Goal: Task Accomplishment & Management: Use online tool/utility

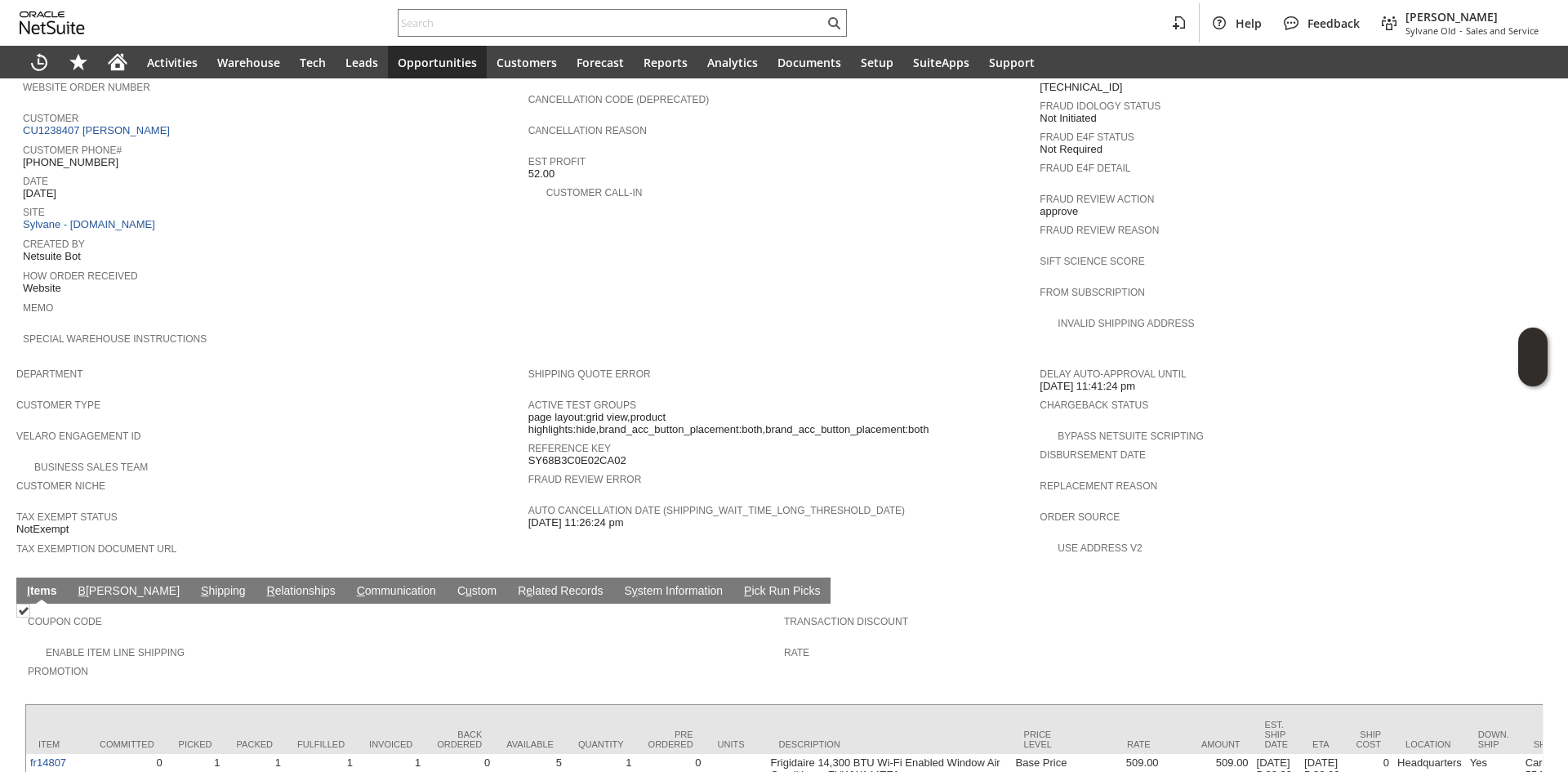
scroll to position [331, 0]
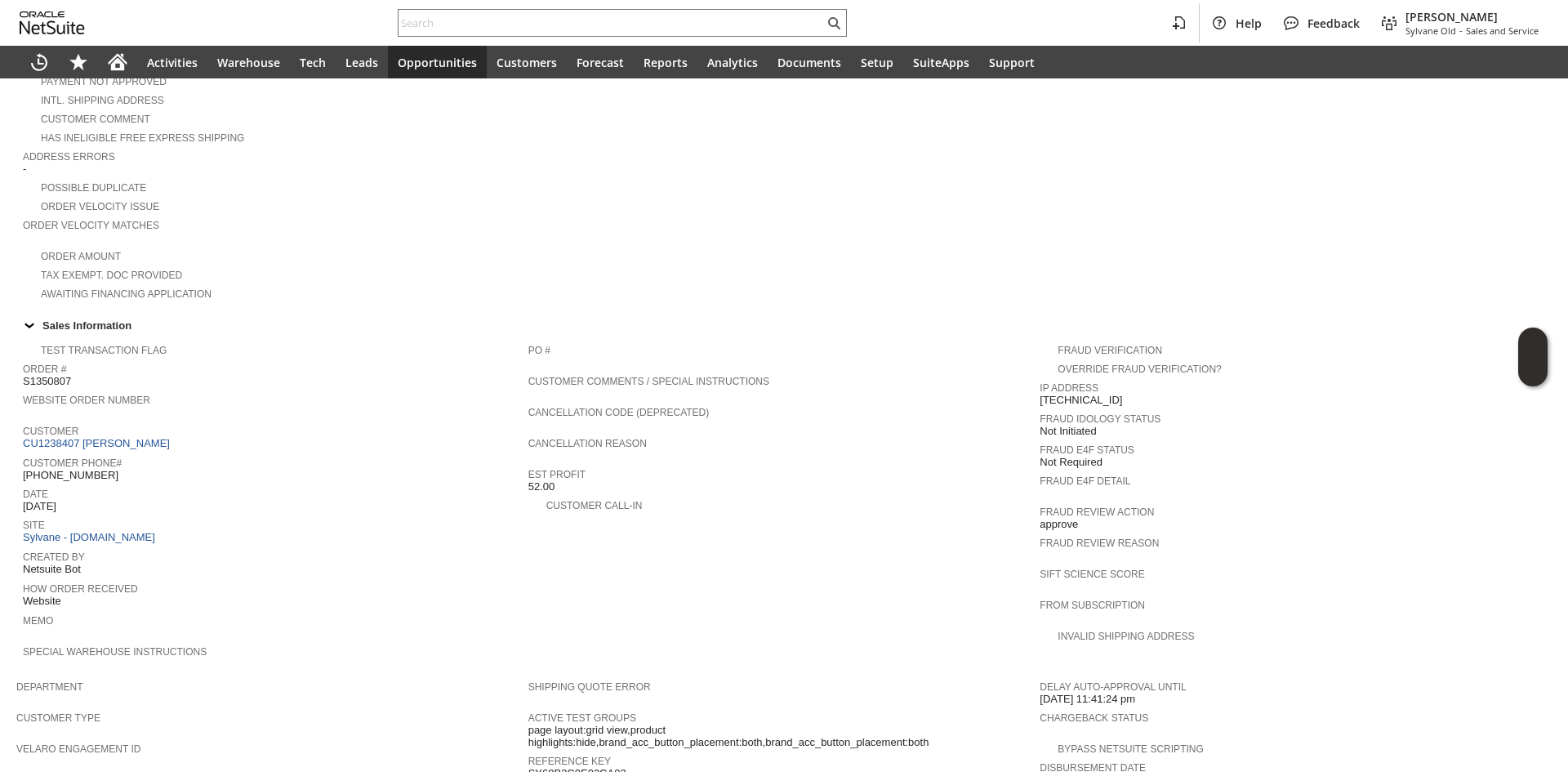
click at [166, 430] on td "Customer CU1238407 BENJAMIN C HAMBRO" at bounding box center [276, 437] width 506 height 32
click at [205, 421] on span "Customer" at bounding box center [272, 429] width 498 height 16
click at [160, 437] on link "CU1238407 [PERSON_NAME]" at bounding box center [98, 443] width 151 height 13
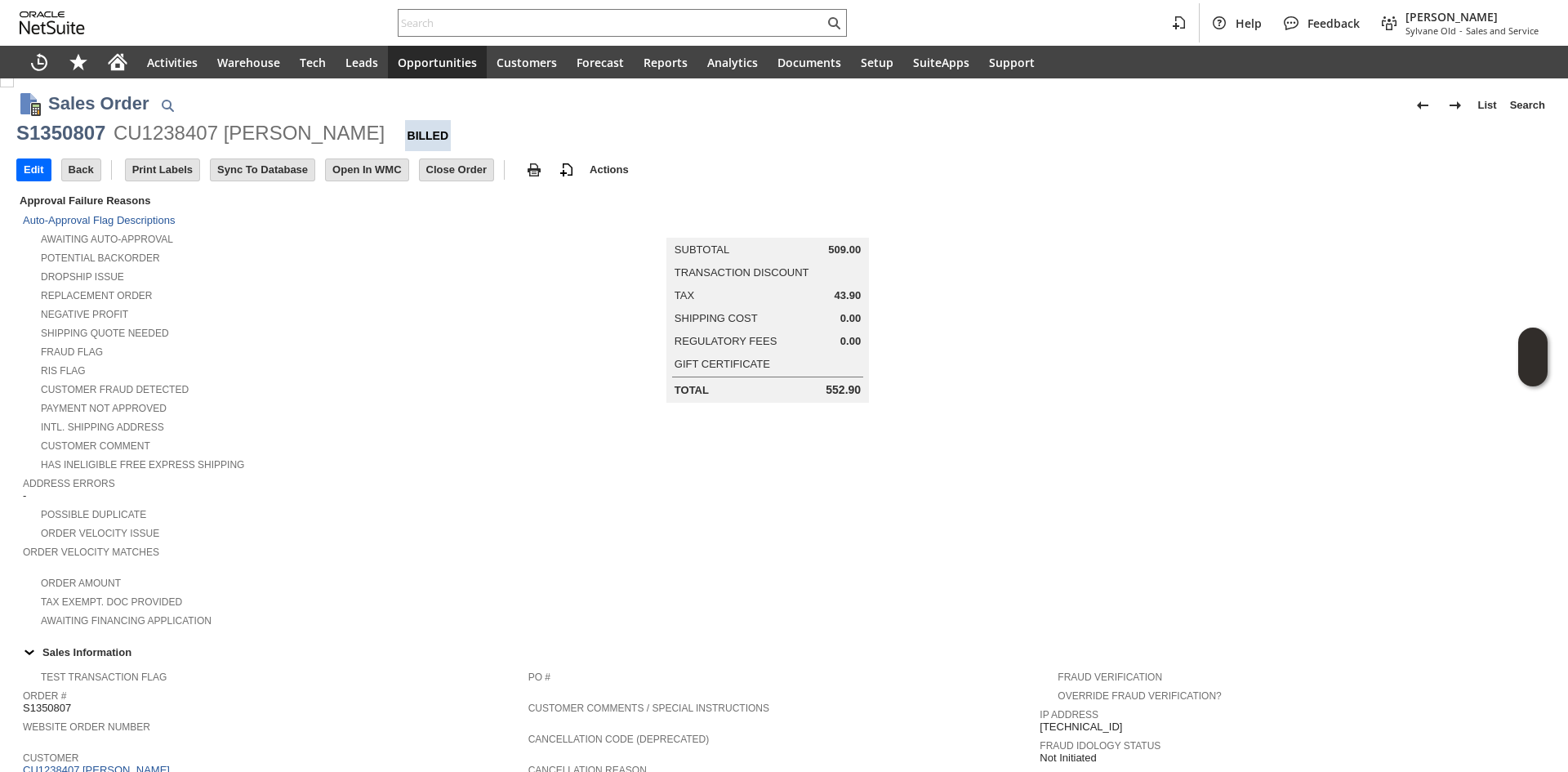
scroll to position [0, 0]
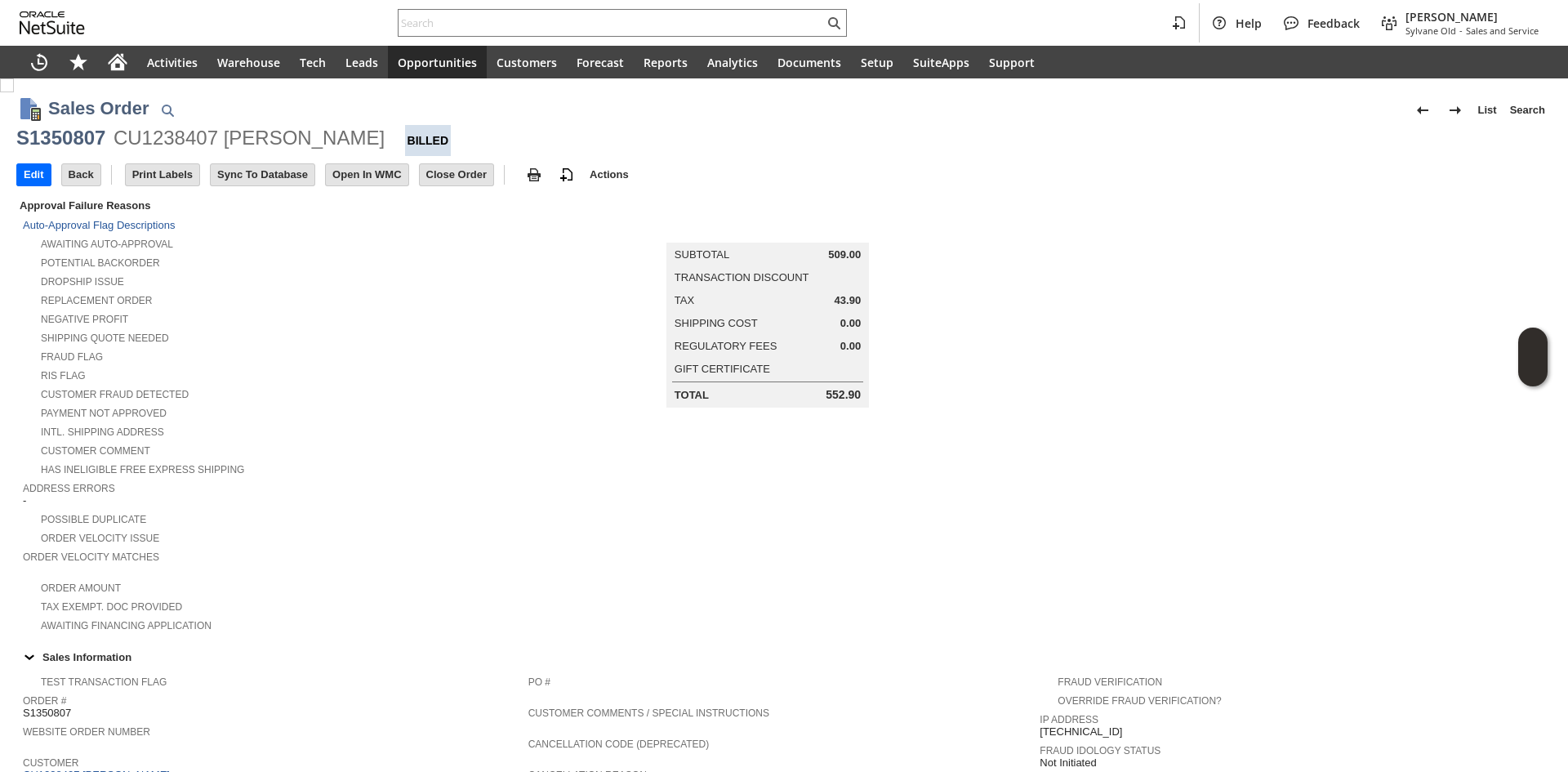
copy div "[PERSON_NAME]"
drag, startPoint x: 224, startPoint y: 143, endPoint x: 432, endPoint y: 147, distance: 208.0
click at [385, 147] on div "CU1238407 [PERSON_NAME]" at bounding box center [249, 138] width 272 height 26
copy div "[PERSON_NAME]"
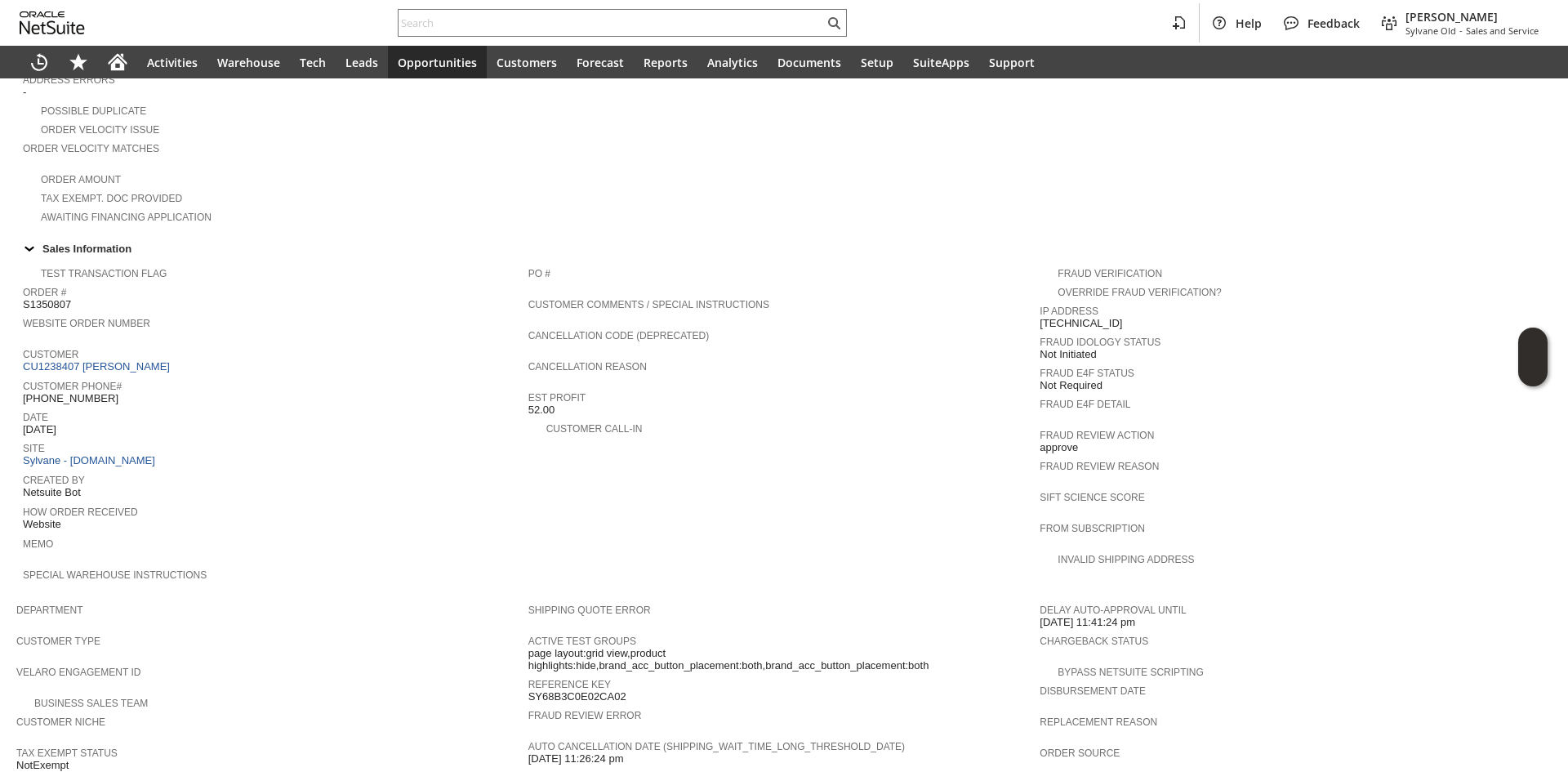
scroll to position [735, 0]
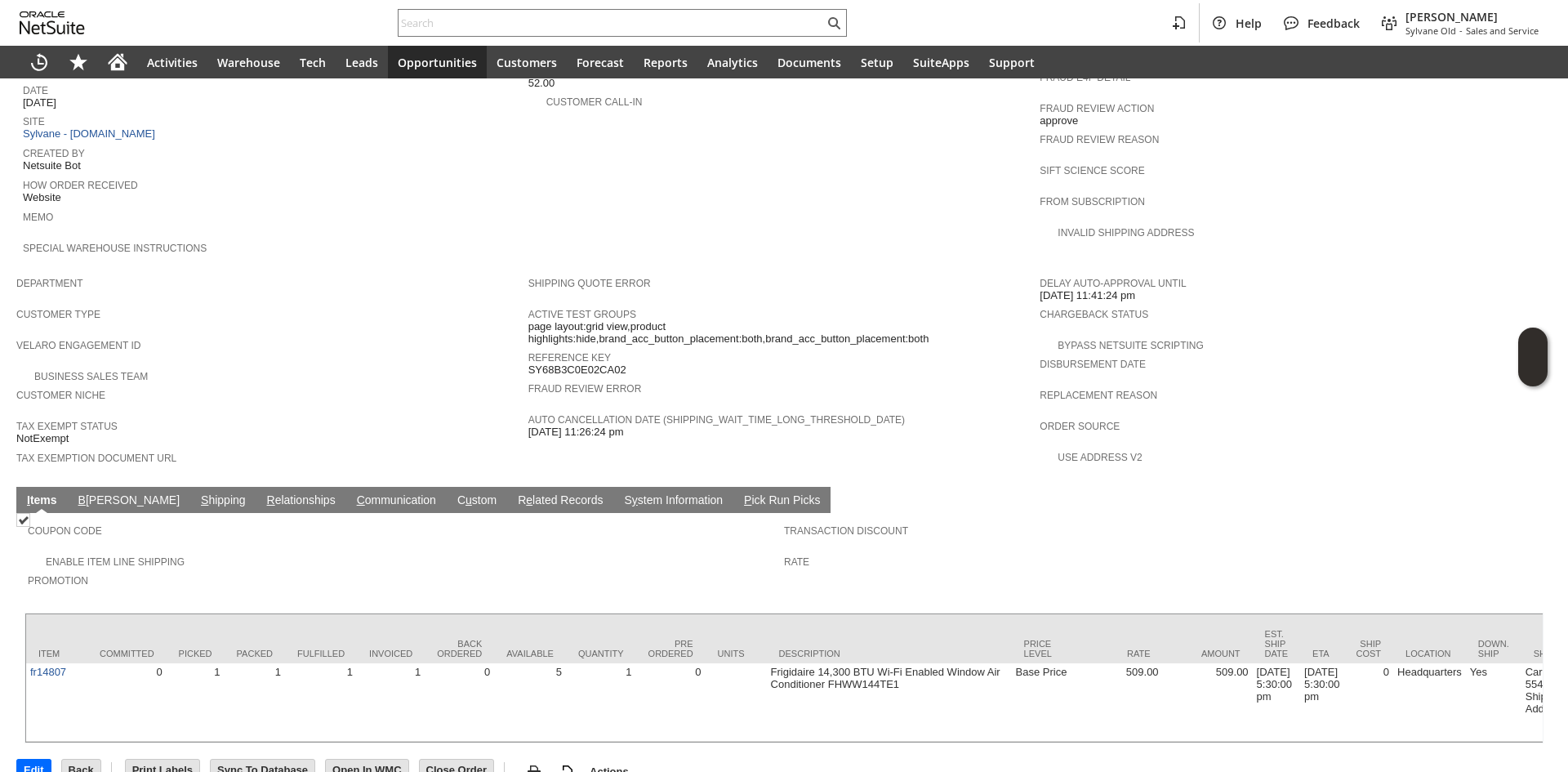
click at [197, 493] on link "S hipping" at bounding box center [222, 500] width 53 height 15
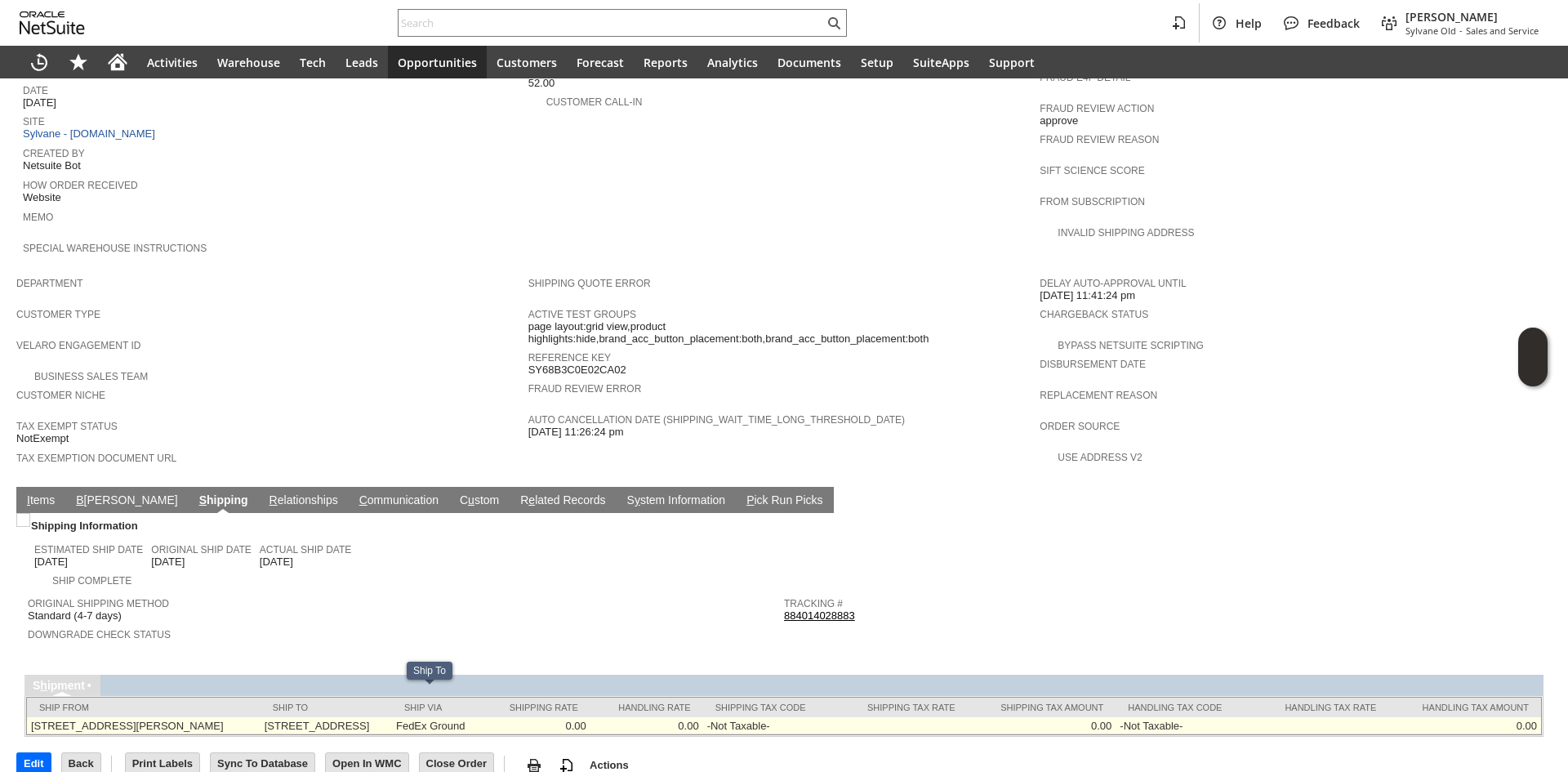
copy td "2269 Chestnut Street 108"
drag, startPoint x: 287, startPoint y: 694, endPoint x: 410, endPoint y: 696, distance: 123.0
click at [392, 717] on td "2269 Chestnut Street 108 San Francisco CA 94123 United States" at bounding box center [326, 726] width 131 height 17
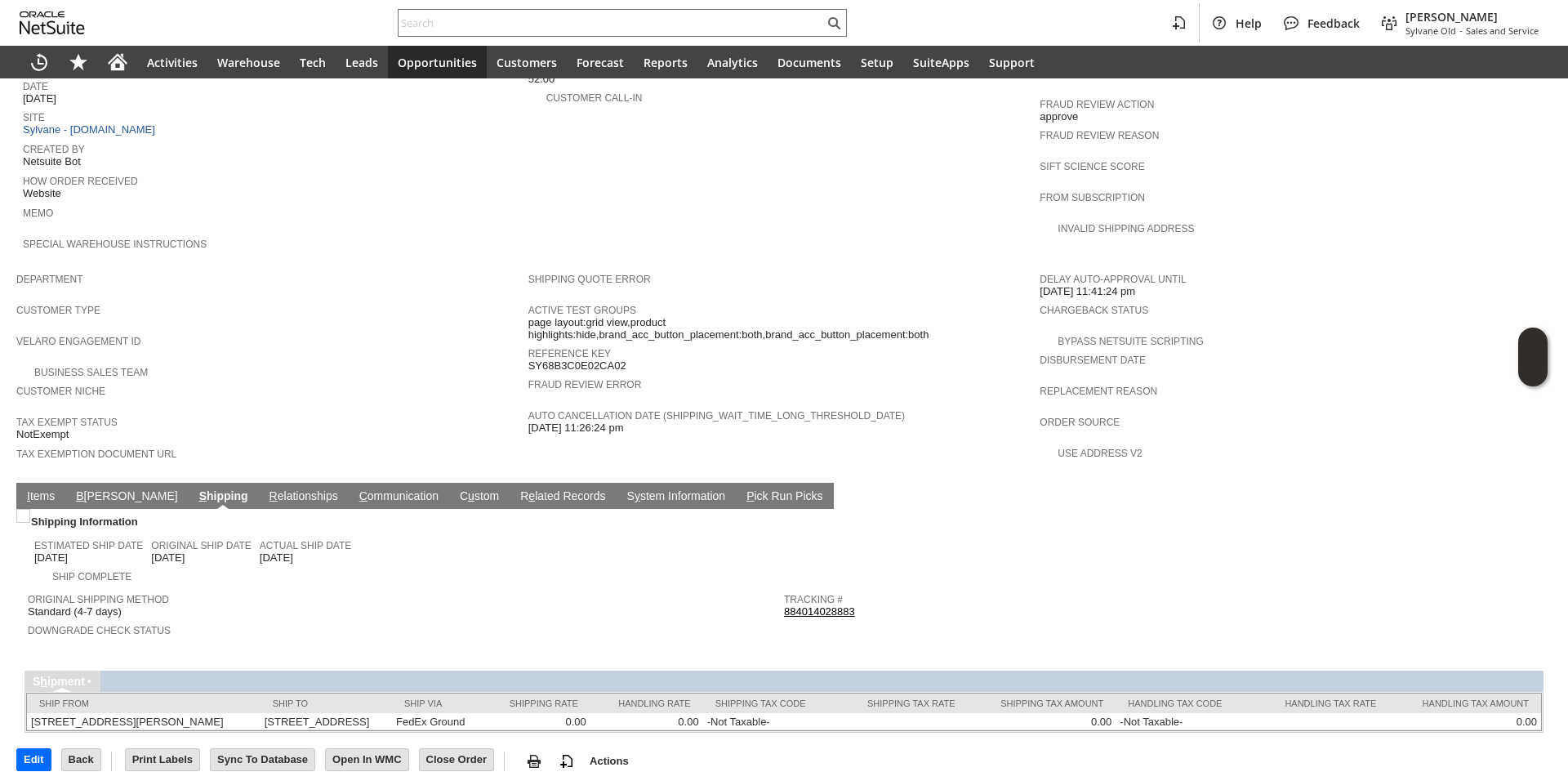
scroll to position [743, 0]
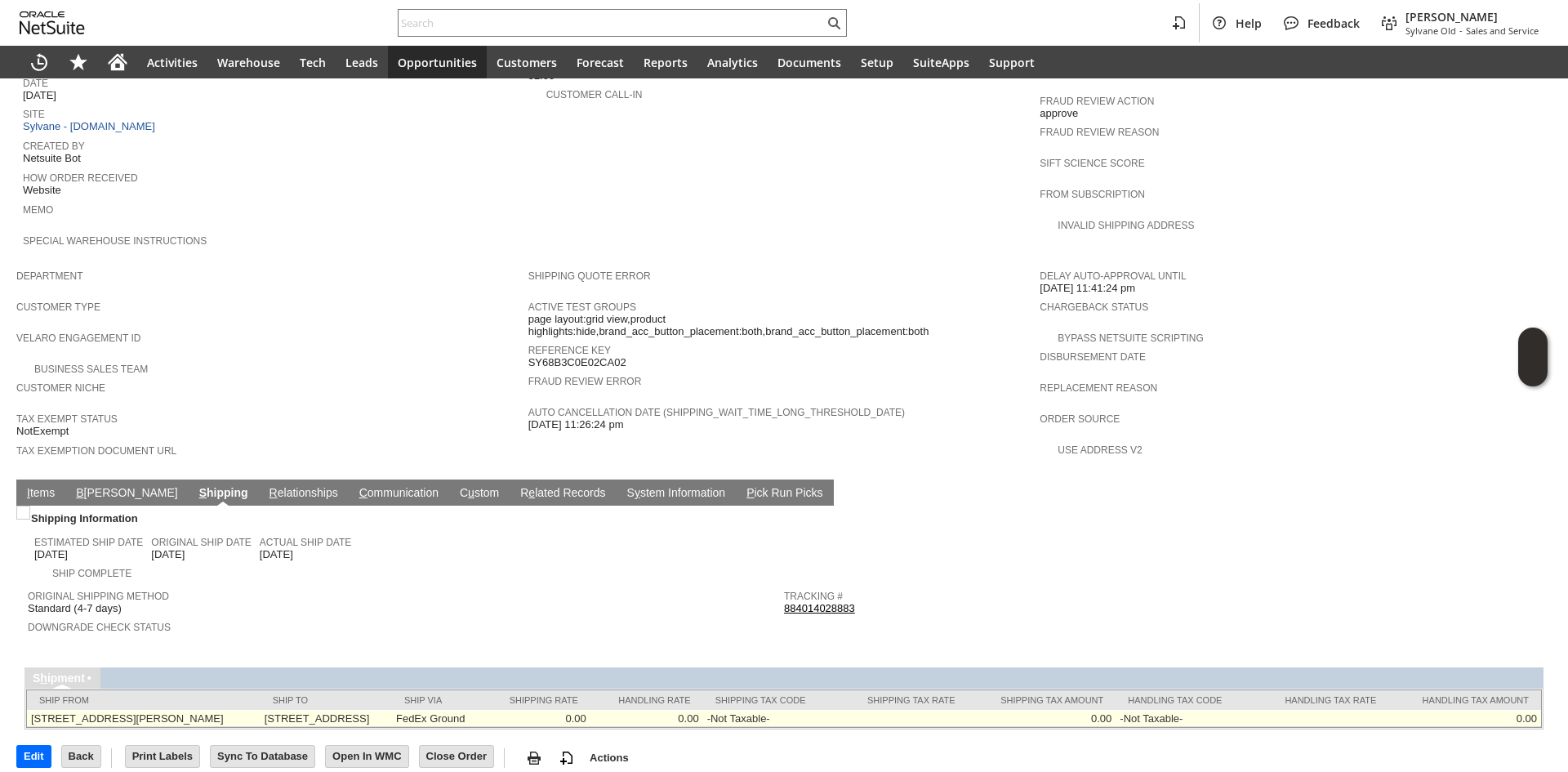
click at [392, 709] on td "2269 Chestnut Street 108 San Francisco CA 94123 United States" at bounding box center [326, 717] width 131 height 17
copy td "94123"
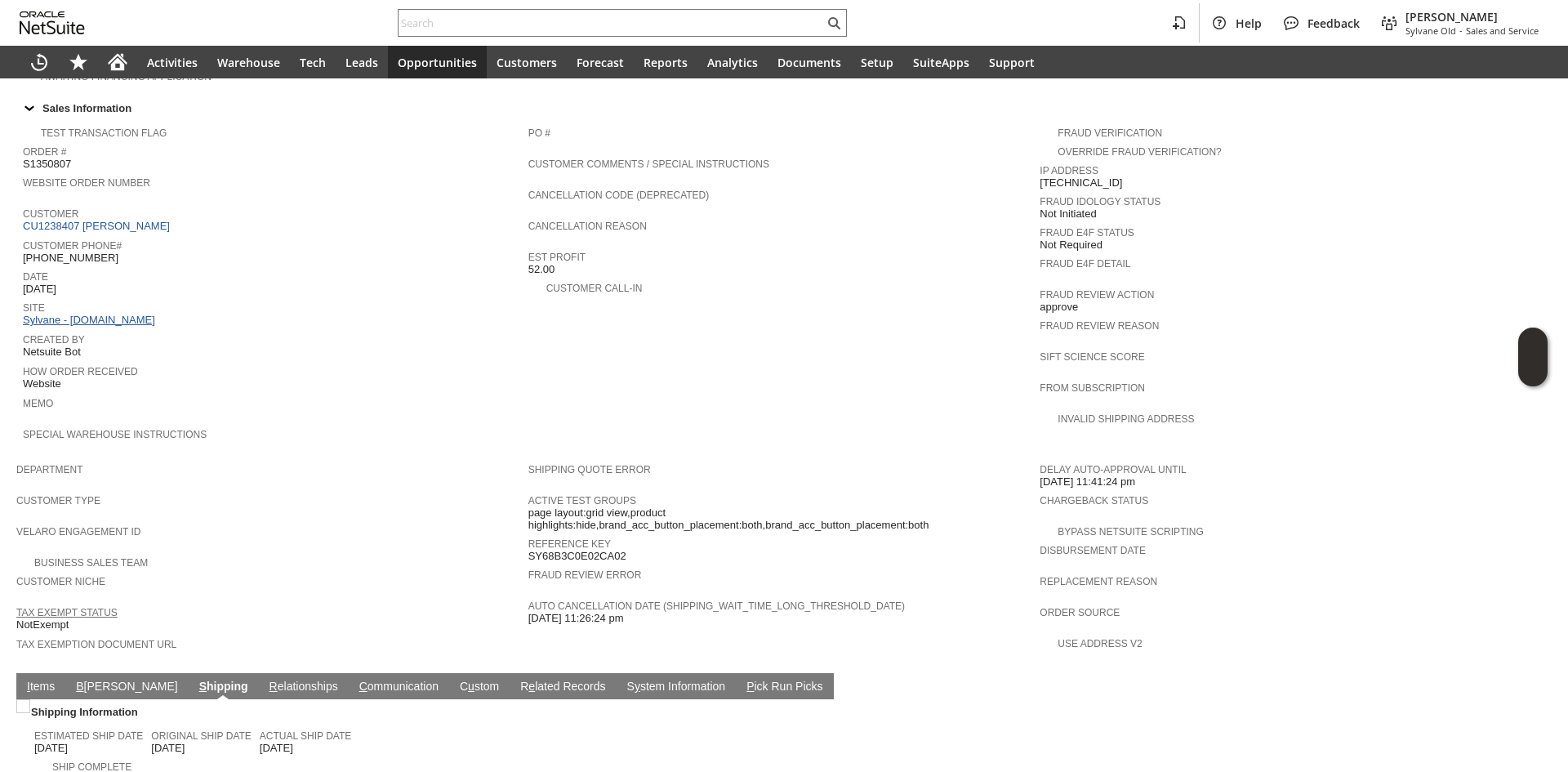
scroll to position [498, 0]
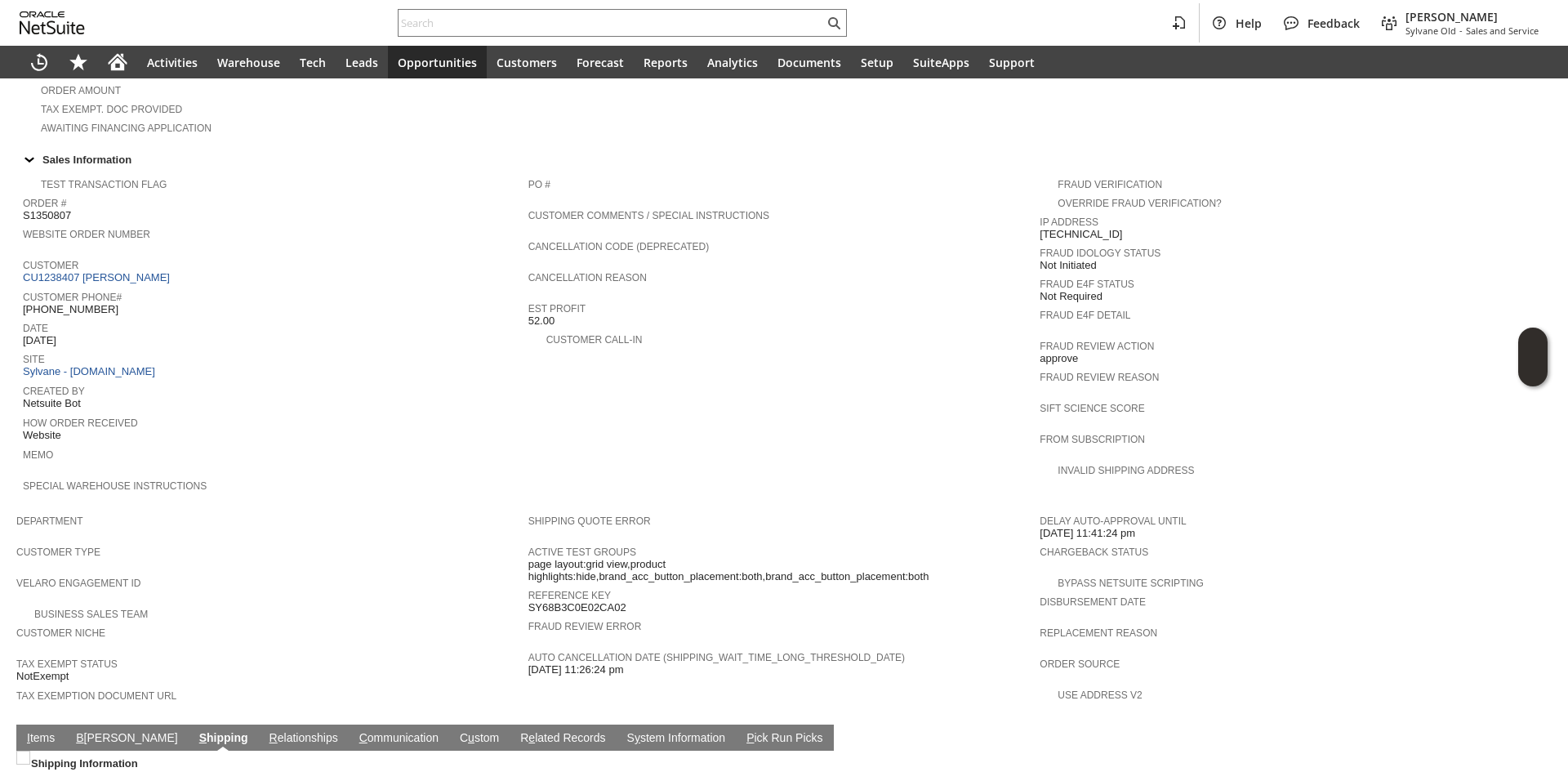
click at [80, 318] on span "Date" at bounding box center [272, 326] width 498 height 16
click at [82, 291] on link "Customer Phone#" at bounding box center [72, 297] width 99 height 12
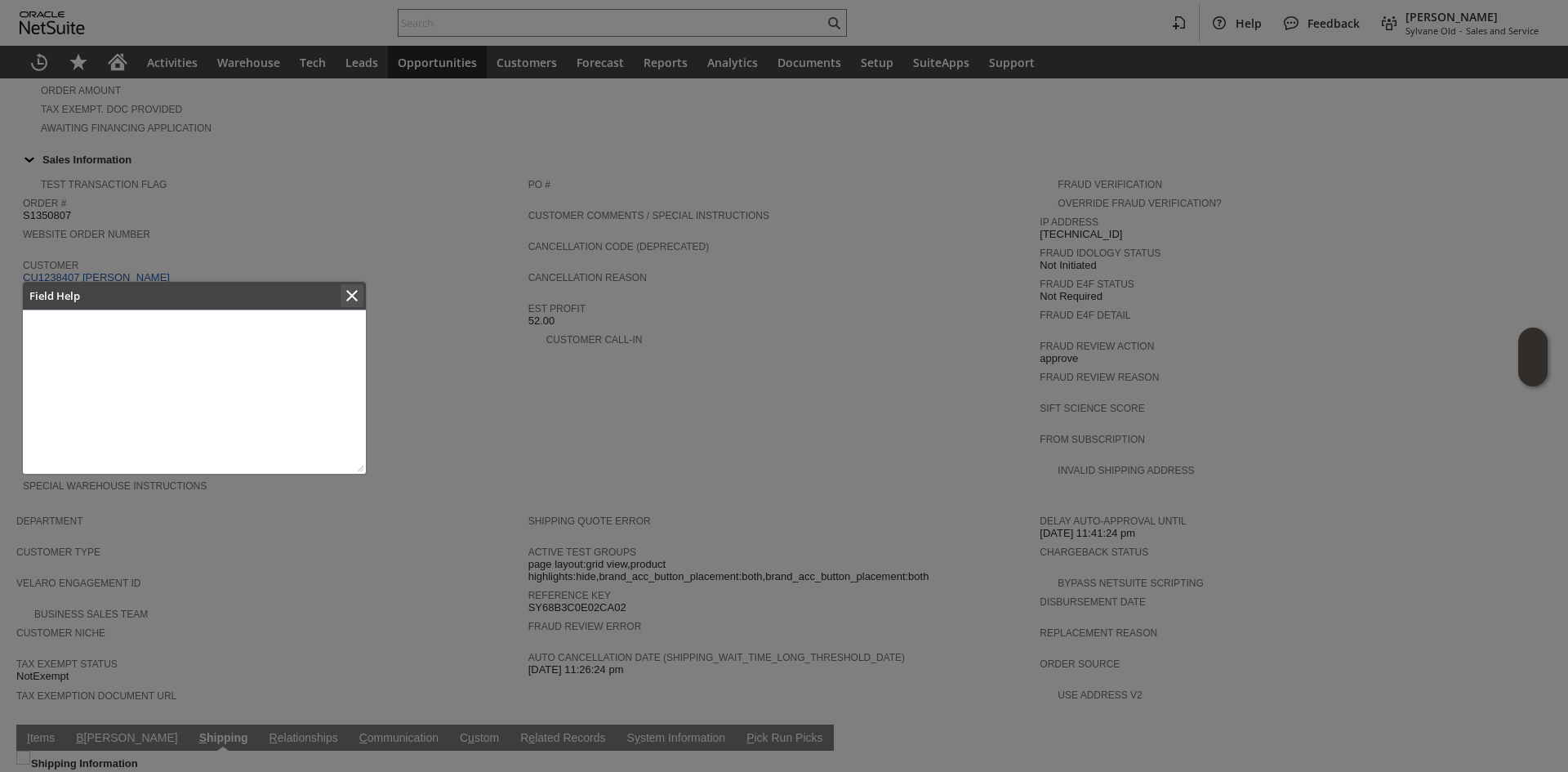
click at [347, 290] on icon "Close" at bounding box center [352, 296] width 20 height 20
click at [348, 294] on icon "Close" at bounding box center [352, 296] width 20 height 20
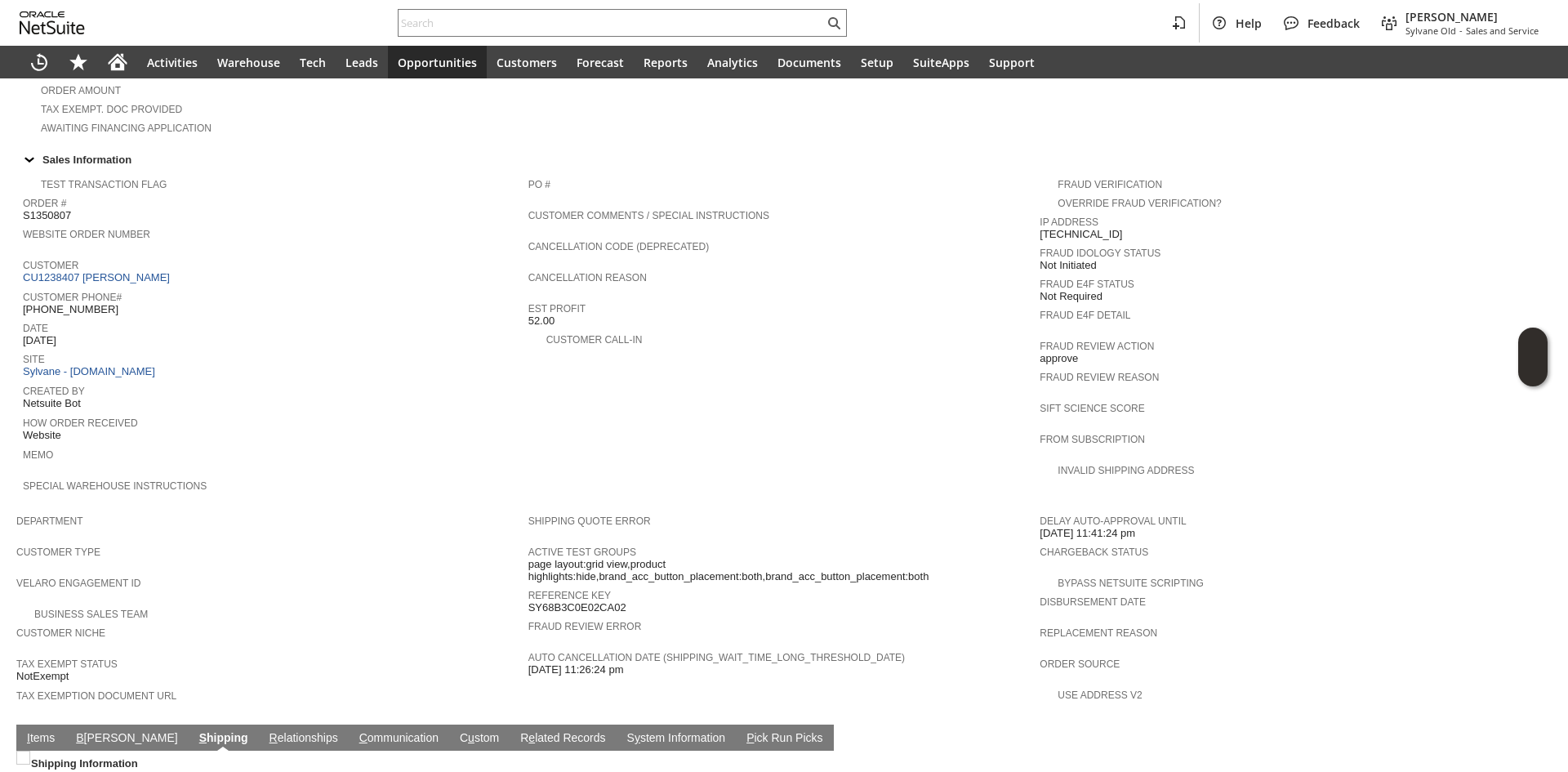
click at [91, 303] on span "(419) 290-7940" at bounding box center [71, 309] width 96 height 13
copy tbody "(419) 290-7940"
click at [91, 303] on span "(419) 290-7940" at bounding box center [71, 309] width 96 height 13
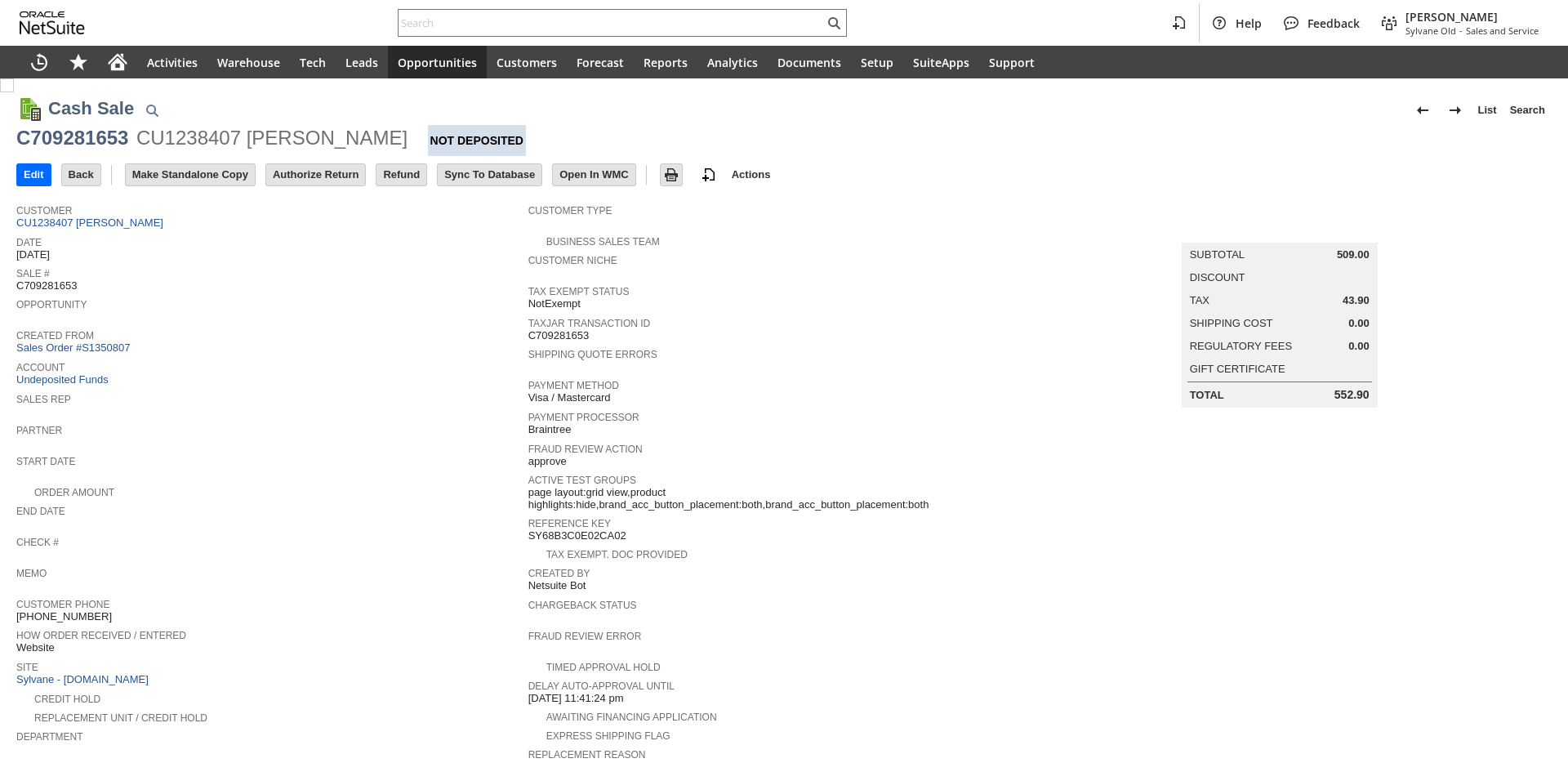
click at [326, 172] on input "Authorize Return" at bounding box center [315, 175] width 99 height 21
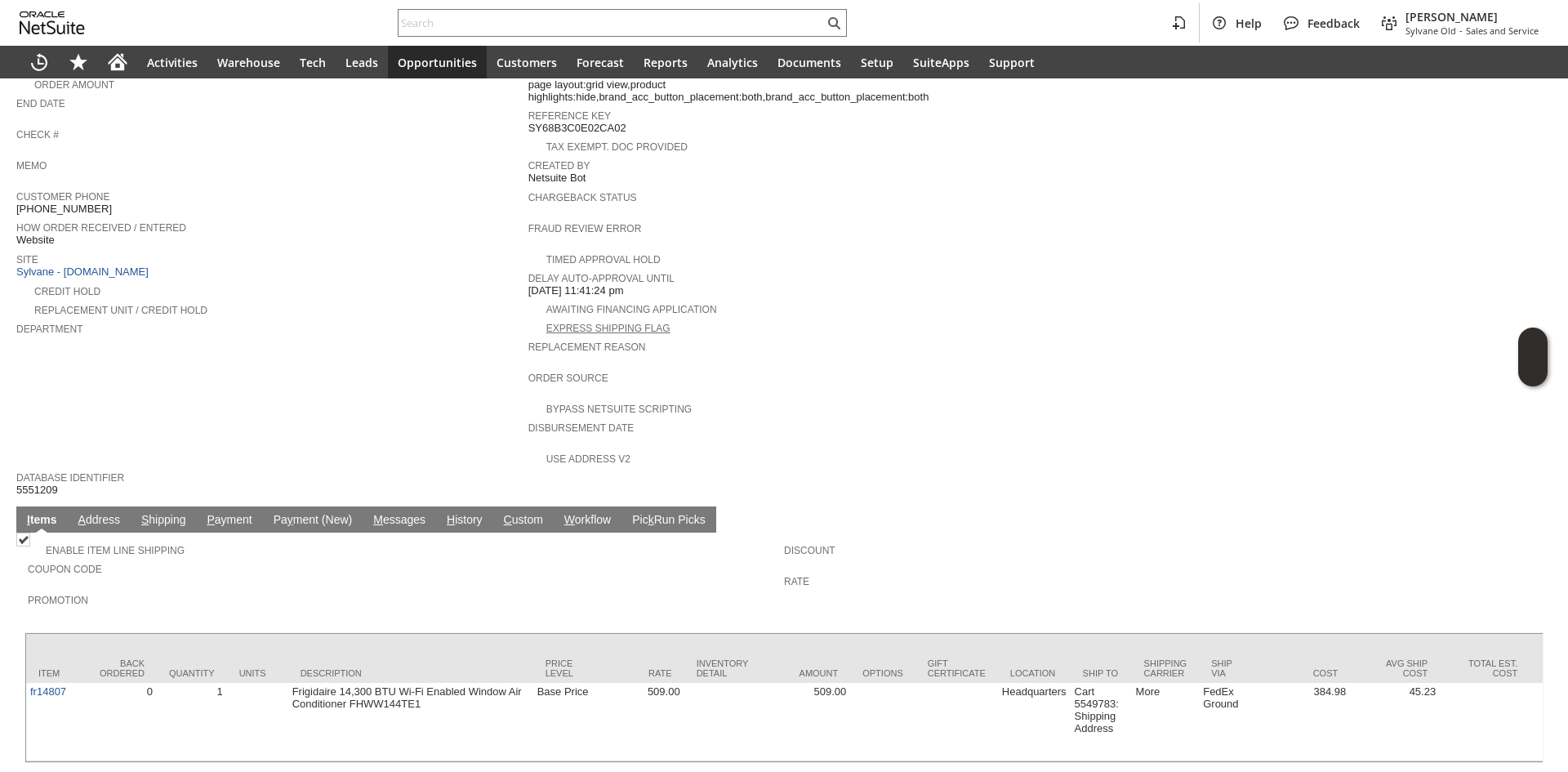
scroll to position [408, 0]
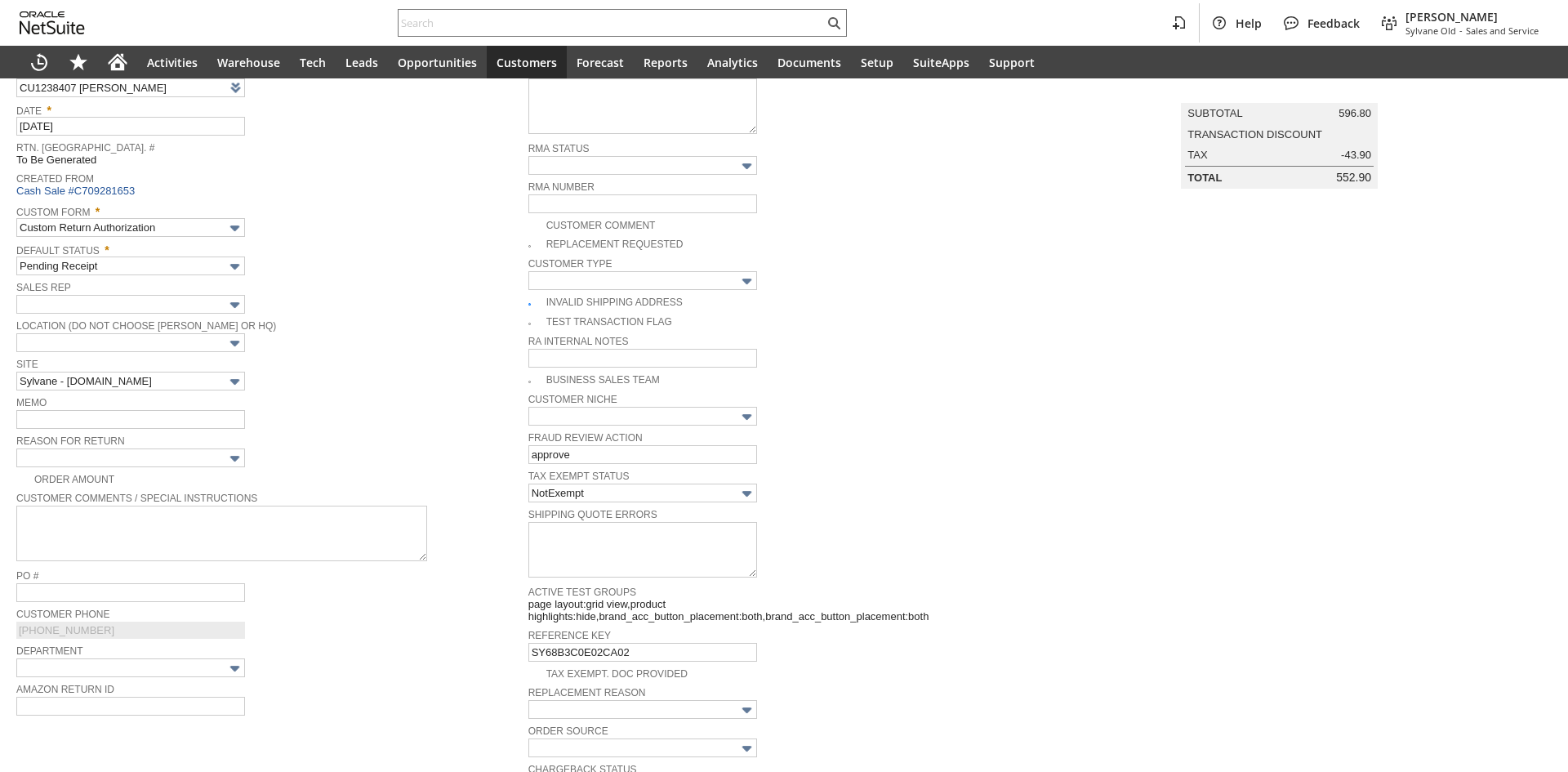
scroll to position [327, 0]
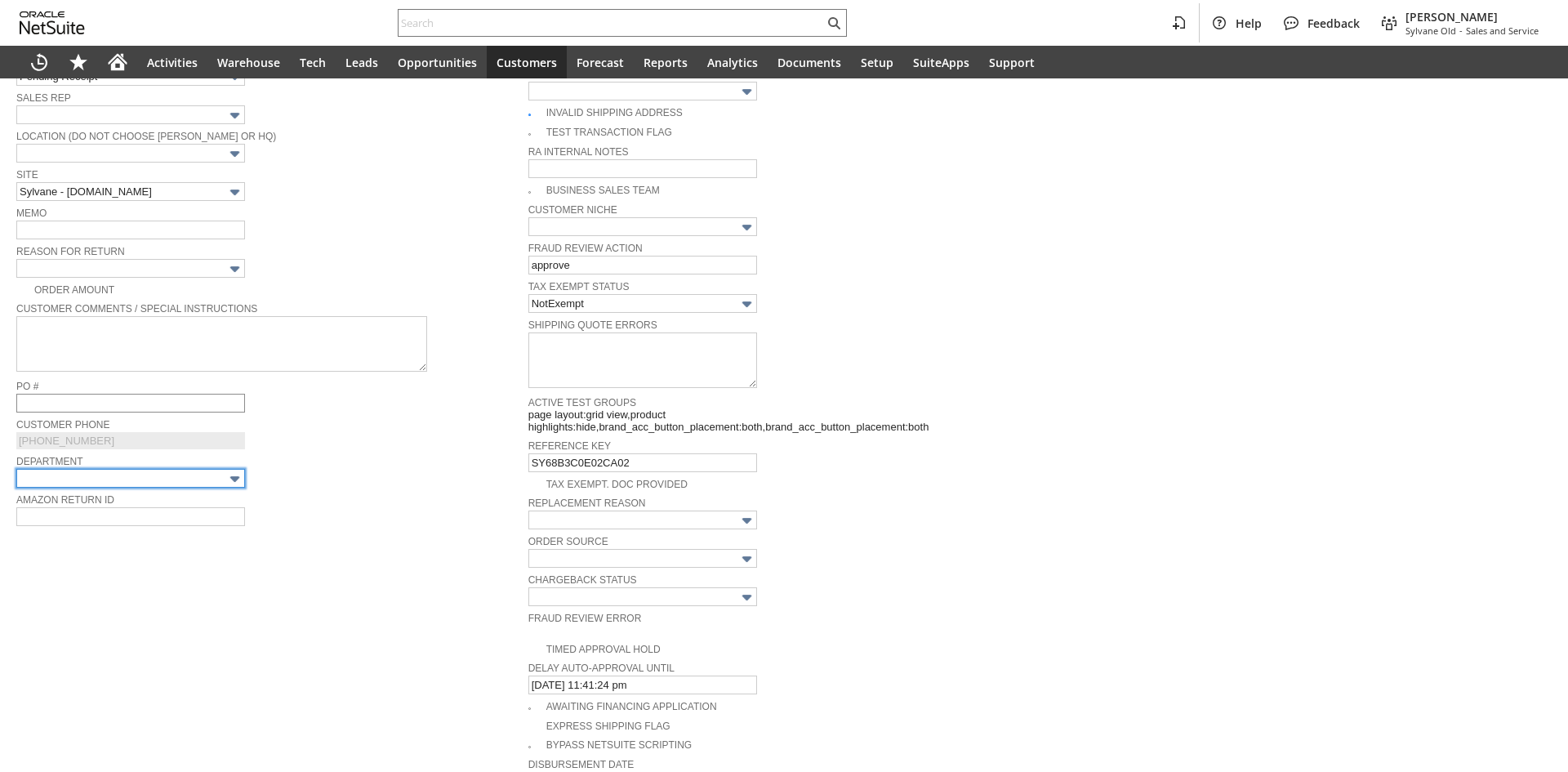
click at [192, 488] on input "text" at bounding box center [130, 478] width 229 height 19
click at [194, 488] on input "text" at bounding box center [130, 478] width 229 height 19
click at [195, 488] on input "text" at bounding box center [130, 478] width 229 height 19
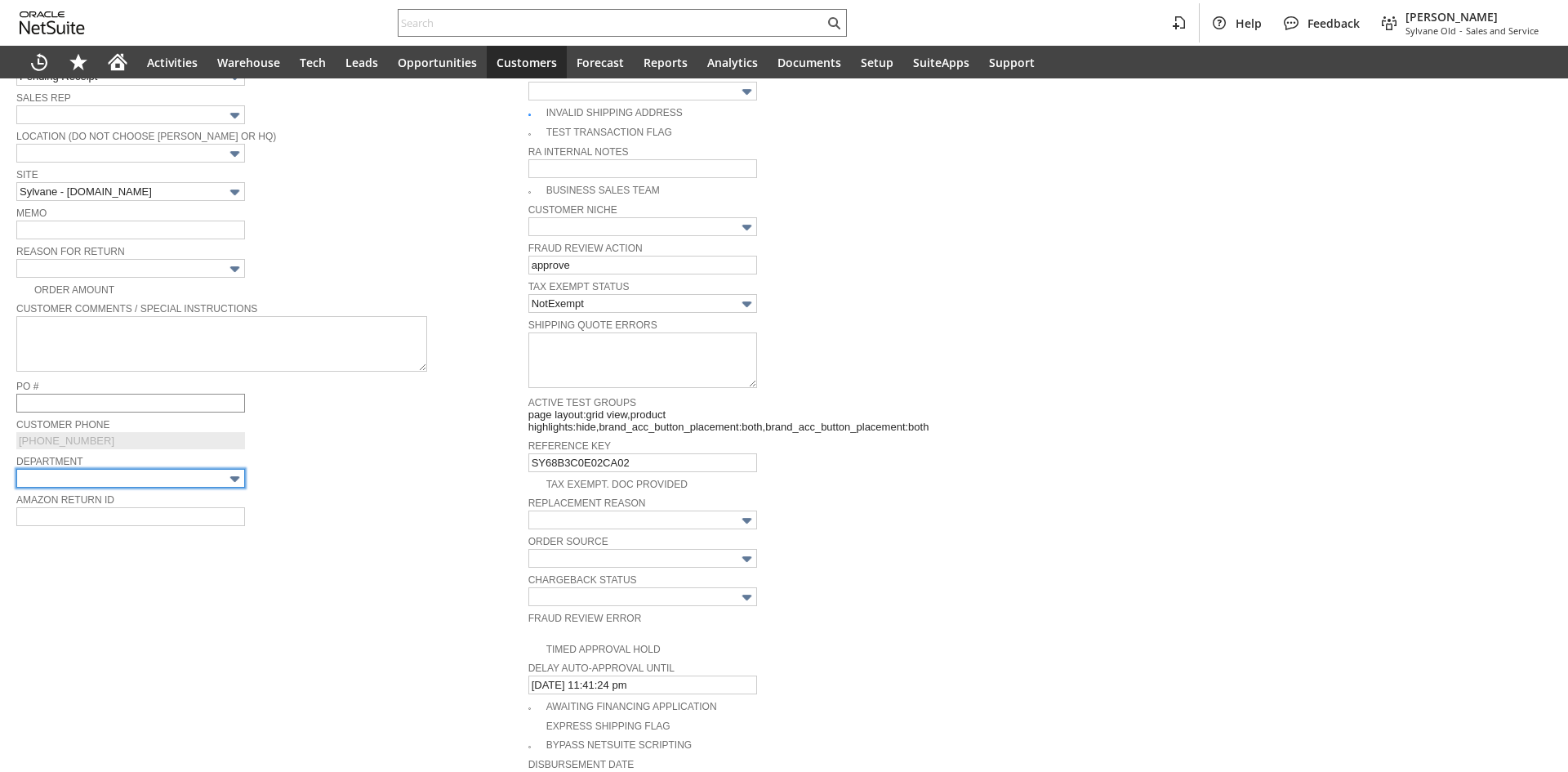
click at [195, 488] on input "text" at bounding box center [130, 478] width 229 height 19
click at [125, 508] on span "Amazon Return ID" at bounding box center [268, 499] width 504 height 18
click at [128, 488] on input "text" at bounding box center [130, 478] width 229 height 19
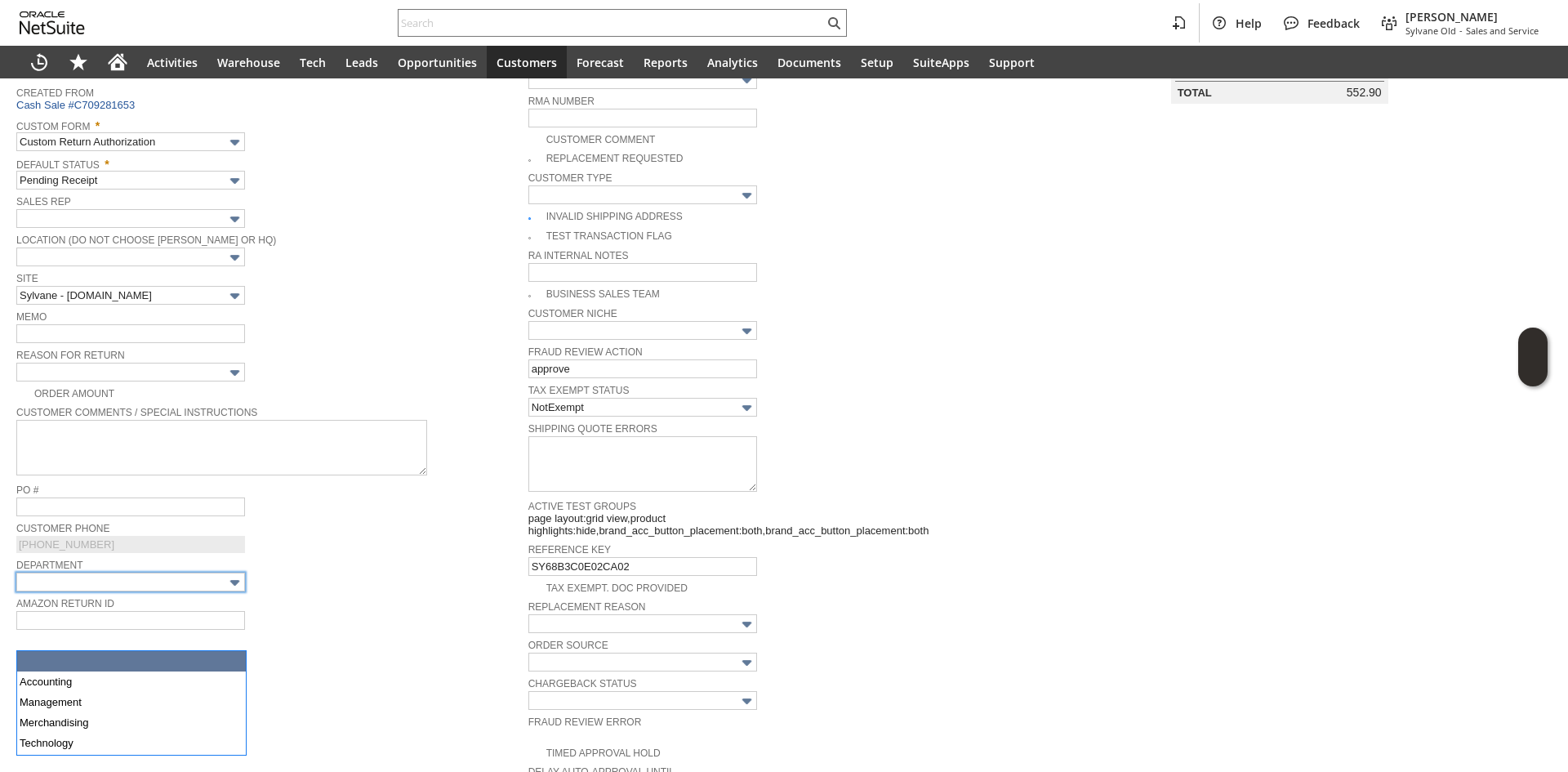
scroll to position [245, 0]
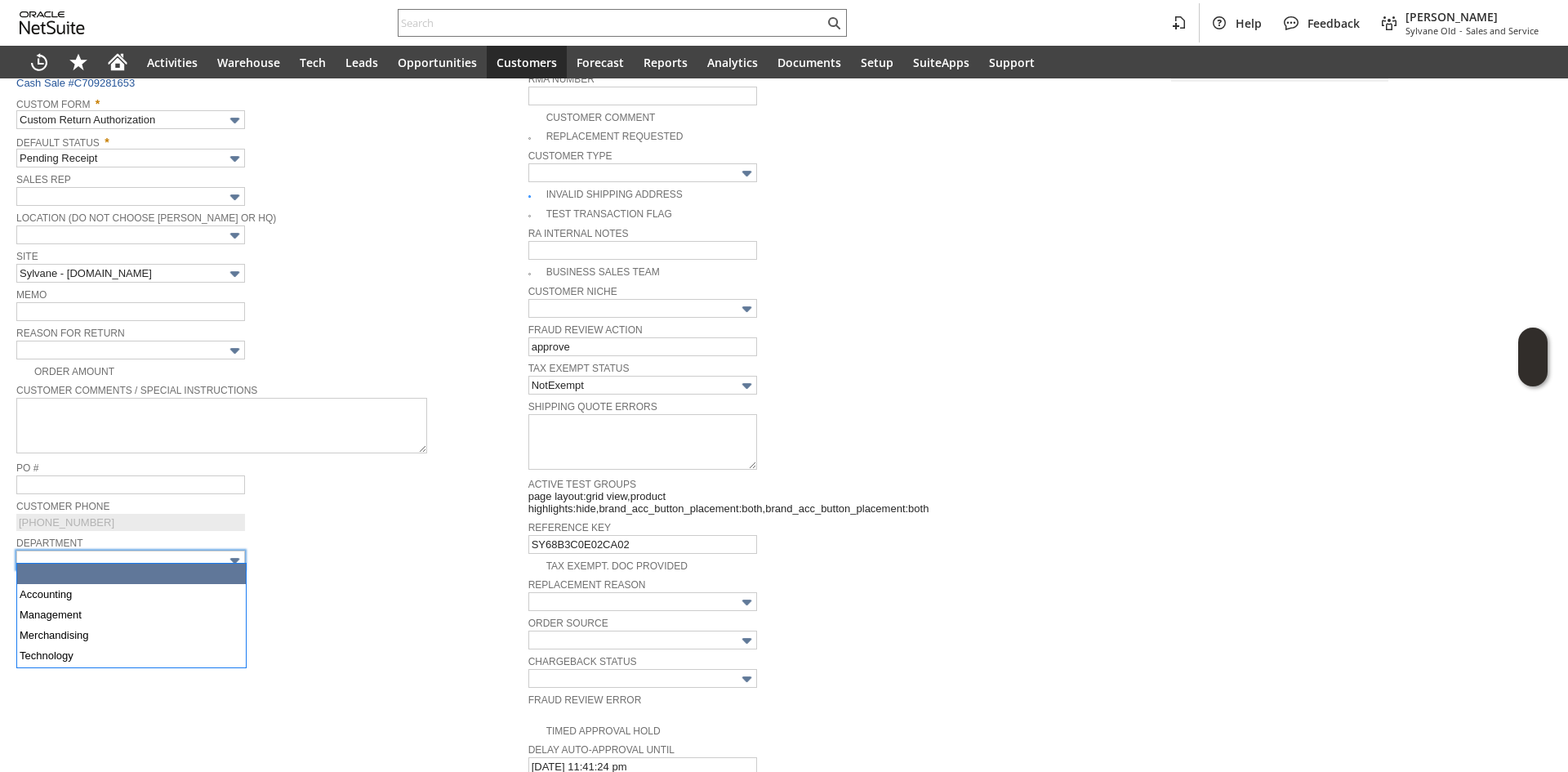
click at [356, 368] on div "Order Amount" at bounding box center [272, 369] width 512 height 17
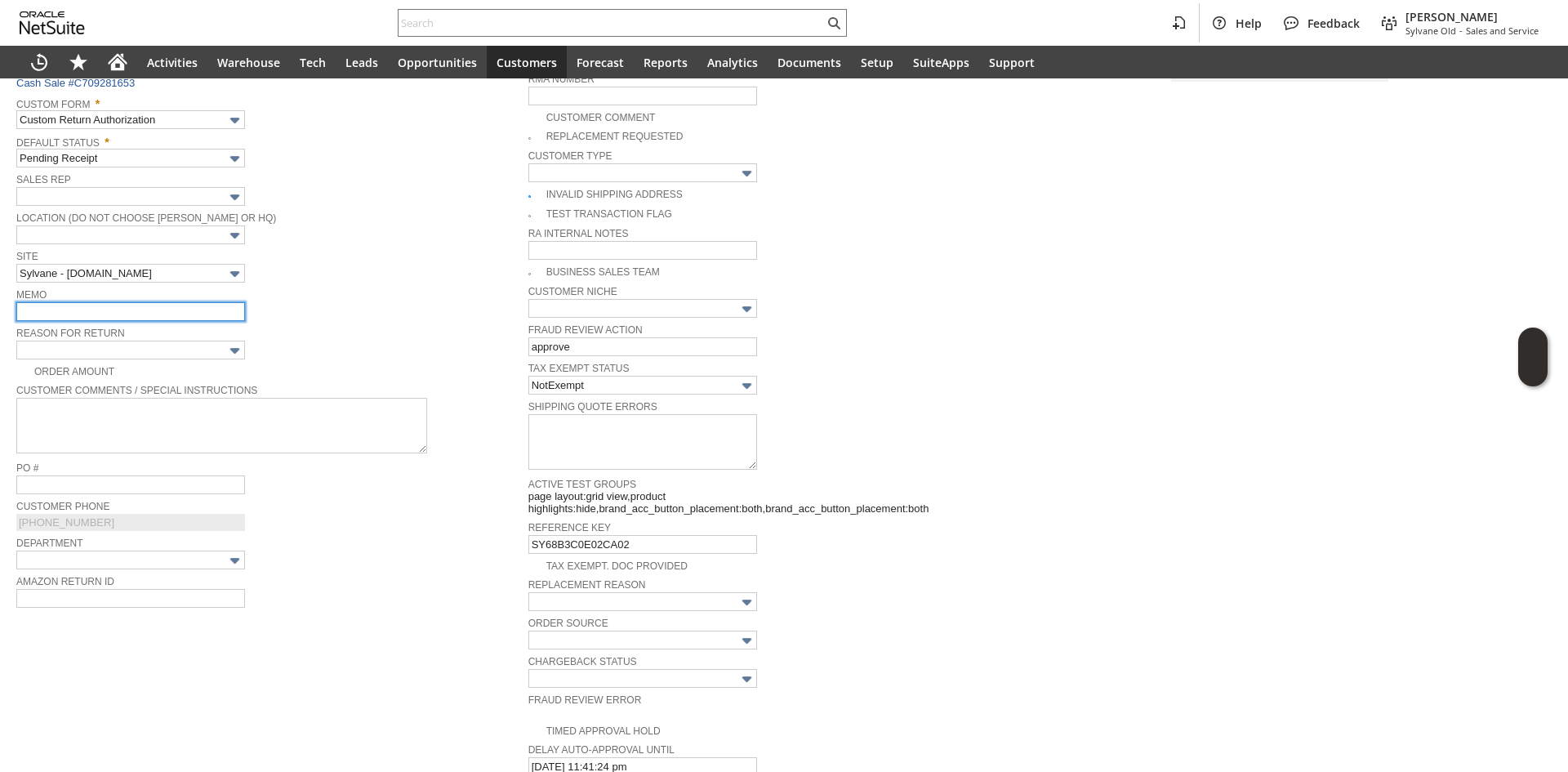
click at [205, 317] on input "text" at bounding box center [130, 311] width 229 height 19
paste input "ended up going with a central ac"
type input "cx ended up going with a central ac"
click at [211, 357] on td "Reason For Return" at bounding box center [272, 341] width 512 height 38
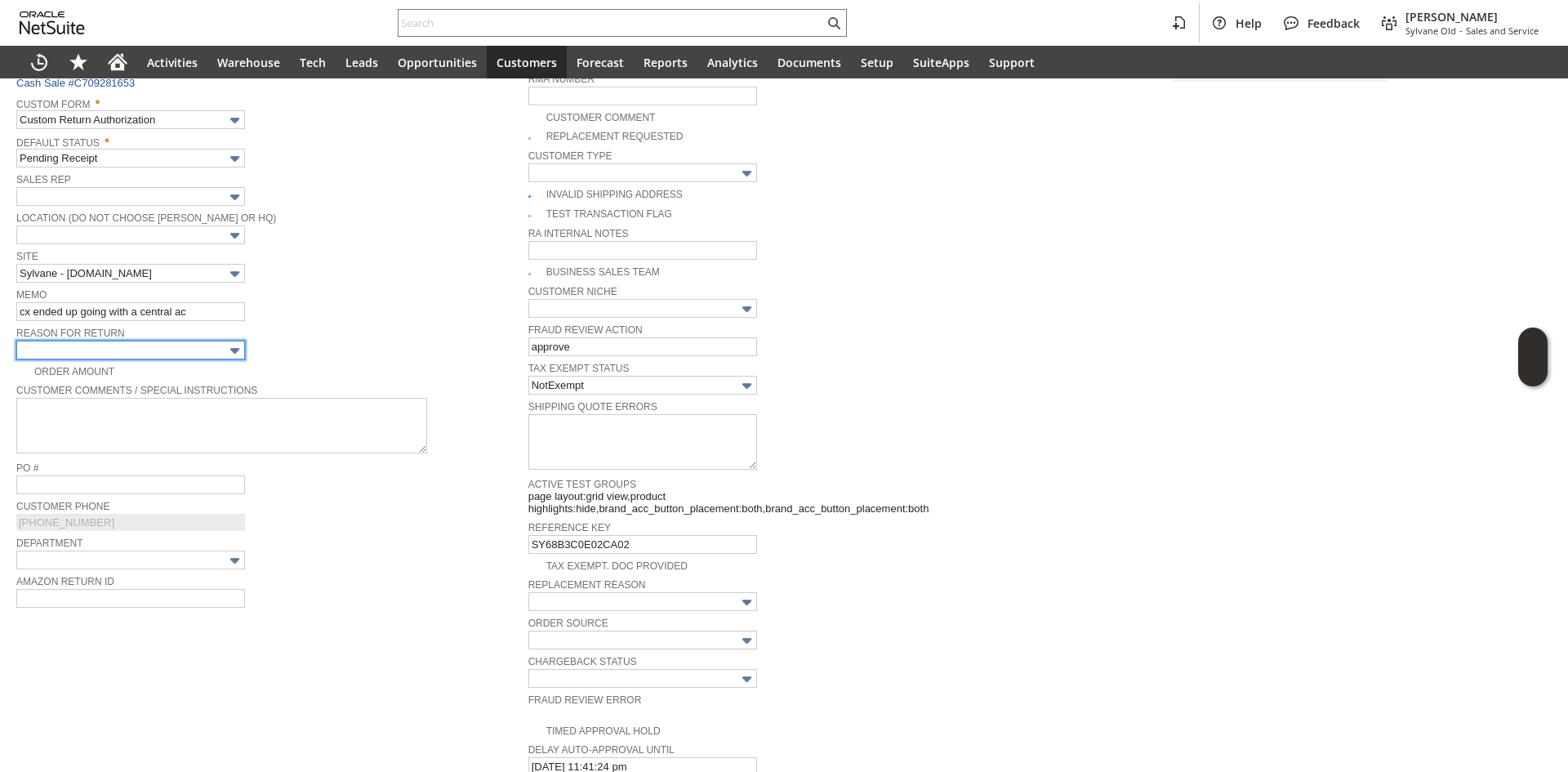
click at [214, 349] on input "text" at bounding box center [130, 349] width 229 height 19
click at [160, 347] on input "text" at bounding box center [130, 349] width 229 height 19
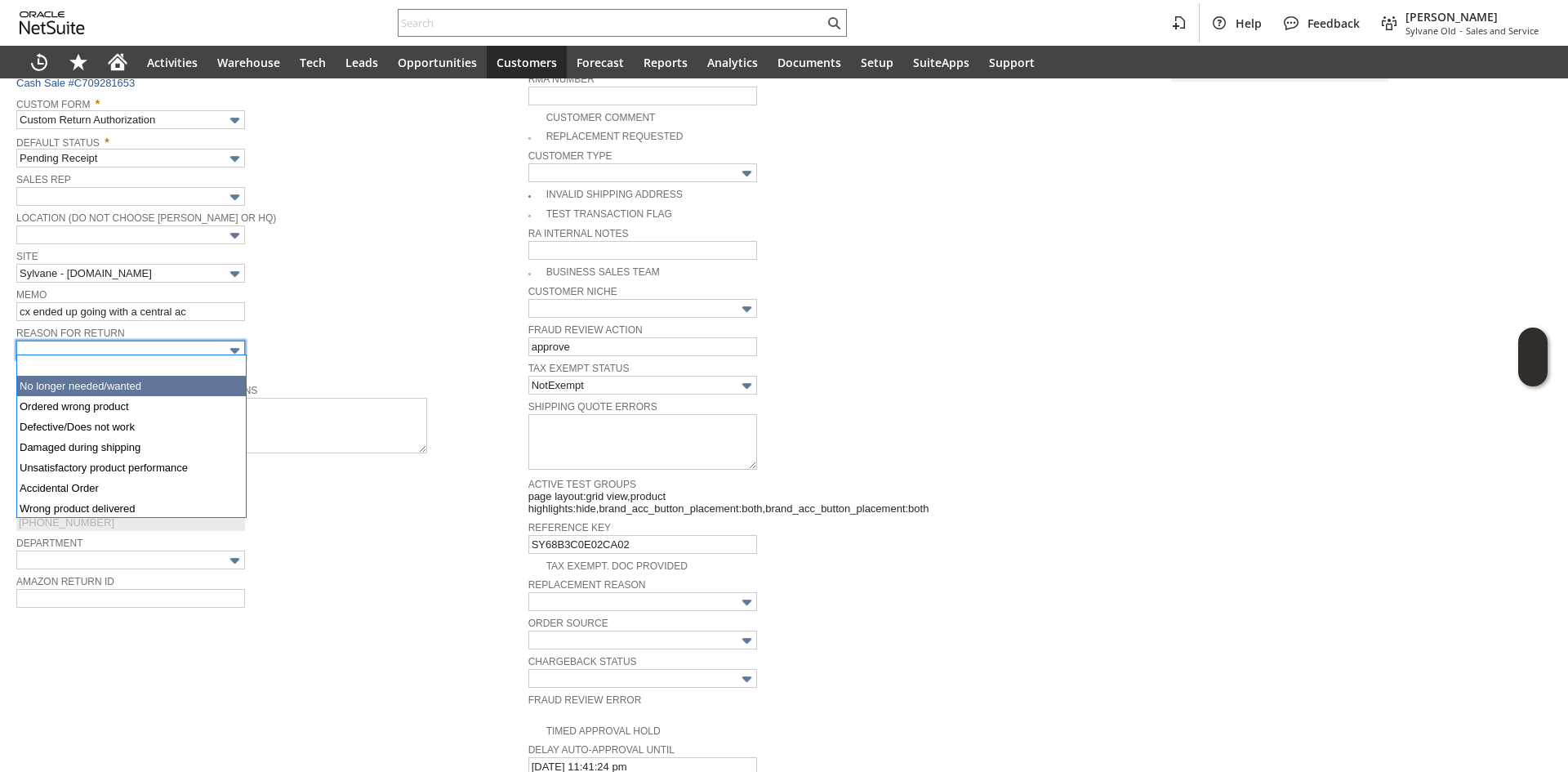
type input "No longer needed/wanted"
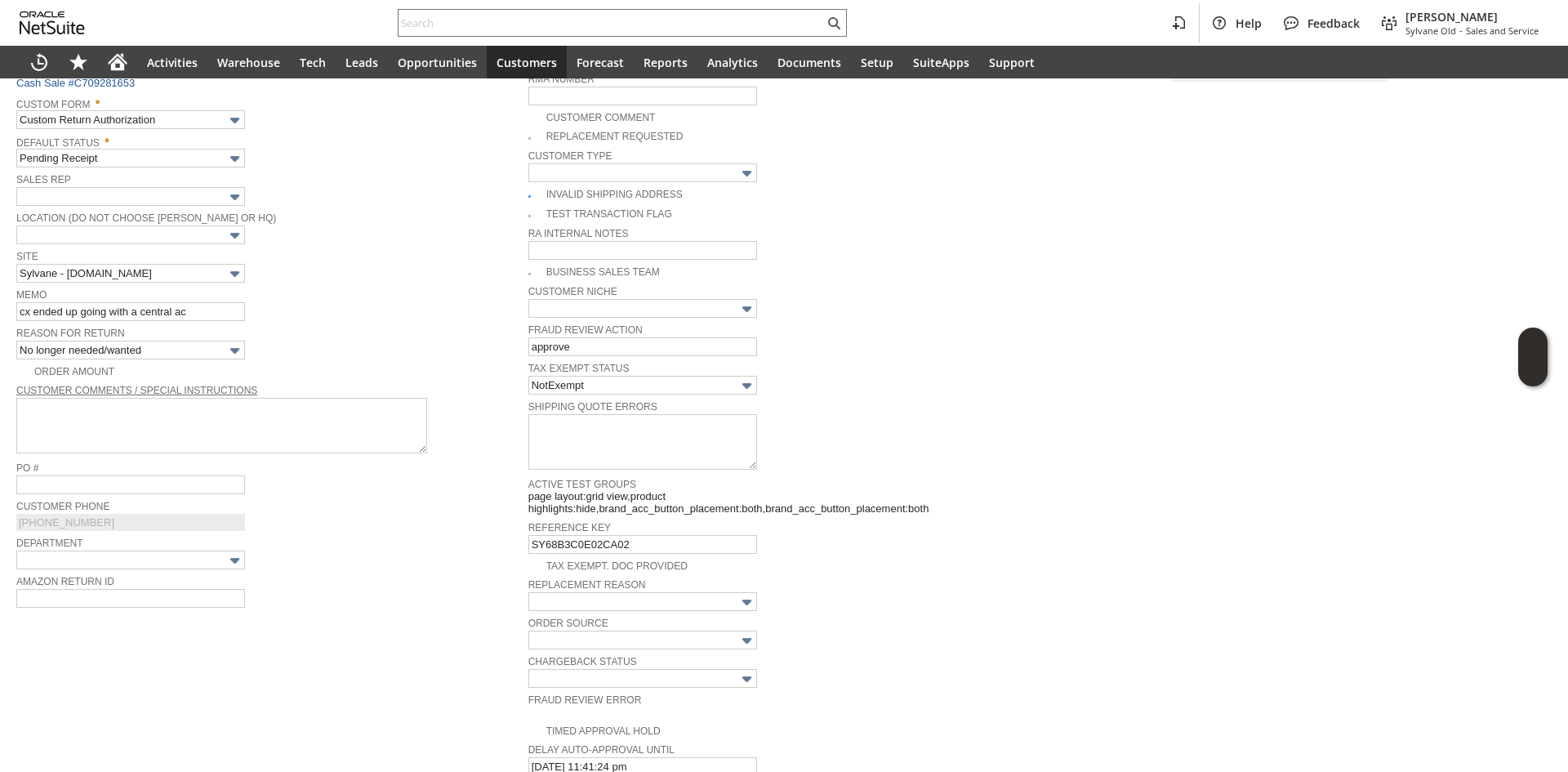
click at [264, 338] on div "Reason For Return No longer needed/wanted" at bounding box center [268, 340] width 504 height 37
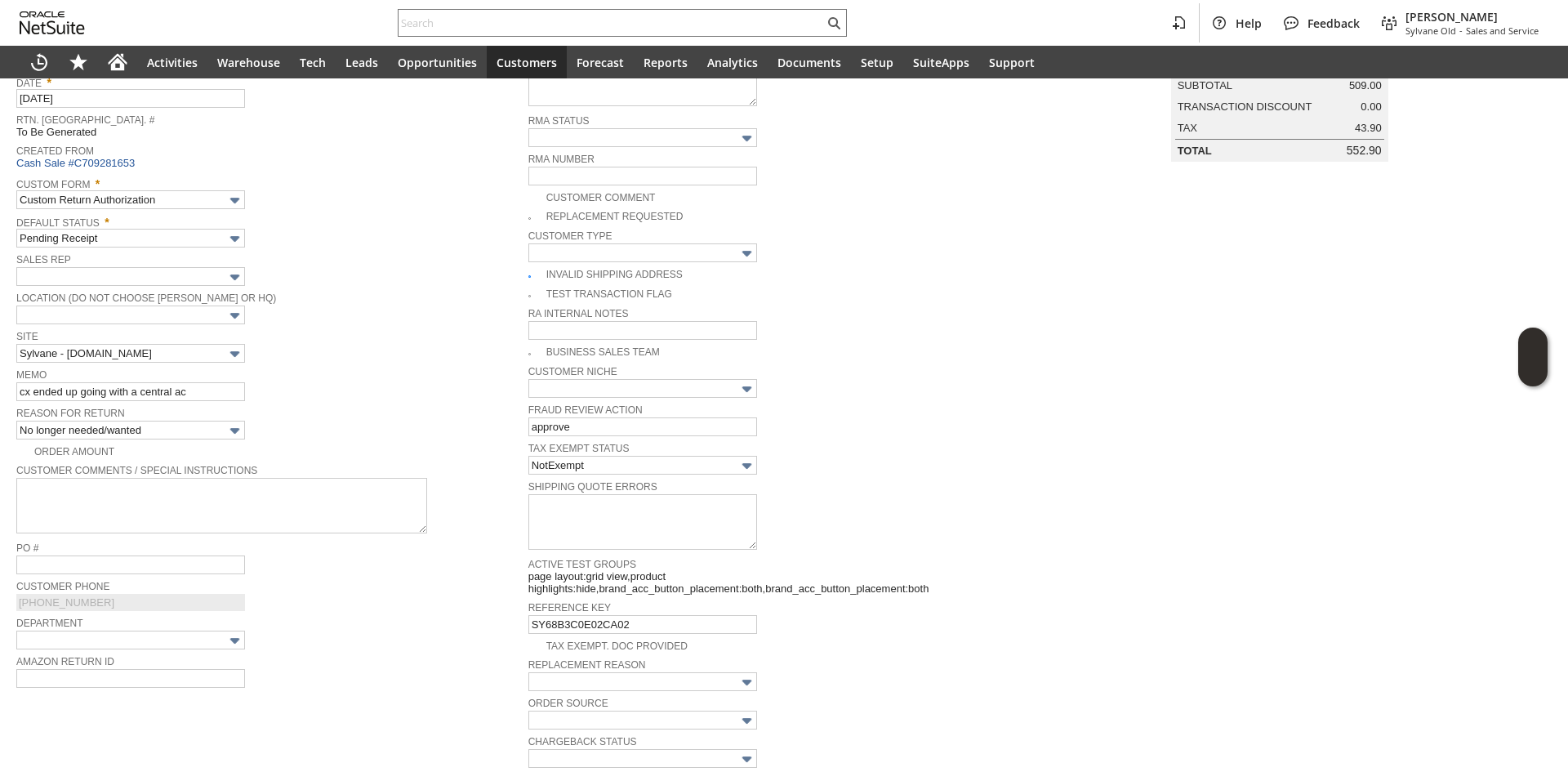
scroll to position [0, 0]
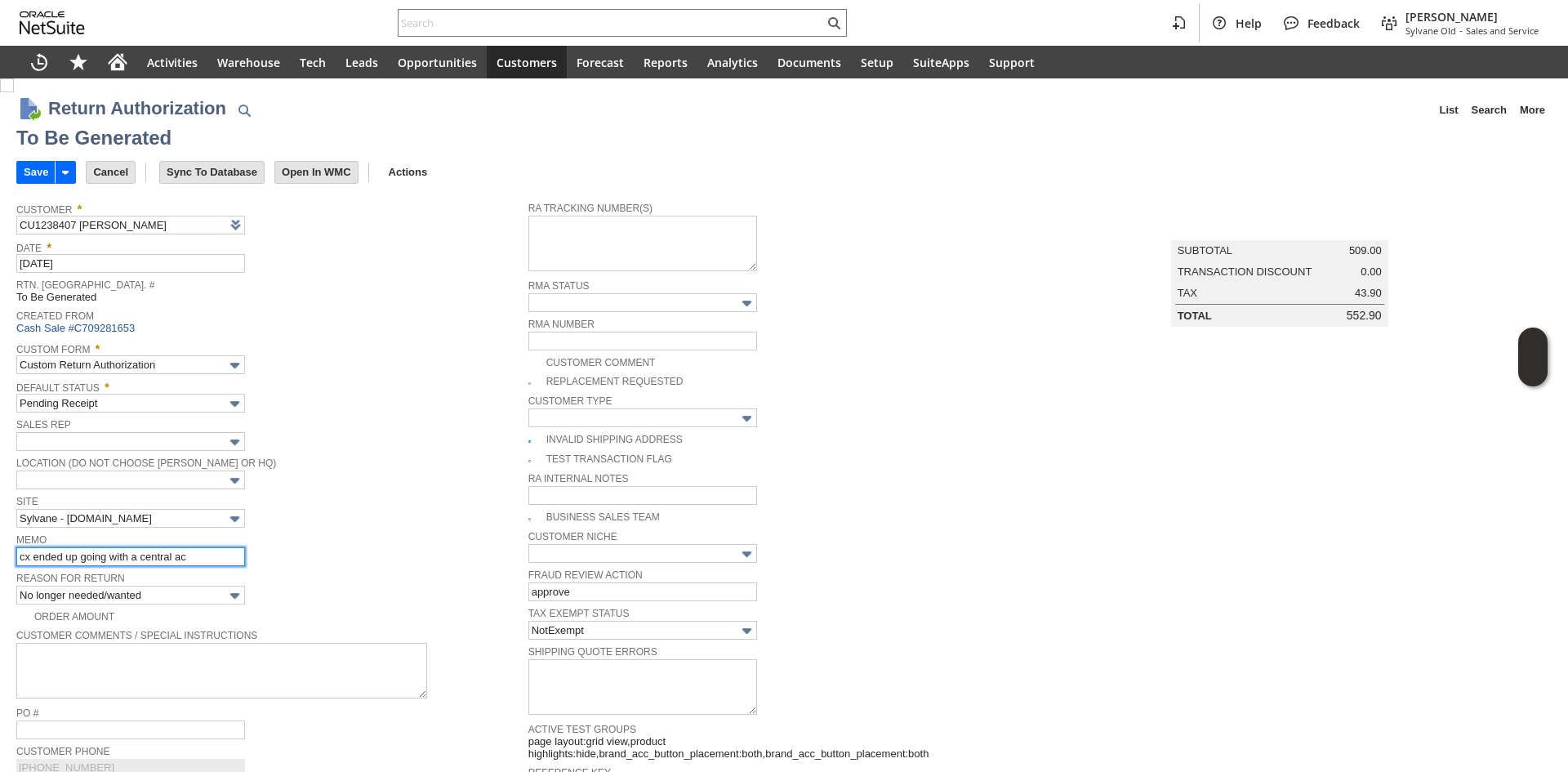
click at [209, 559] on input "cx ended up going with a central ac" at bounding box center [130, 557] width 229 height 19
type input "cx ended up going with a central ac / refund"
click at [29, 166] on input "Save" at bounding box center [36, 172] width 38 height 21
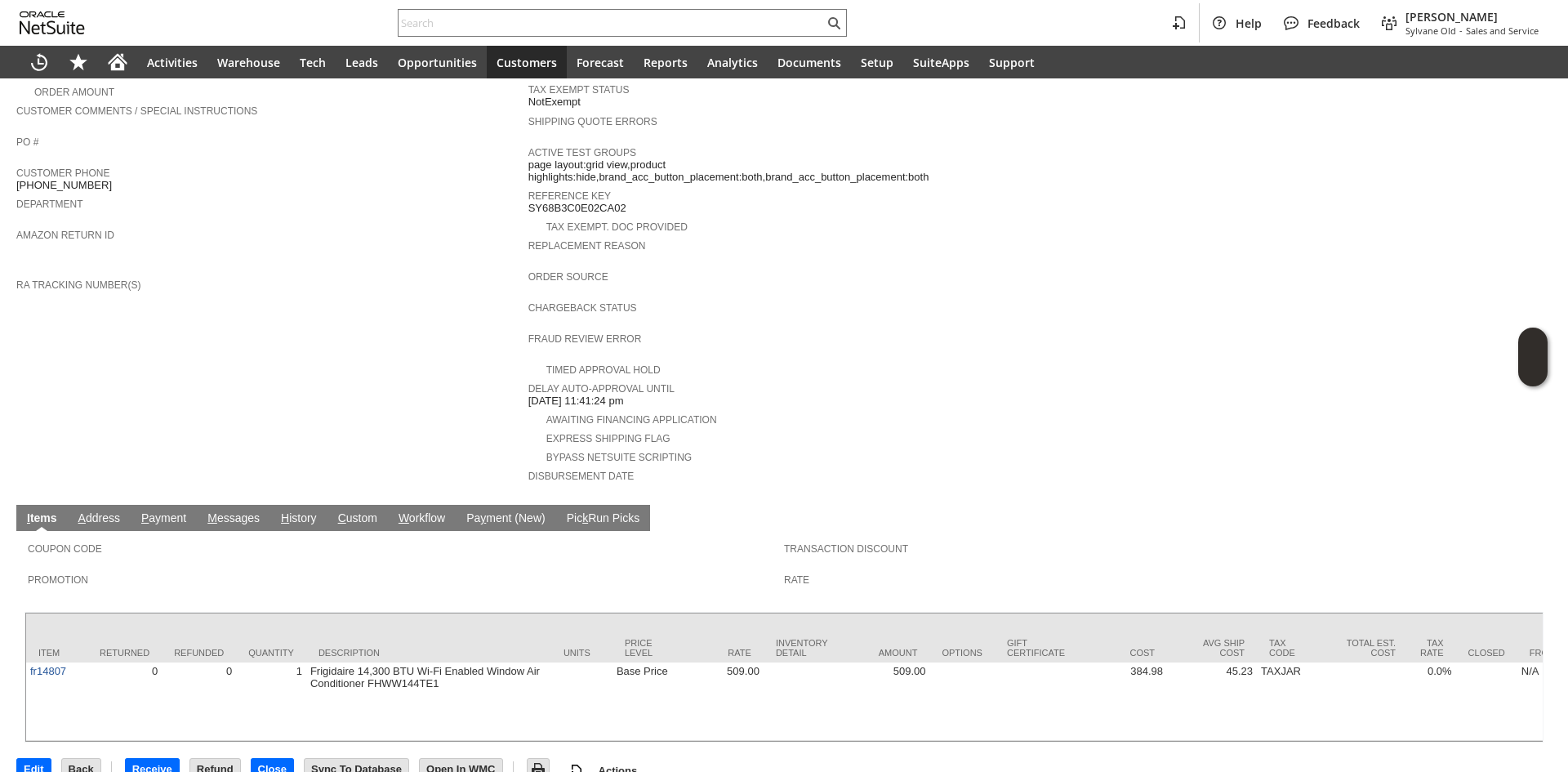
scroll to position [478, 0]
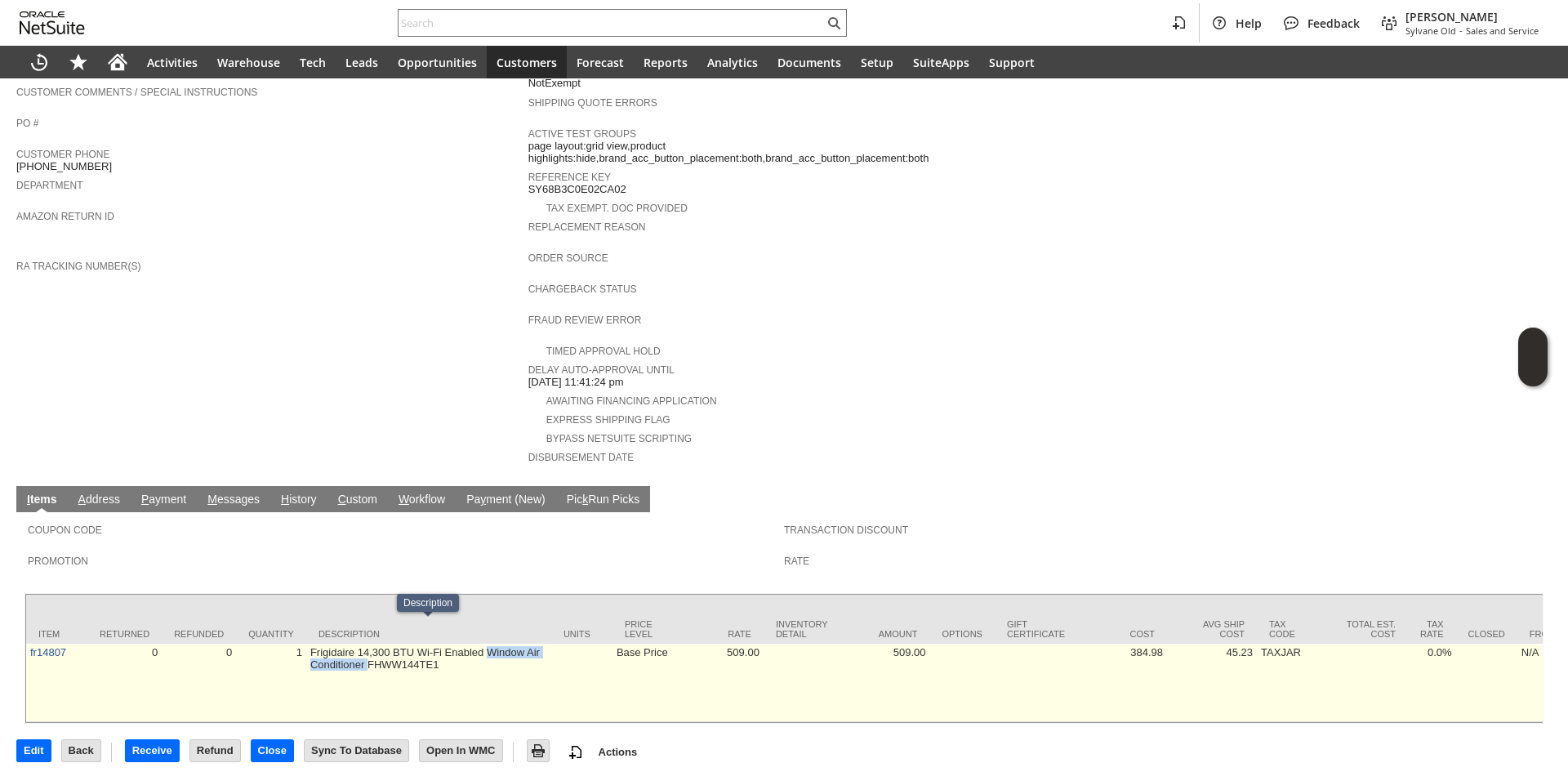
copy td "Window Air Conditioner"
drag, startPoint x: 486, startPoint y: 631, endPoint x: 367, endPoint y: 634, distance: 119.0
click at [367, 643] on td "Frigidaire 14,300 BTU Wi-Fi Enabled Window Air Conditioner FHWW144TE1" at bounding box center [429, 683] width 245 height 79
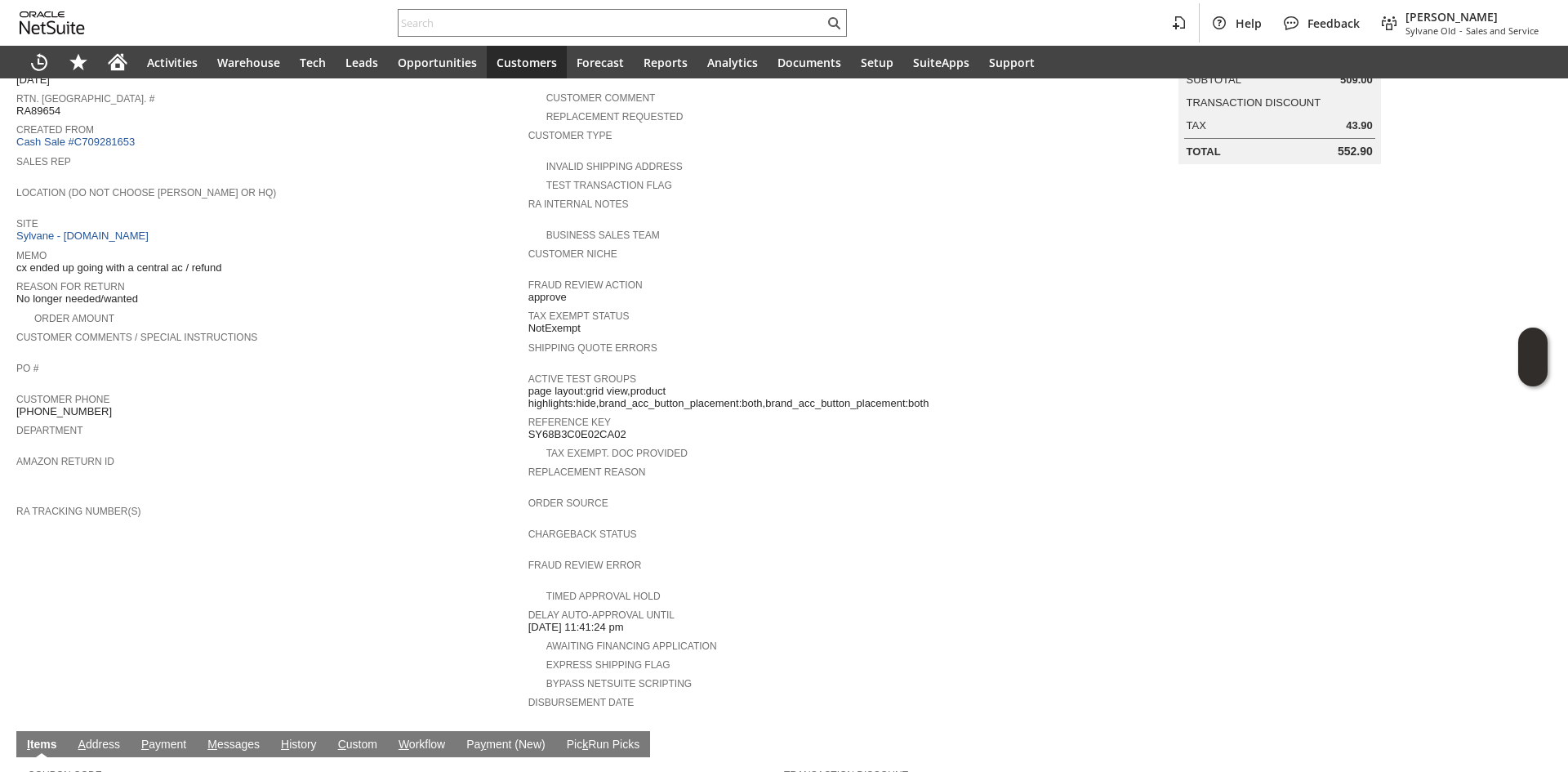
scroll to position [0, 0]
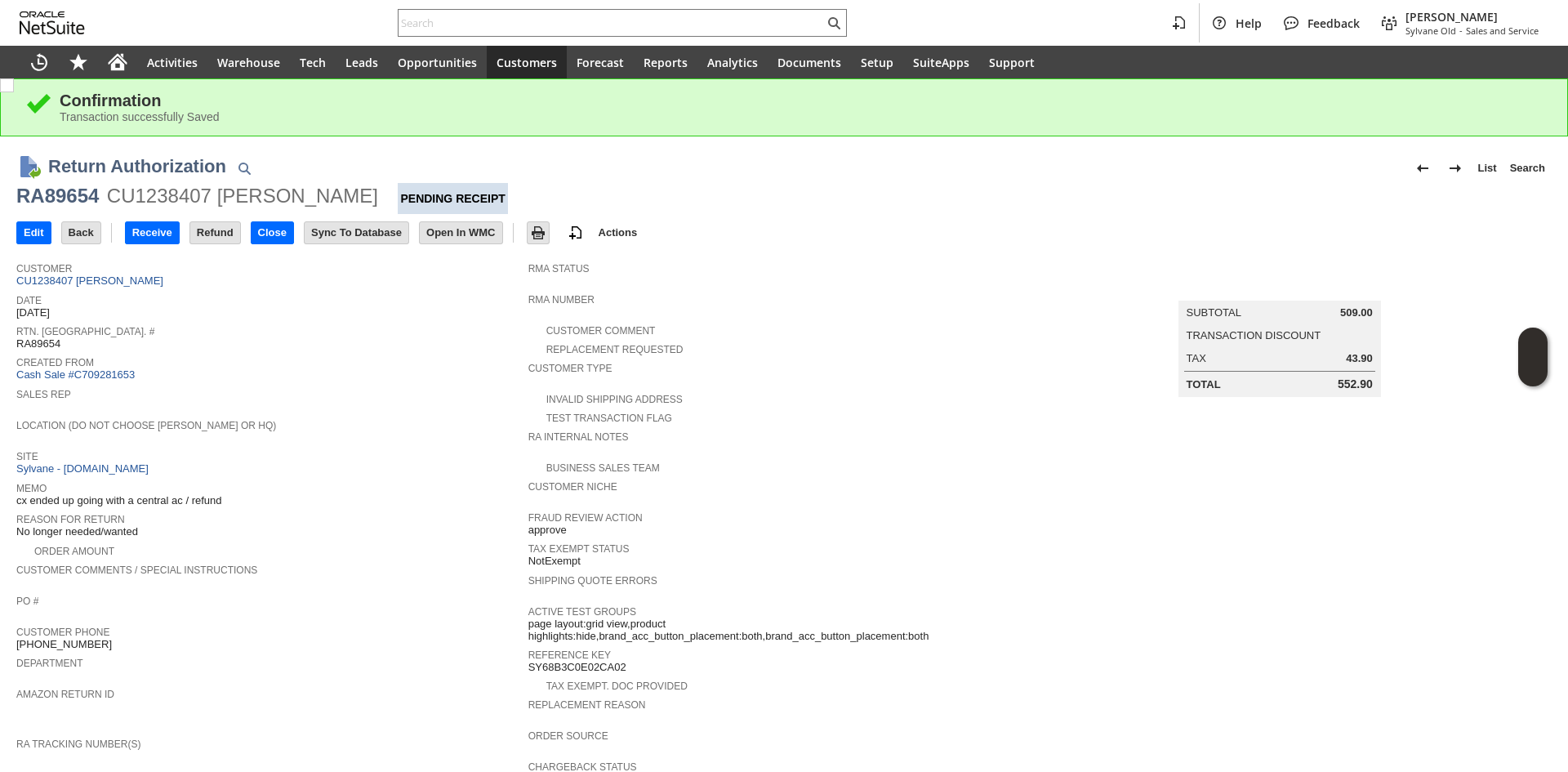
click at [62, 186] on div "RA89654" at bounding box center [57, 196] width 82 height 26
copy div "RA89654"
click at [22, 233] on input "Edit" at bounding box center [33, 233] width 33 height 21
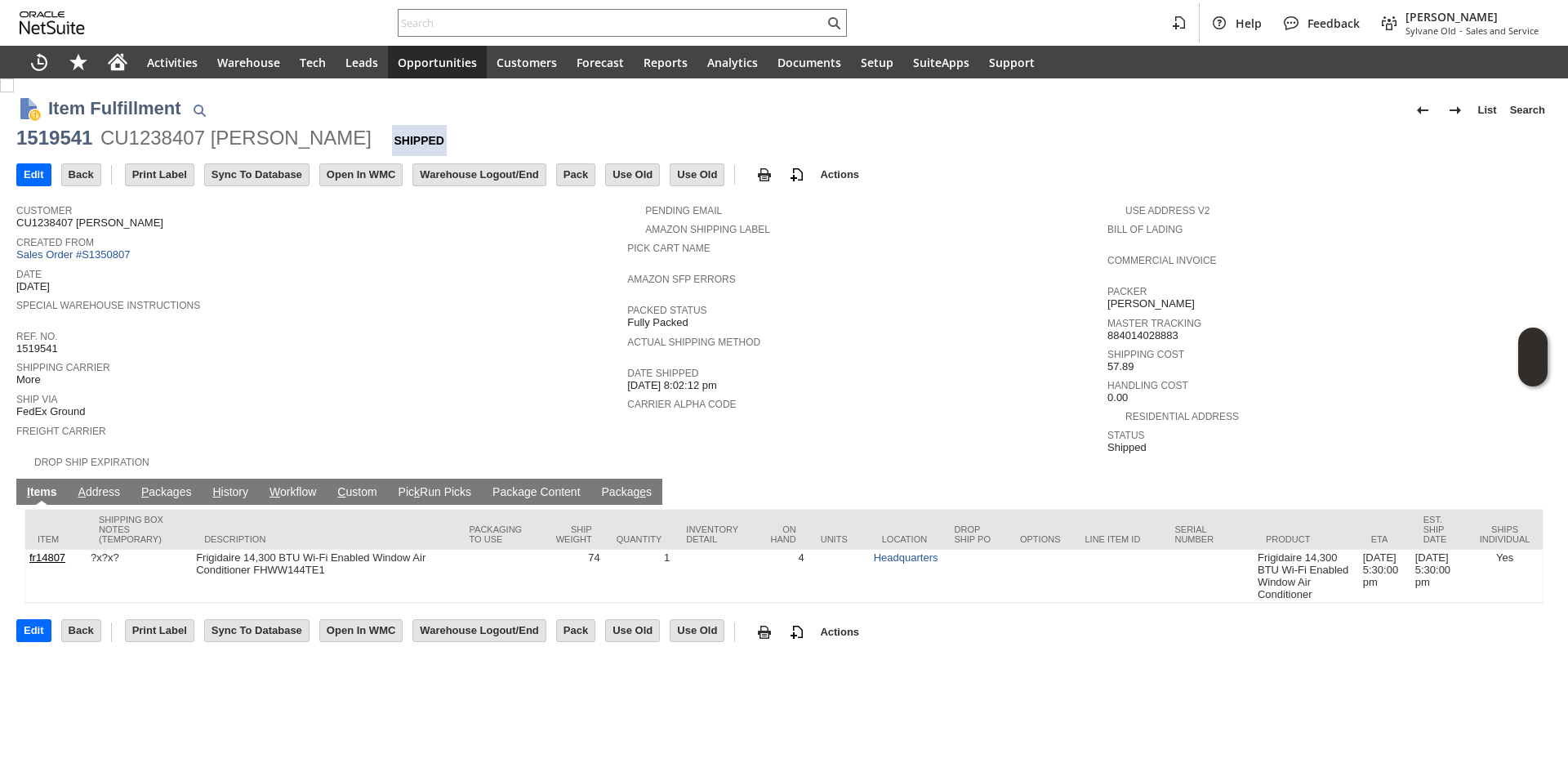
click at [155, 485] on link "P ackages" at bounding box center [167, 492] width 59 height 15
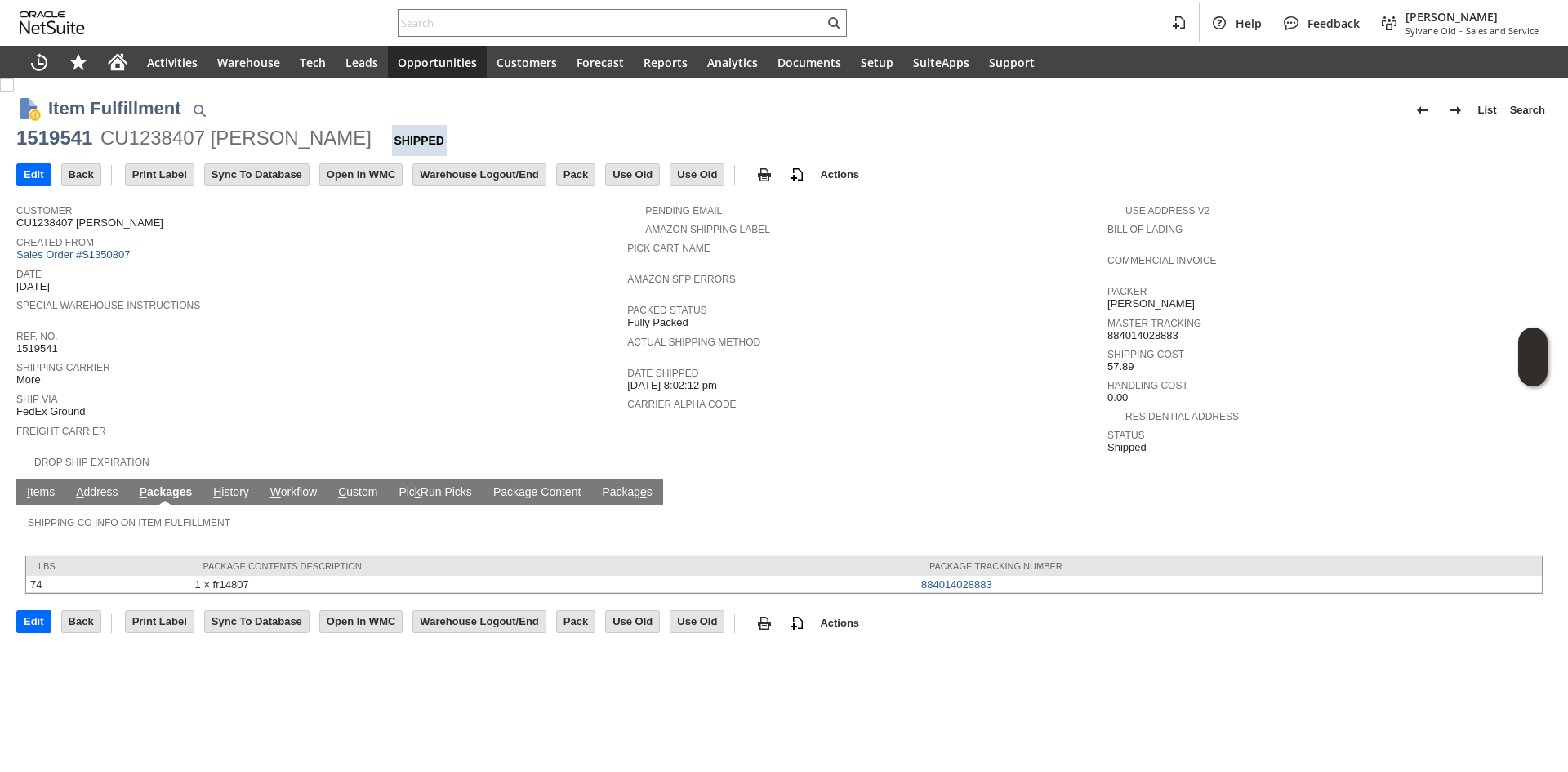
click at [52, 485] on link "I tems" at bounding box center [41, 492] width 36 height 15
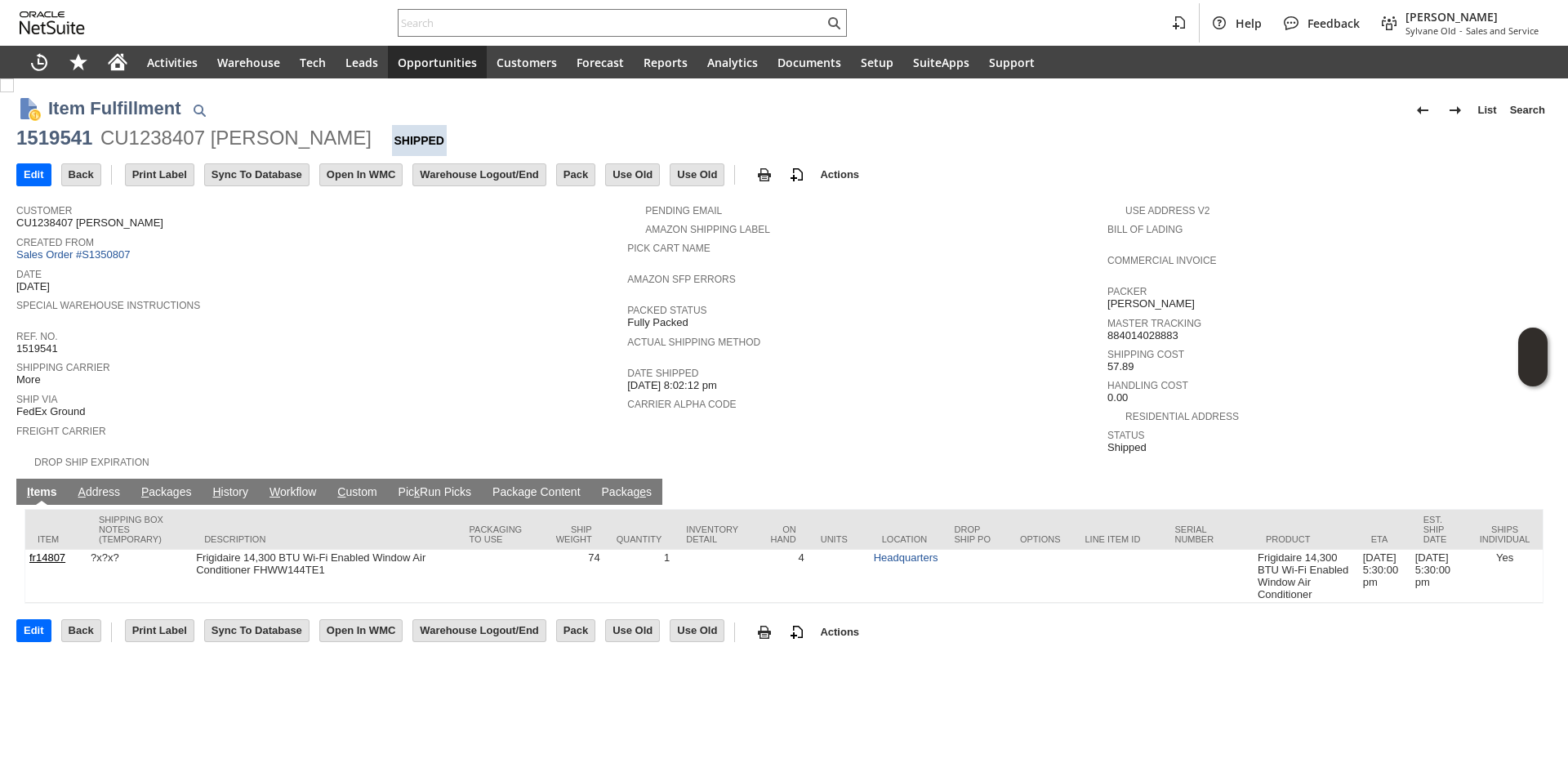
click at [174, 485] on link "P ackages" at bounding box center [167, 492] width 59 height 15
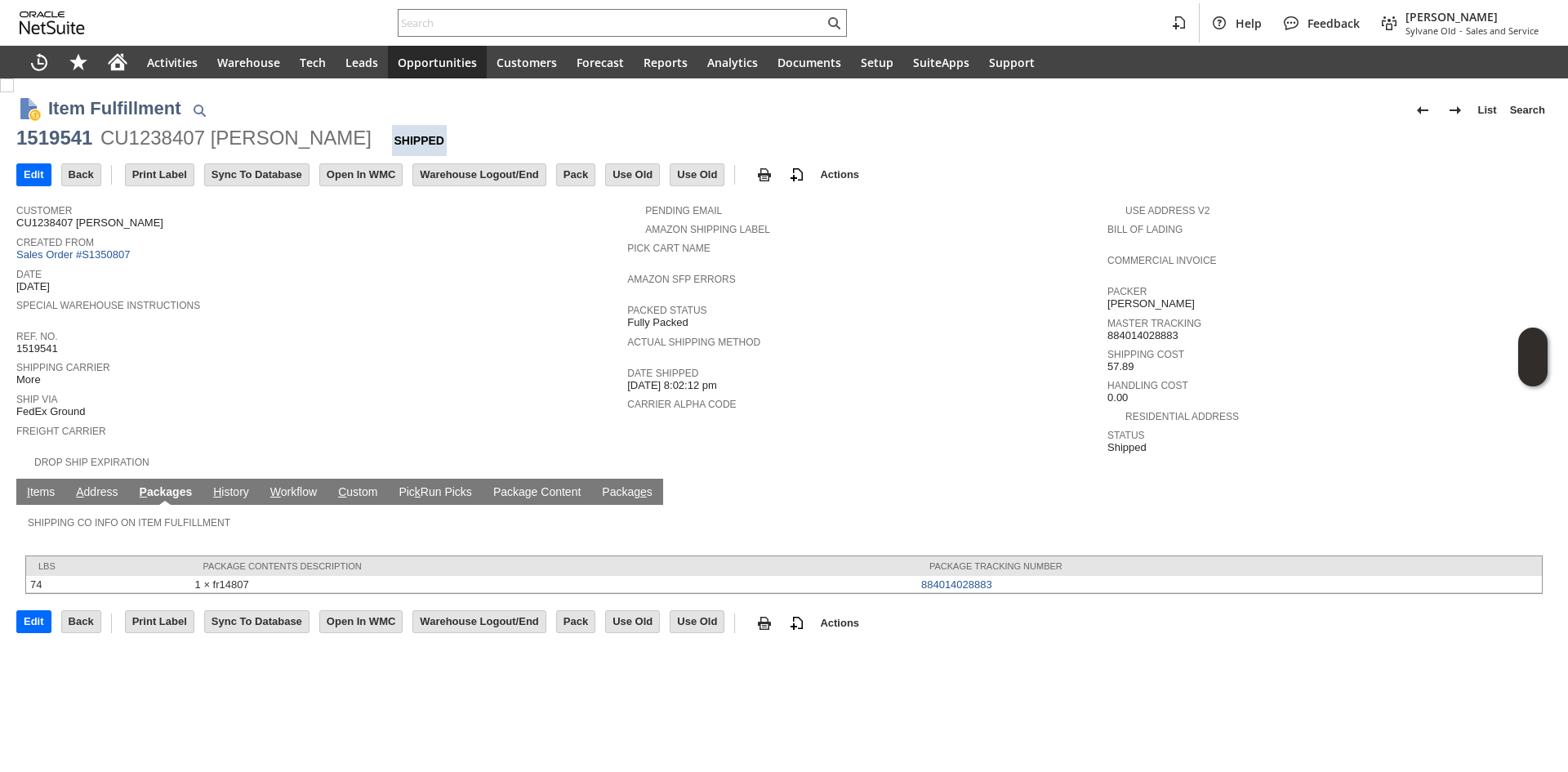
click at [105, 485] on link "A ddress" at bounding box center [96, 492] width 50 height 15
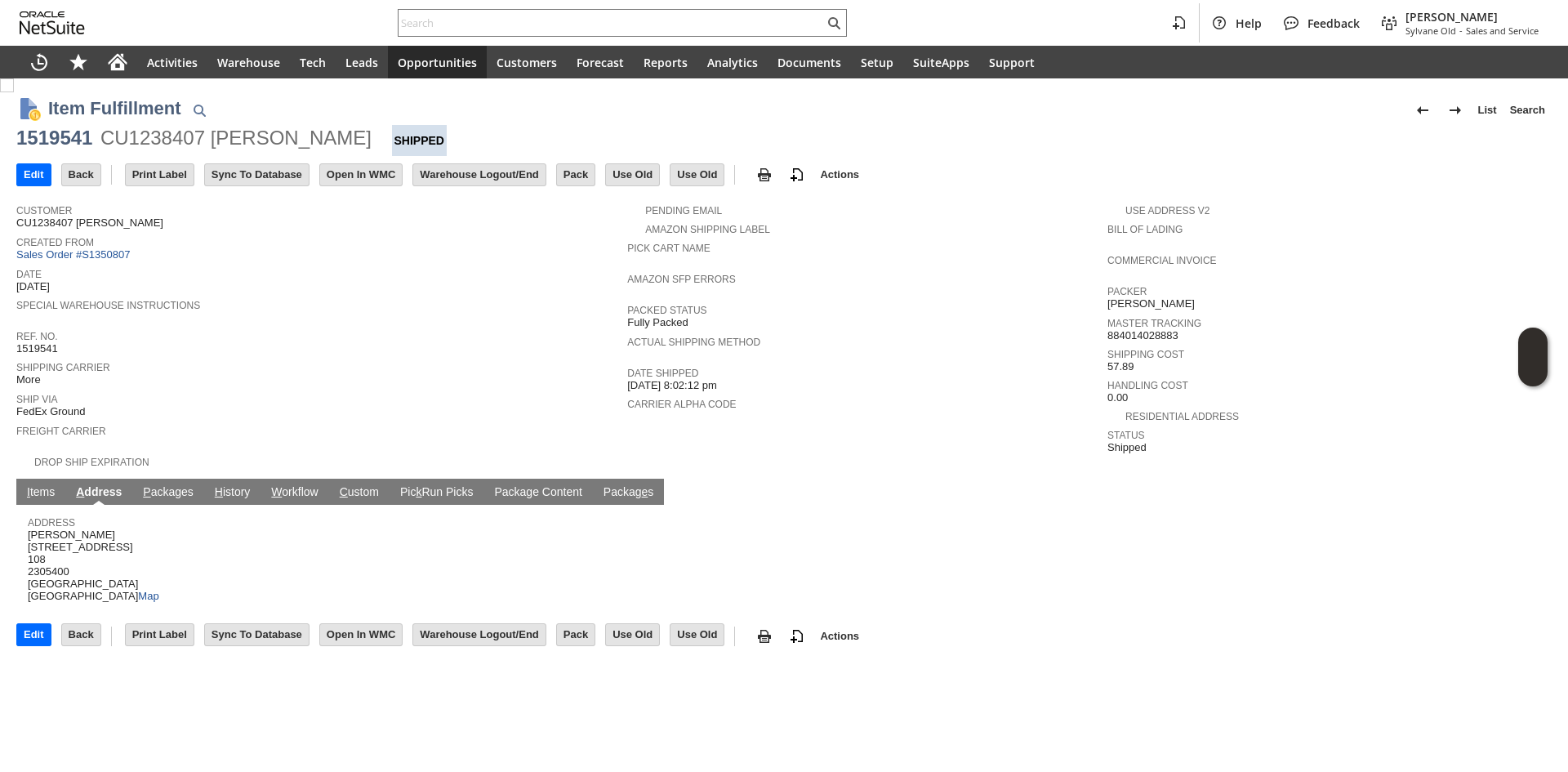
click at [95, 528] on span "BENJAMIN HAMBRO 2269 Chestnut Street 108 2305400 San Francisco CA 94123 United …" at bounding box center [93, 565] width 131 height 74
click at [84, 531] on div at bounding box center [84, 531] width 0 height 0
click at [80, 536] on span "BENJAMIN HAMBRO 2269 Chestnut Street 108 2305400 San Francisco CA 94123 United …" at bounding box center [93, 565] width 131 height 74
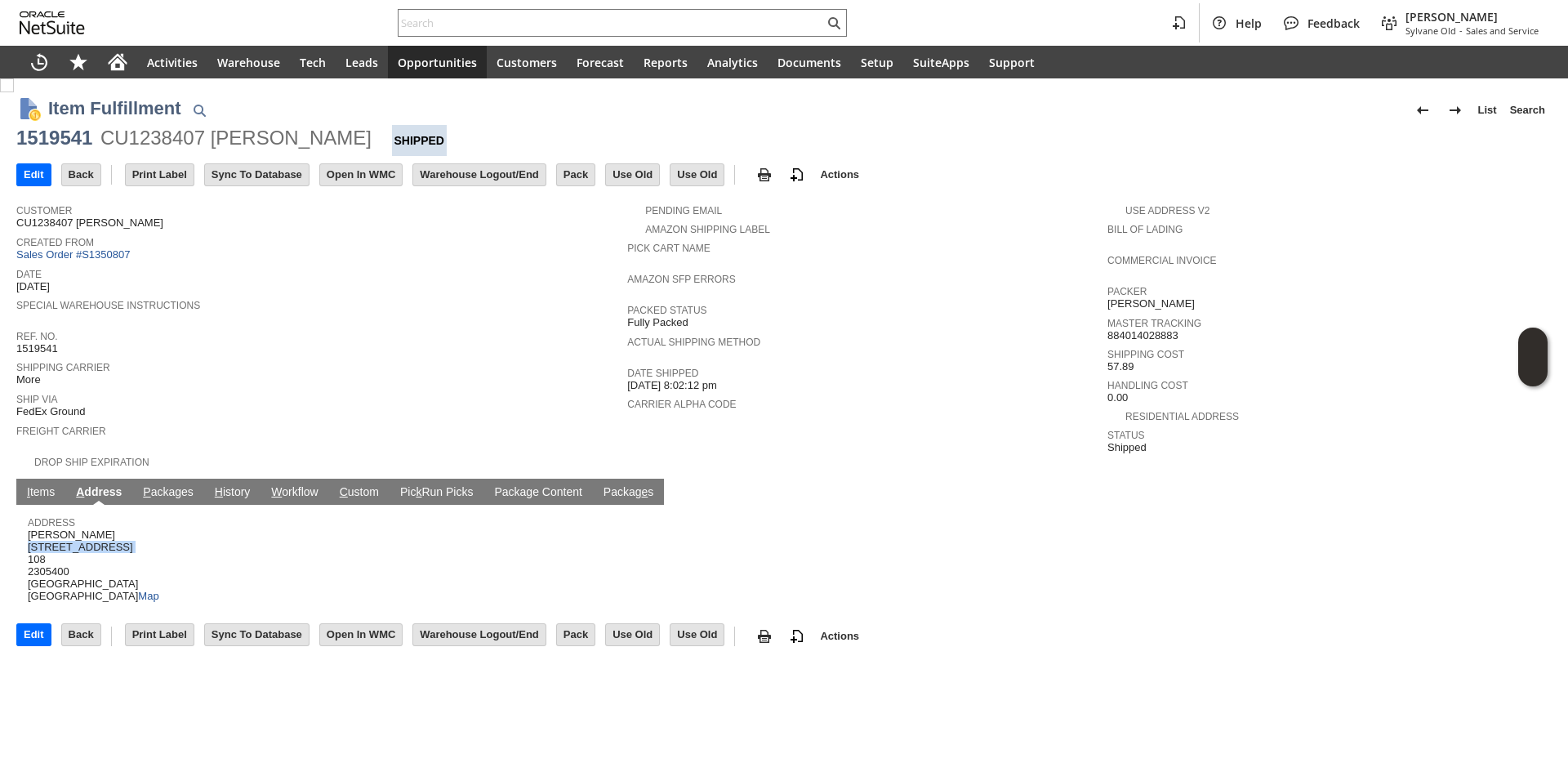
click at [80, 536] on span "BENJAMIN HAMBRO 2269 Chestnut Street 108 2305400 San Francisco CA 94123 United …" at bounding box center [93, 565] width 131 height 74
copy span "2269 Chestnut Street"
click at [160, 485] on link "P ackages" at bounding box center [168, 492] width 59 height 15
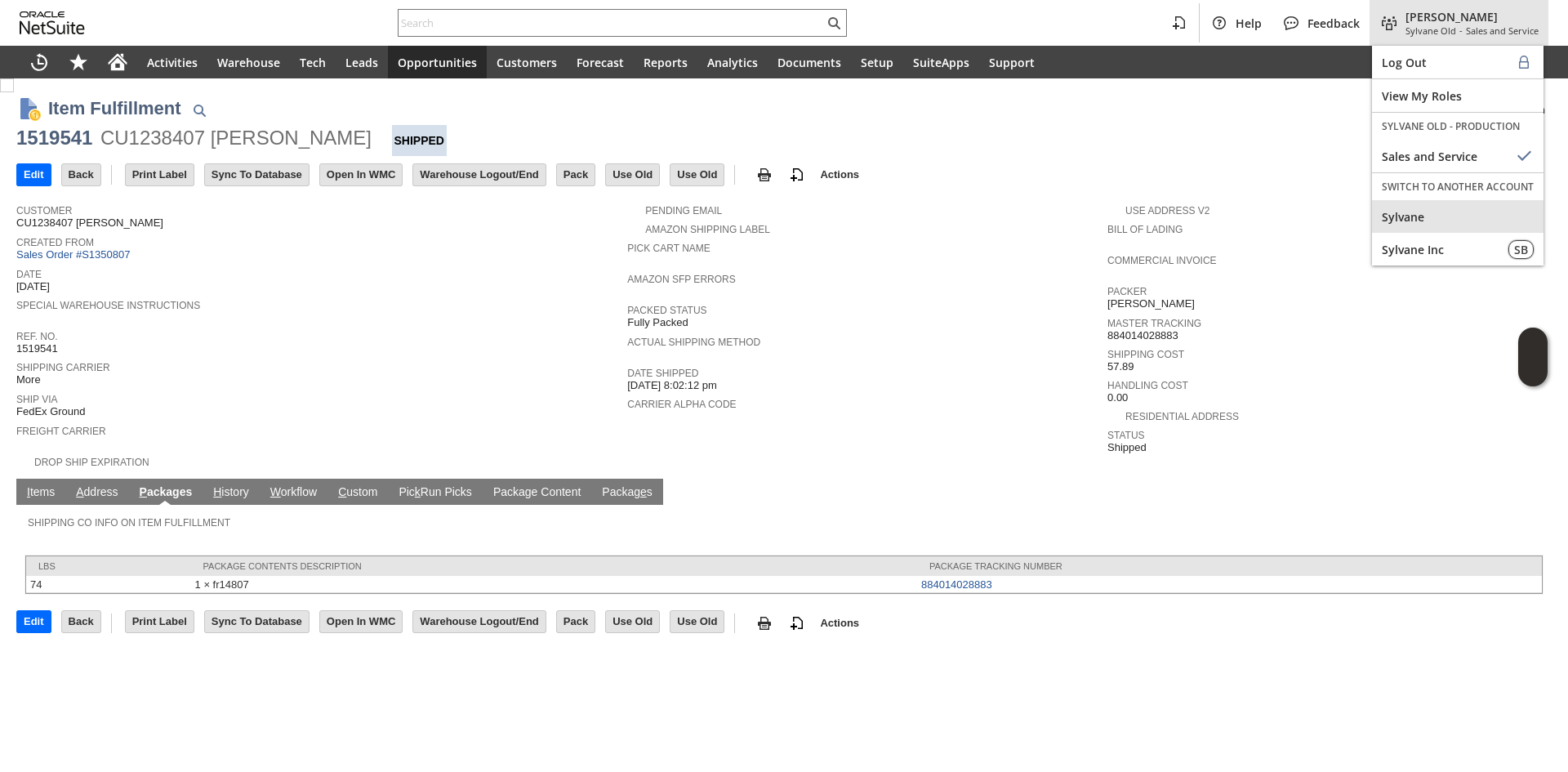
click at [1445, 210] on span "Sylvane" at bounding box center [1458, 216] width 152 height 15
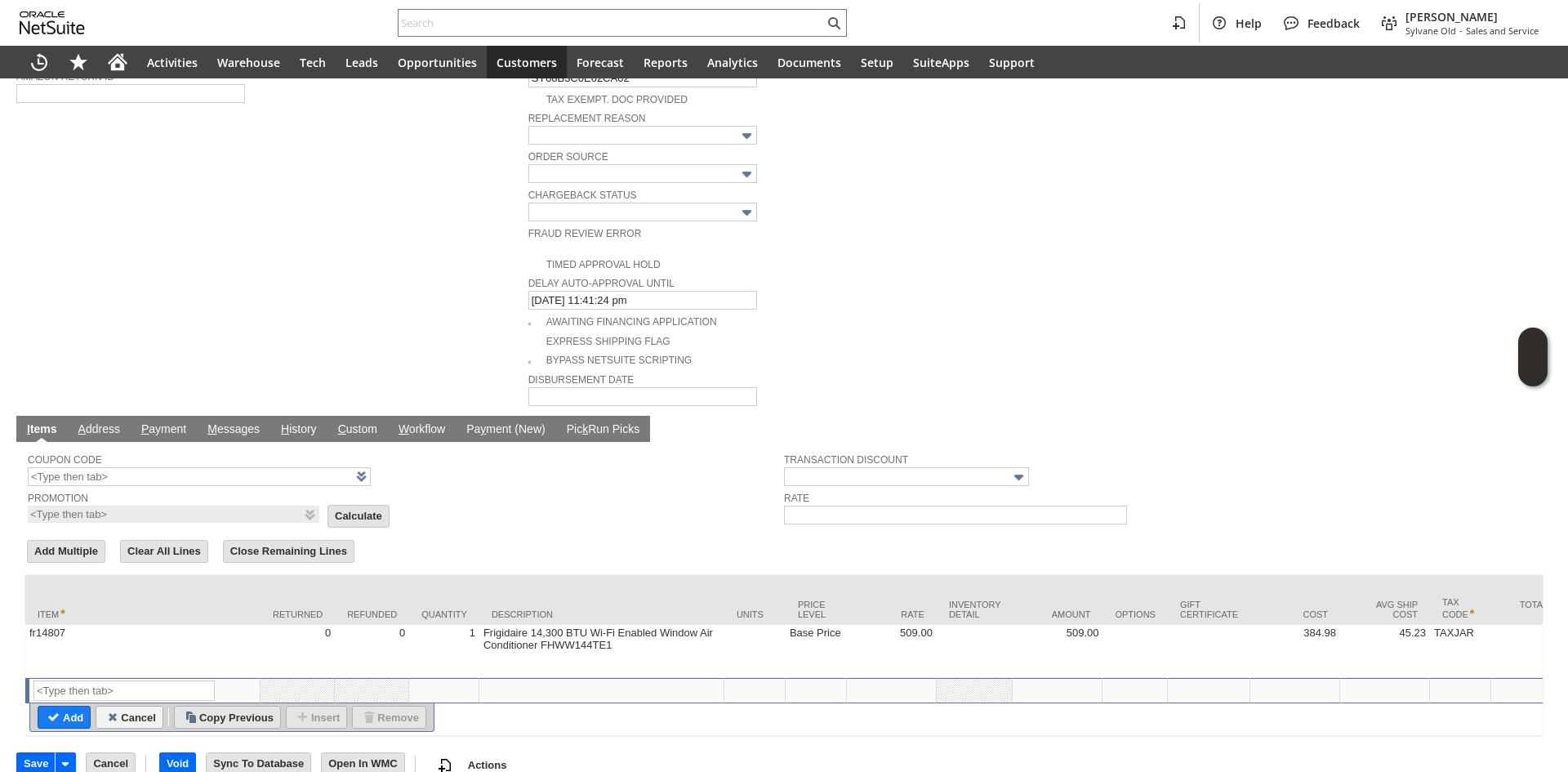
scroll to position [721, 0]
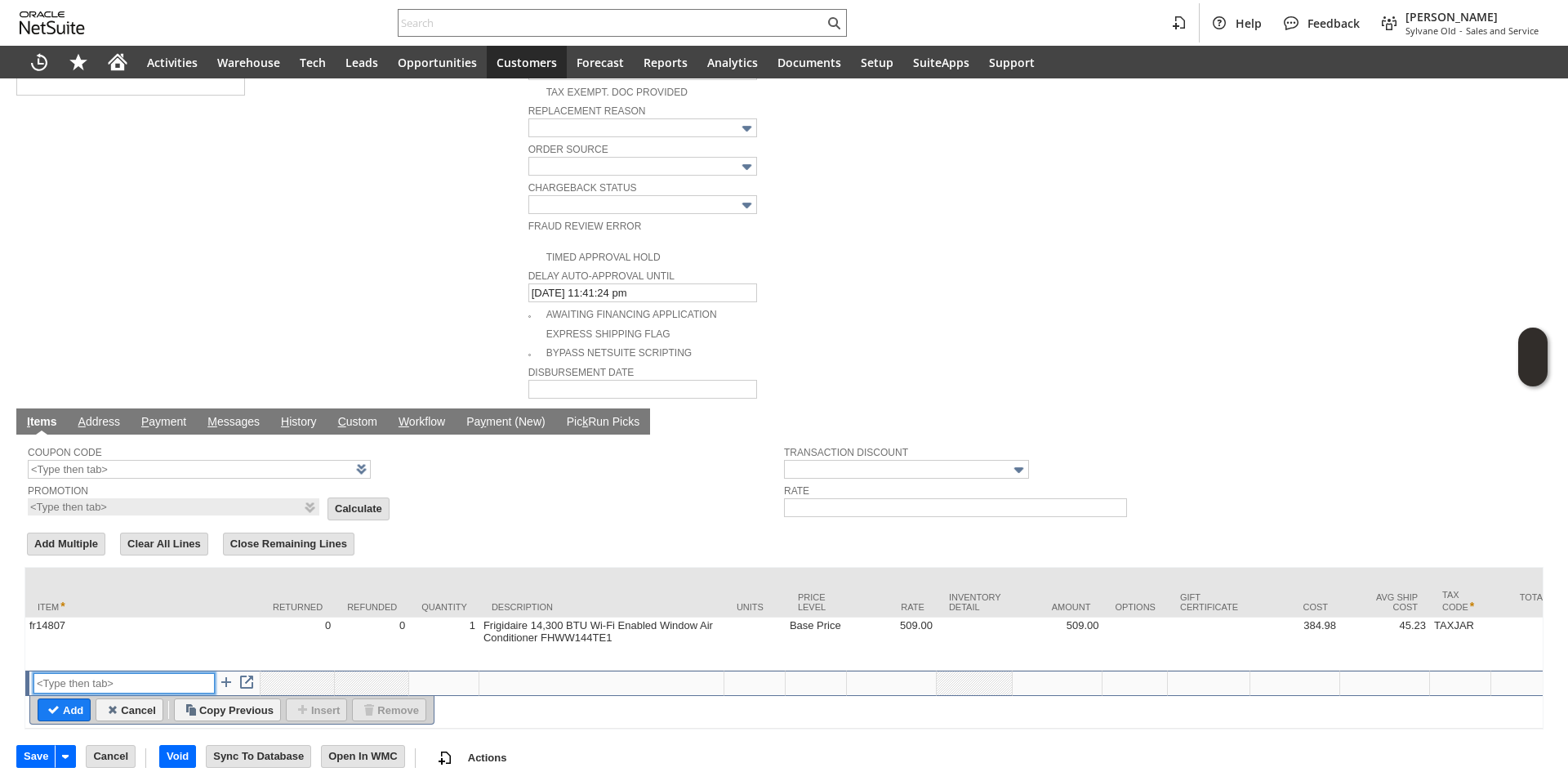
click at [84, 673] on input "text" at bounding box center [123, 683] width 181 height 21
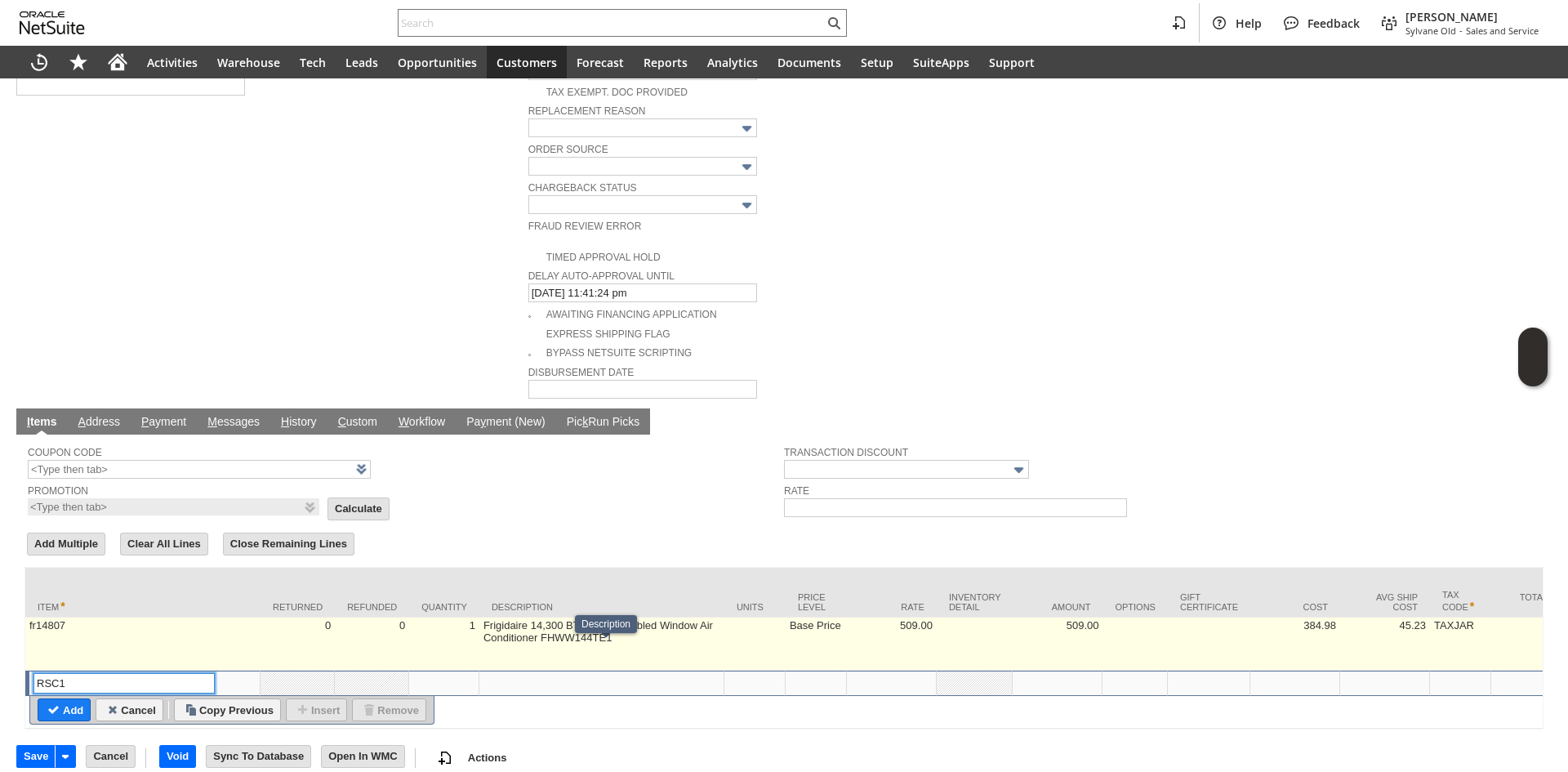
type input "RSC1"
click at [734, 639] on td at bounding box center [755, 643] width 62 height 53
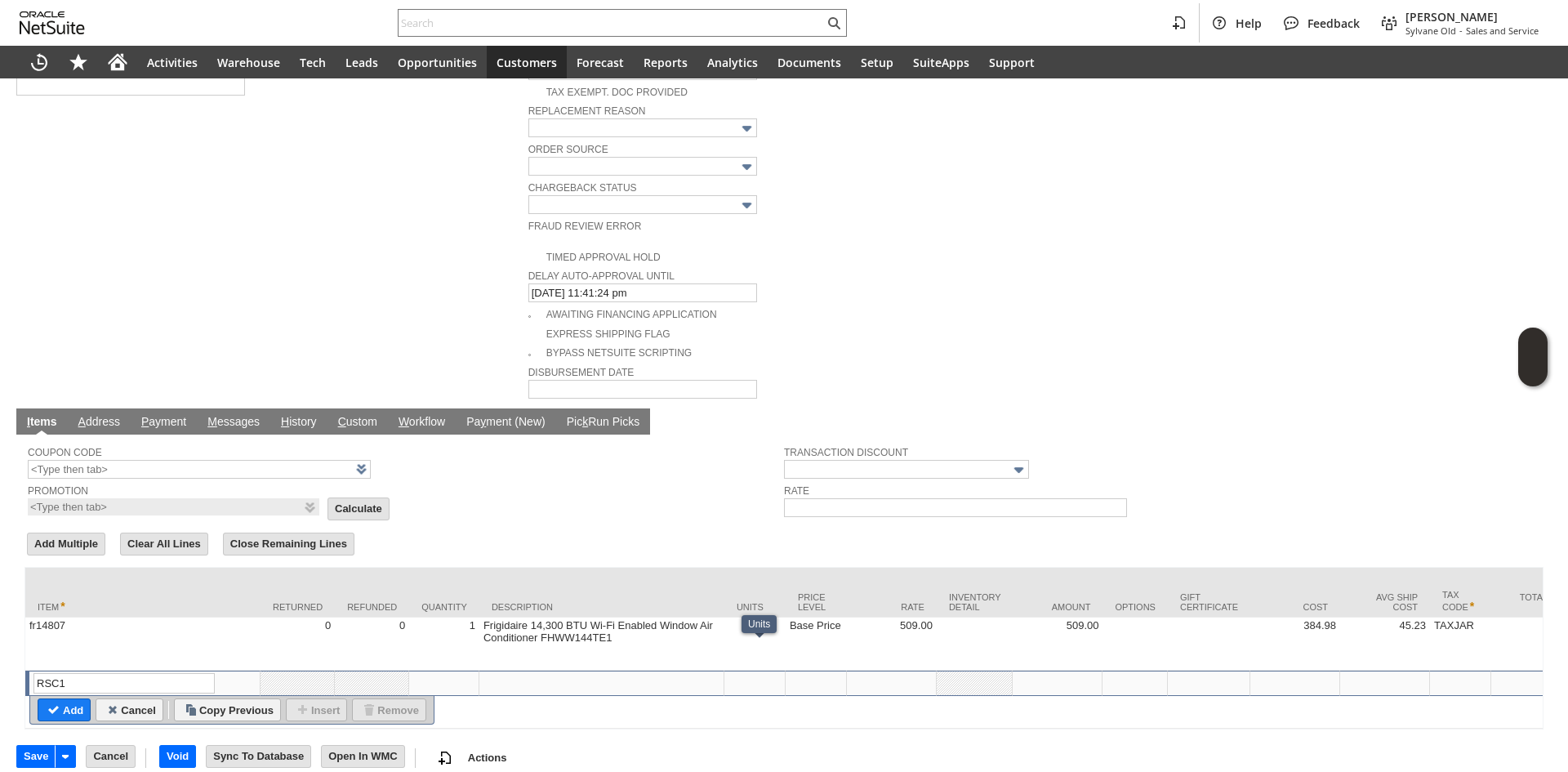
click at [757, 673] on div at bounding box center [754, 680] width 53 height 14
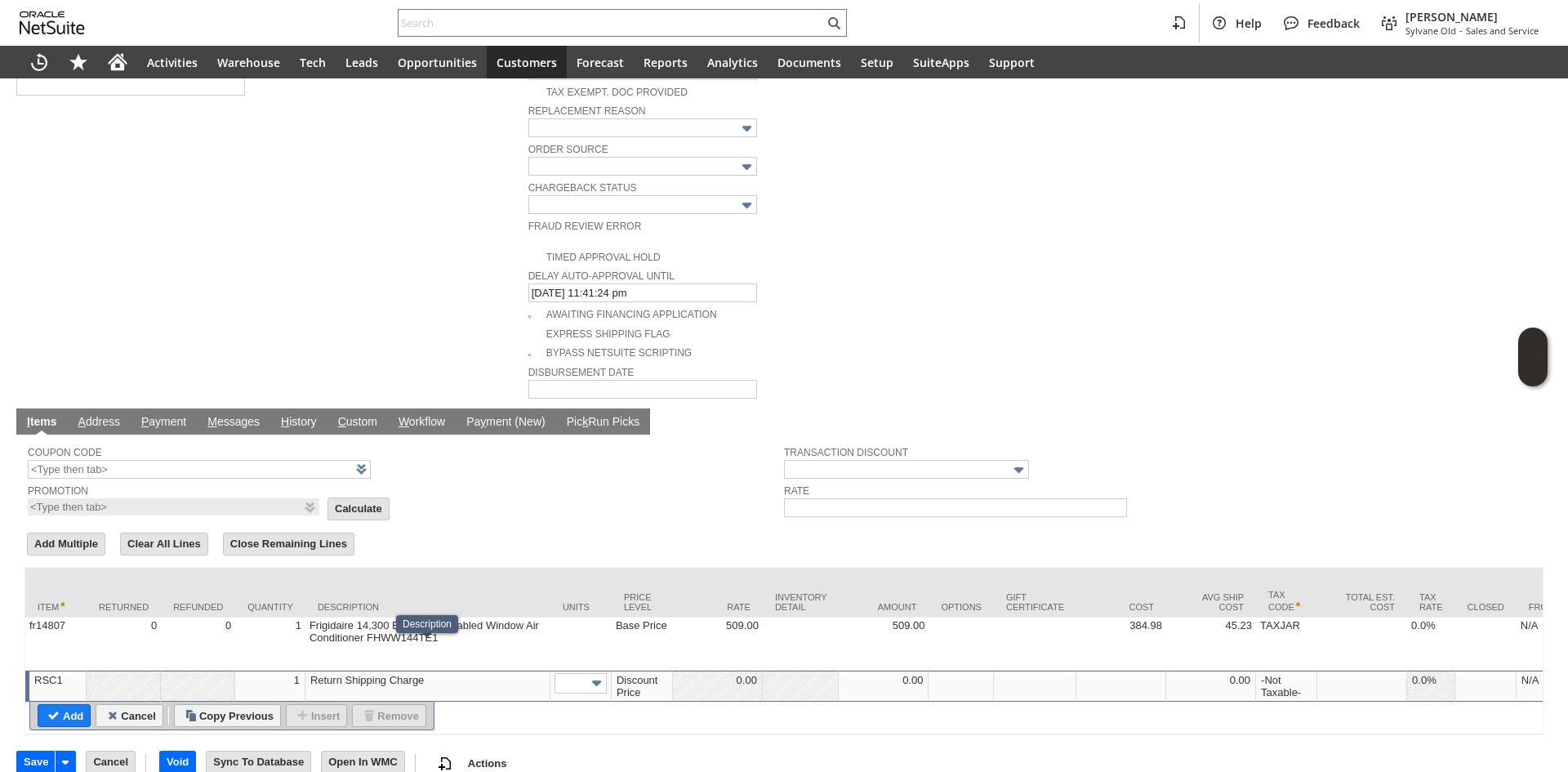
click at [724, 673] on div "0.00" at bounding box center [717, 680] width 81 height 14
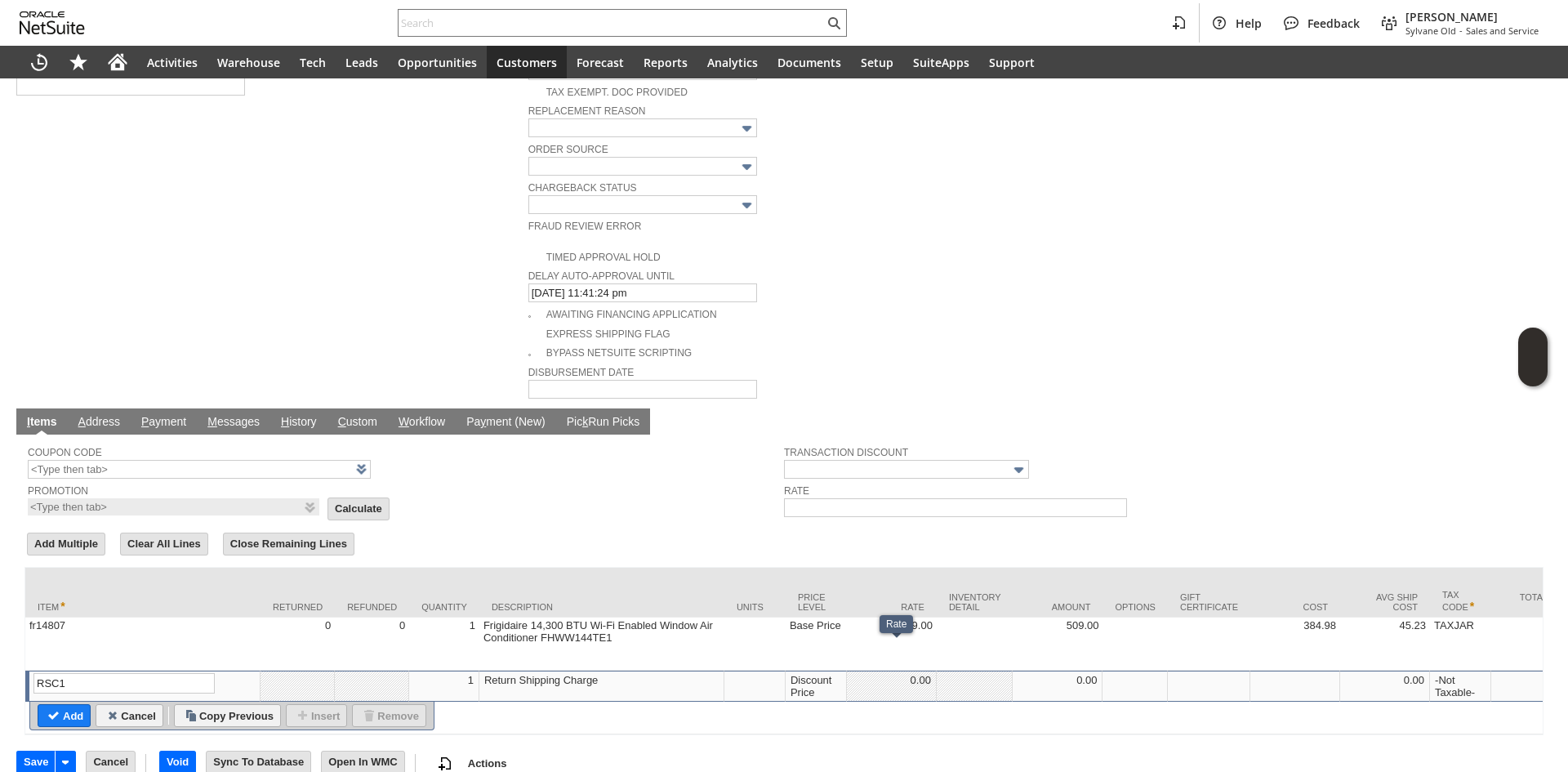
click at [860, 673] on div "0.00" at bounding box center [892, 680] width 81 height 14
click at [814, 673] on div "Discount Price" at bounding box center [816, 685] width 53 height 26
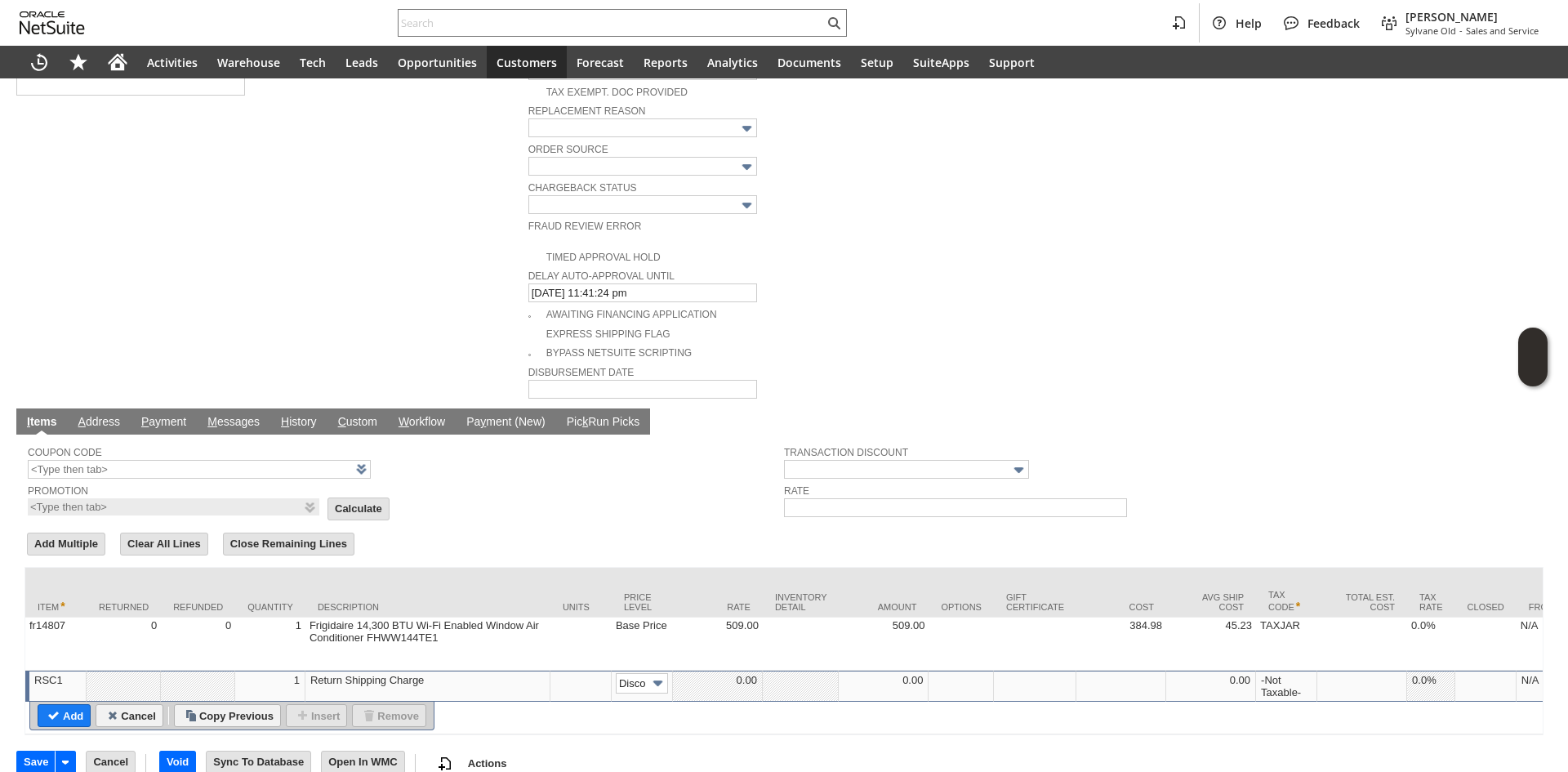
scroll to position [0, 25]
click at [661, 674] on img at bounding box center [658, 683] width 19 height 19
type input "Custom"
click at [690, 671] on td at bounding box center [717, 686] width 90 height 31
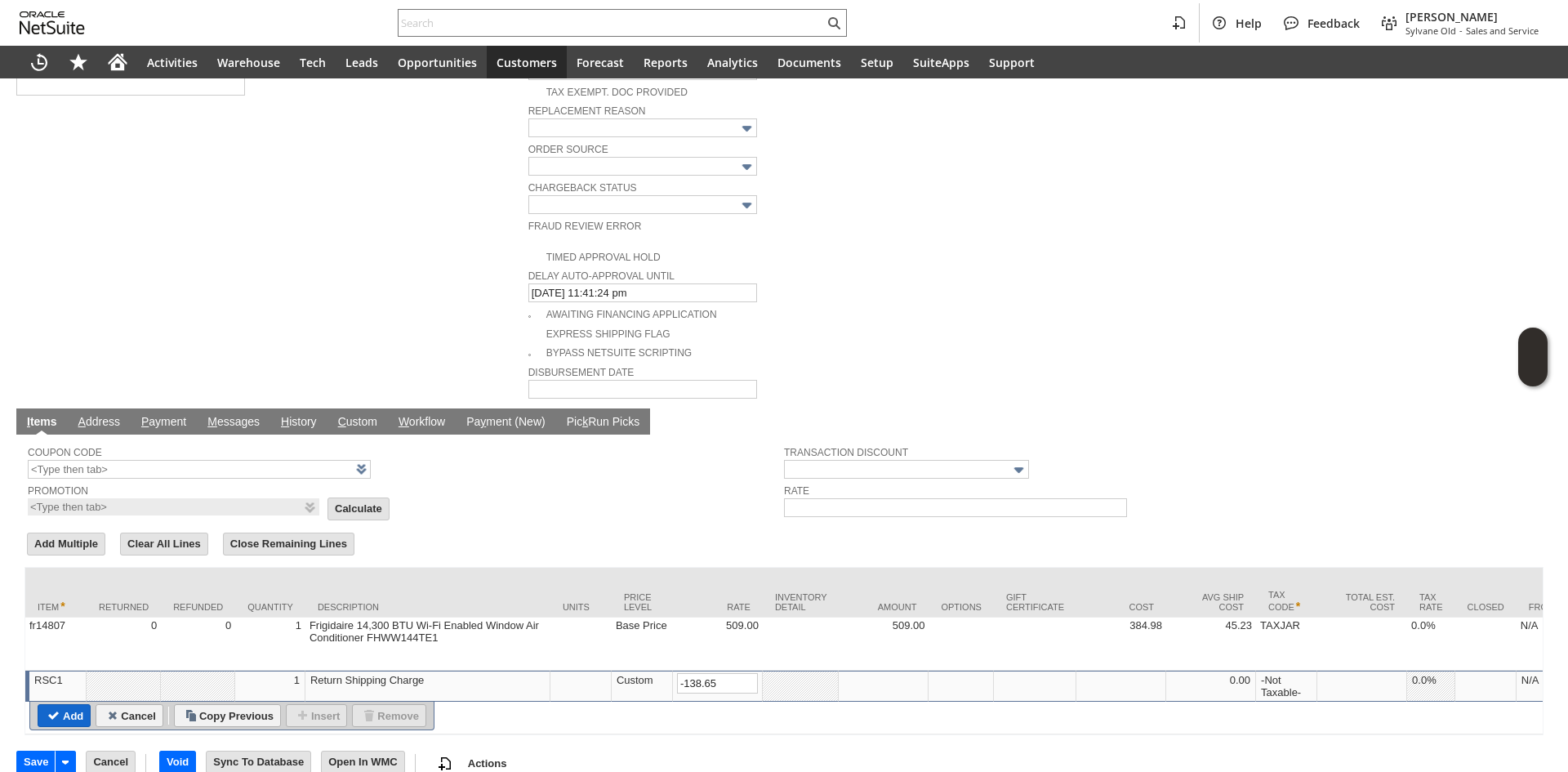
type input "-138.65"
click at [64, 705] on input "Add" at bounding box center [64, 716] width 52 height 21
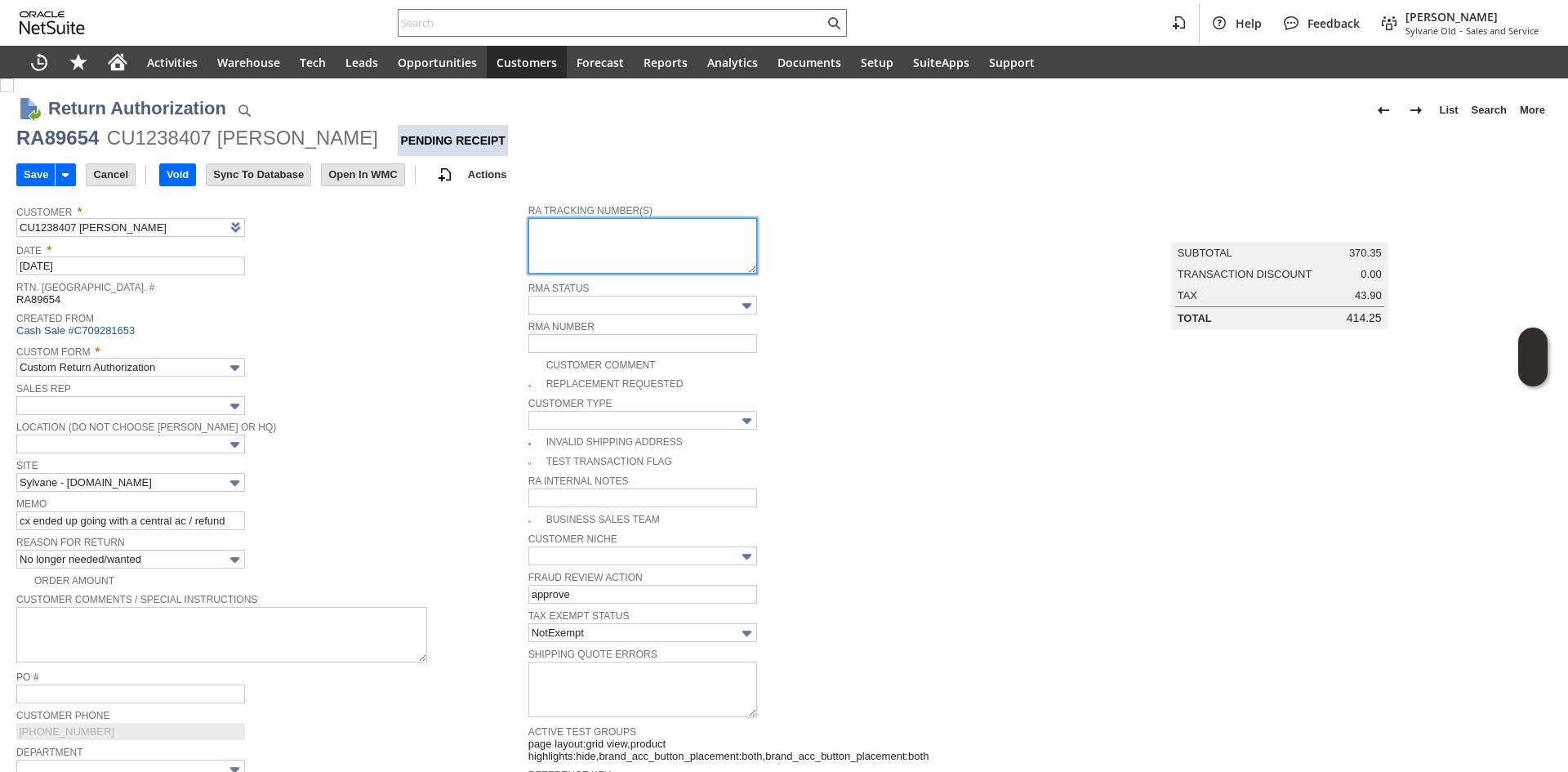
click at [559, 252] on textarea at bounding box center [642, 246] width 229 height 55
paste textarea "997094101244934"
click at [442, 371] on div "Custom Form * Custom Return Authorization" at bounding box center [268, 357] width 504 height 37
click at [652, 264] on textarea "997094101244934" at bounding box center [642, 246] width 229 height 55
type textarea "997094101244934 Ground Call Tag 9/24 8am-12pm"
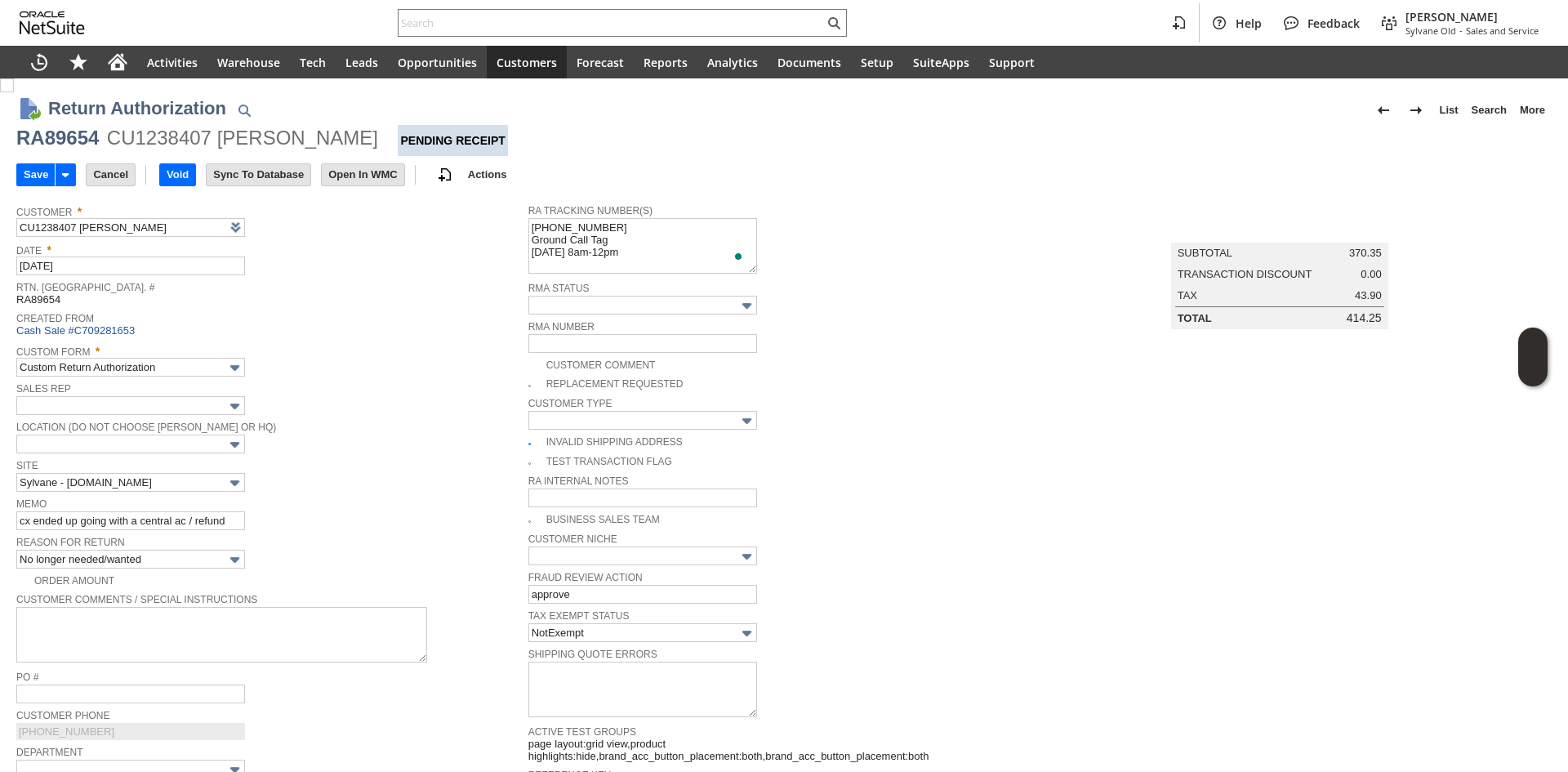
click at [390, 366] on div "Custom Form * Custom Return Authorization" at bounding box center [268, 357] width 504 height 37
click at [329, 348] on span "Custom Form *" at bounding box center [268, 348] width 504 height 18
click at [39, 180] on input "Save" at bounding box center [36, 175] width 38 height 21
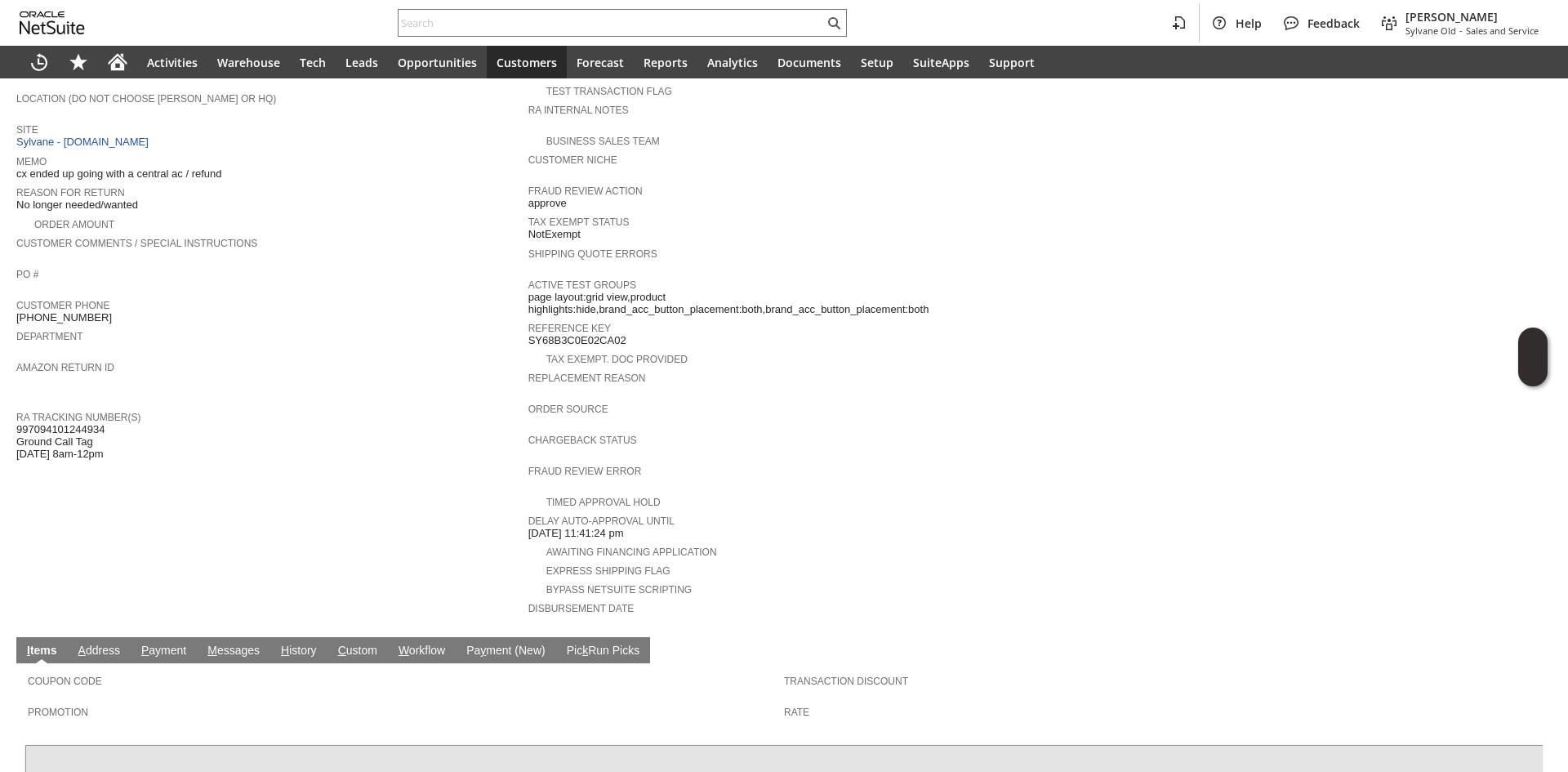
scroll to position [408, 0]
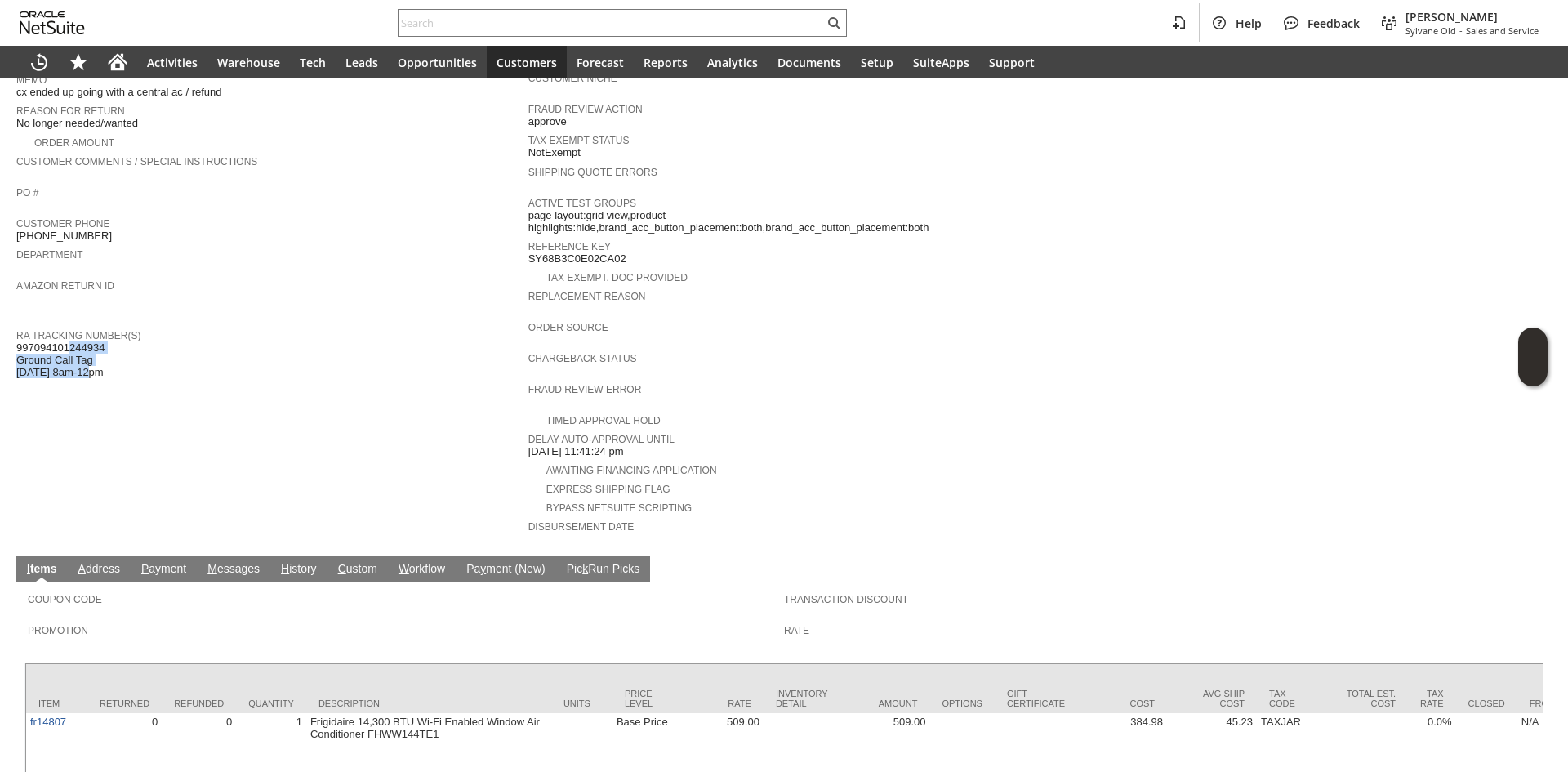
copy span "997094101244934 Ground Call Tag [DATE] 8am-12pm"
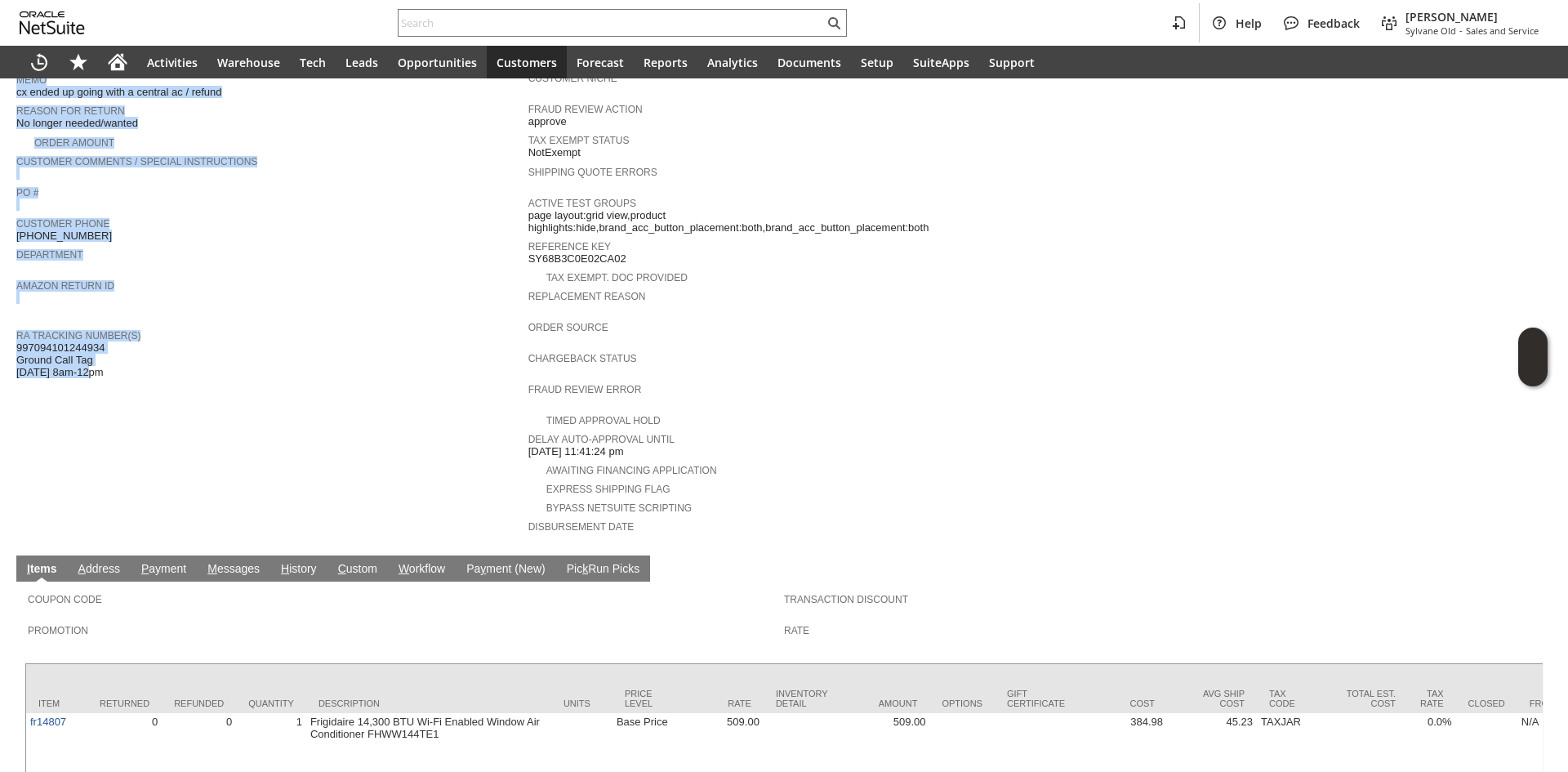
copy form "Customer CU1238407 [PERSON_NAME] Date [DATE] Rtn. [GEOGRAPHIC_DATA]. # RA89654 …"
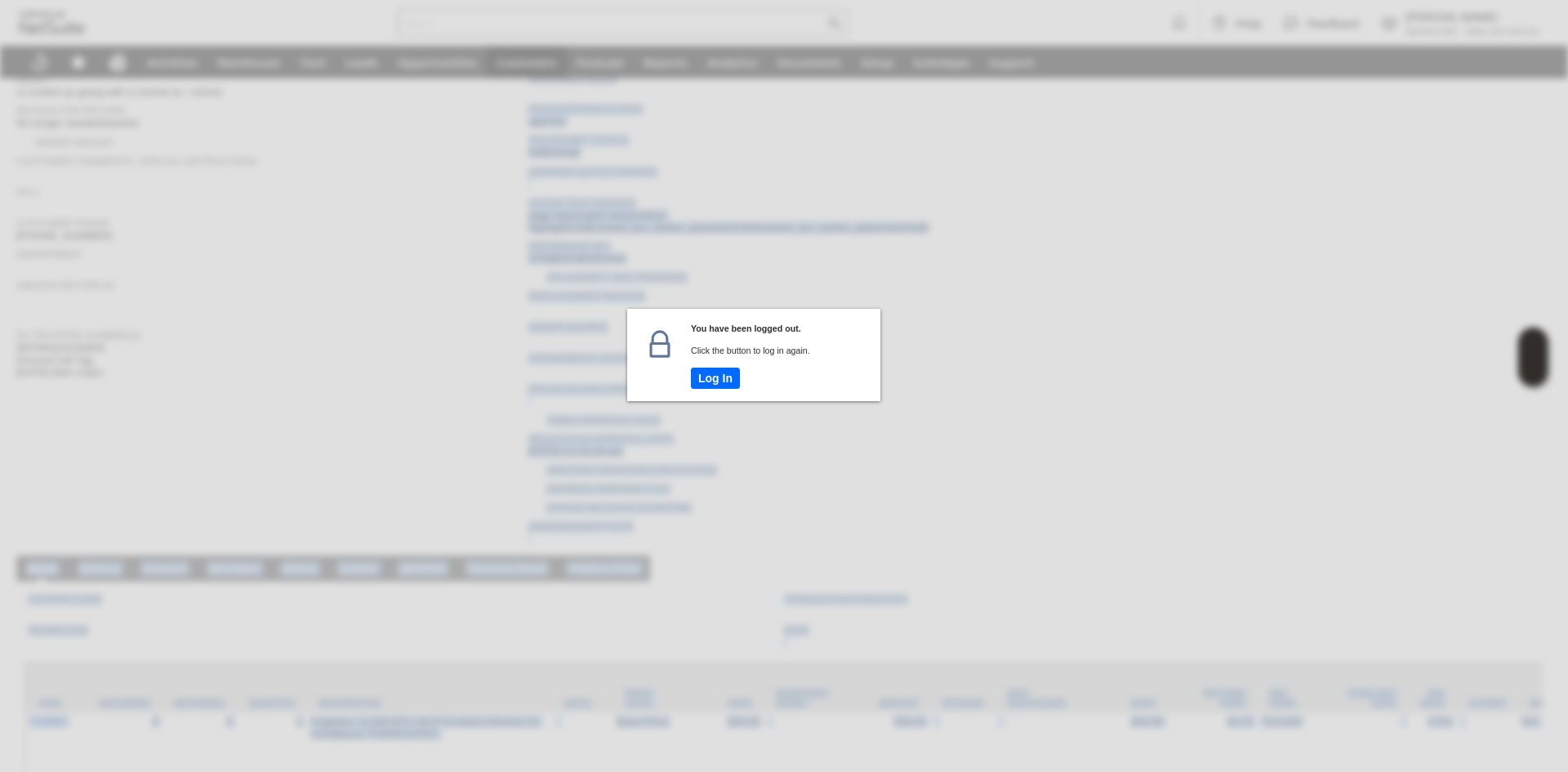
copy body "LOR Ipsumd SIT Ametco Adipisci Elitsed Doeiusmodte Incididun Utlabore Etdo Magn…"
drag, startPoint x: 99, startPoint y: 359, endPoint x: 18, endPoint y: 332, distance: 85.4
click at [18, 332] on body "Help Feedback [PERSON_NAME] [PERSON_NAME] - Sales and Service Activities Wareho…" at bounding box center [784, 386] width 1568 height 772
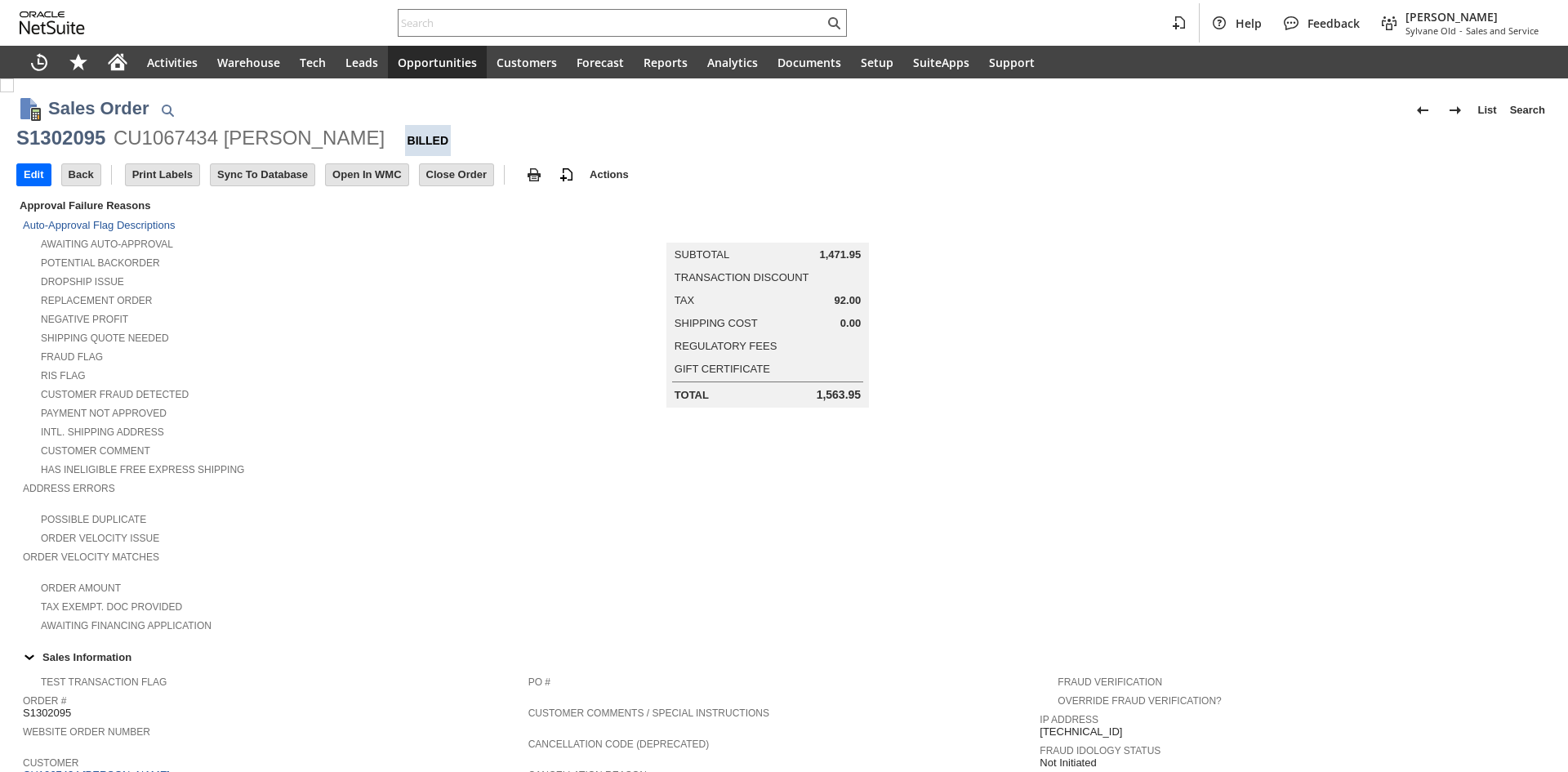
scroll to position [697, 0]
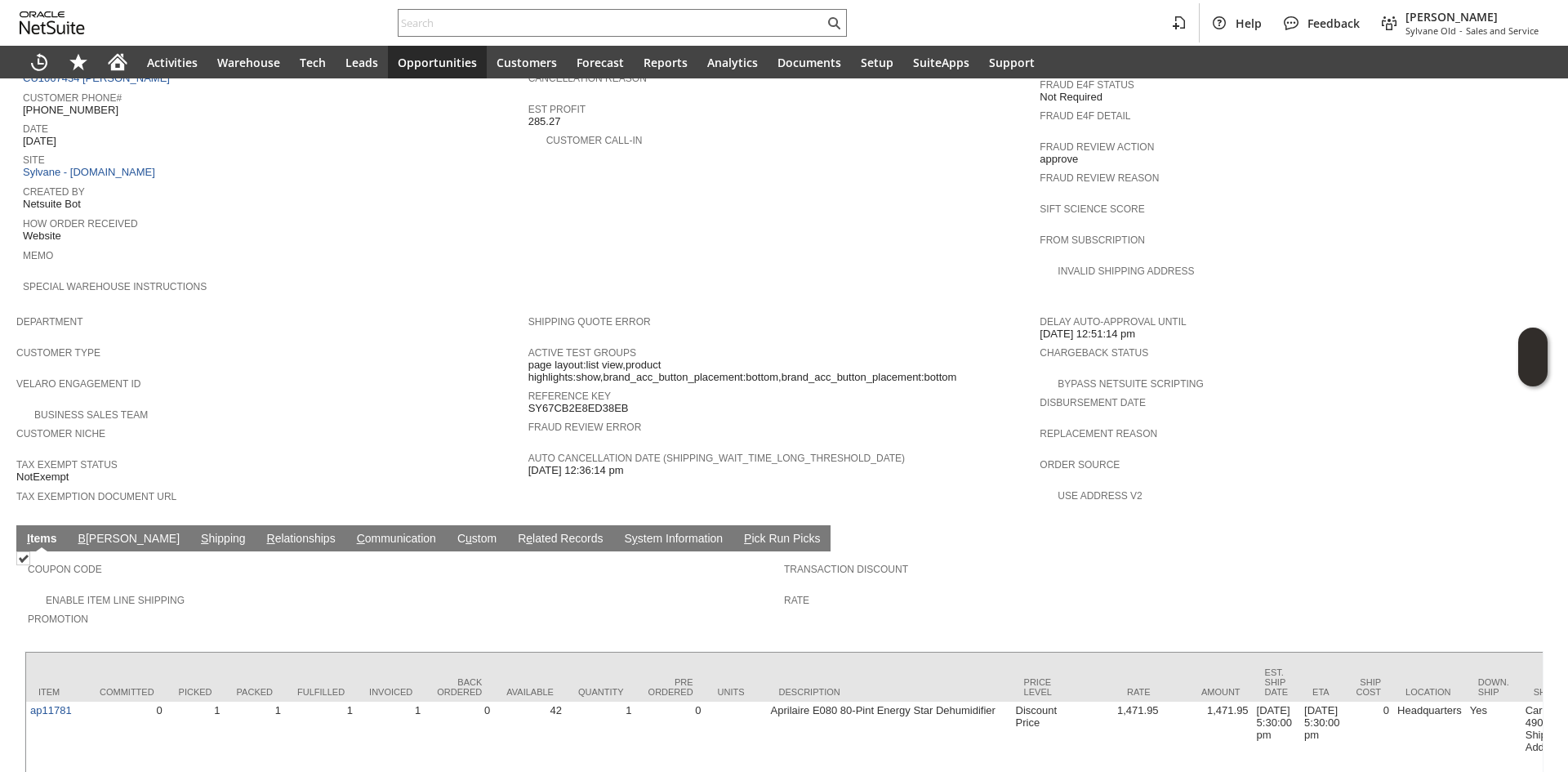
click at [350, 525] on td "C ommunication" at bounding box center [397, 538] width 100 height 26
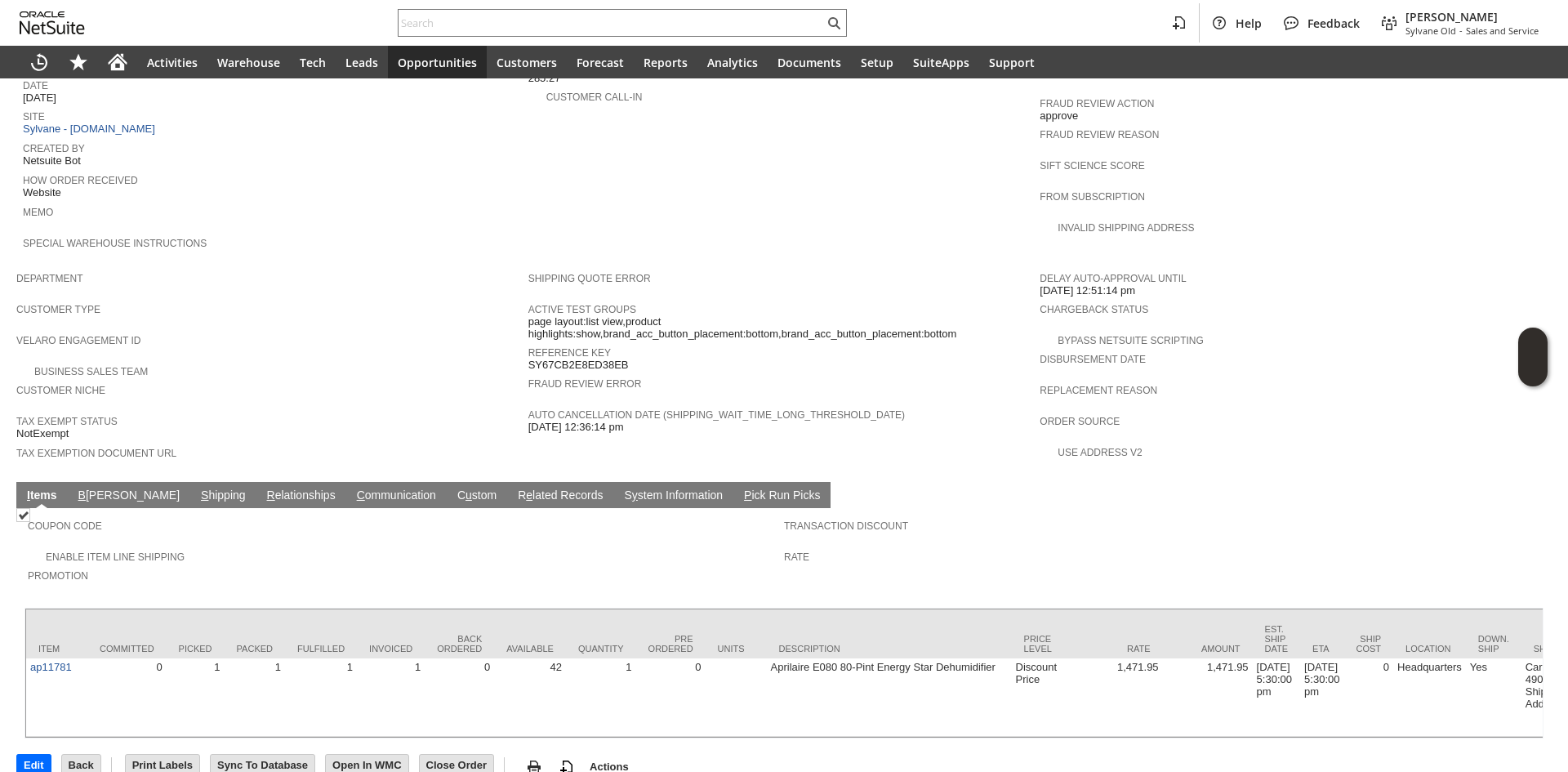
click at [353, 489] on link "C ommunication" at bounding box center [397, 496] width 88 height 15
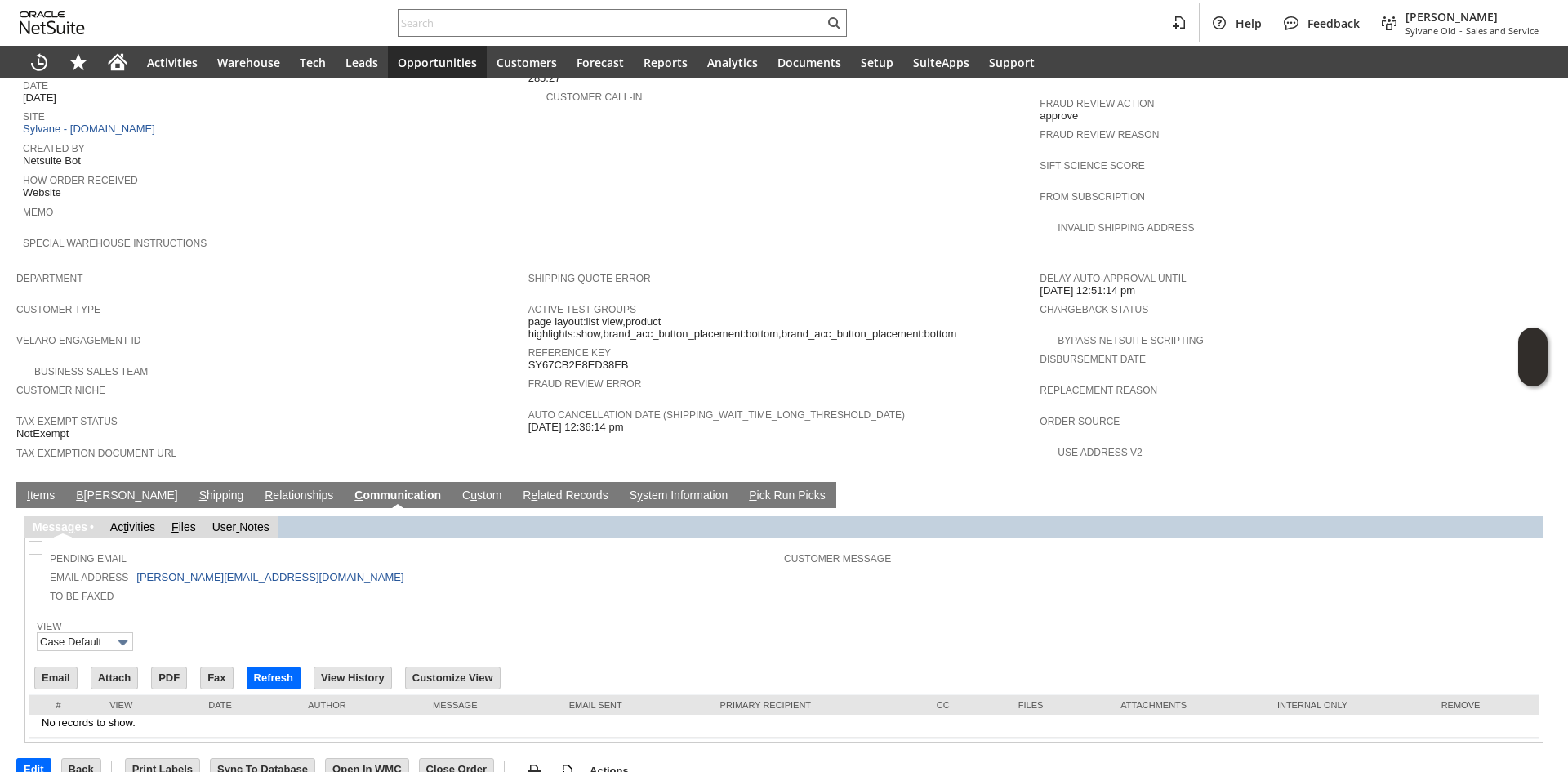
scroll to position [732, 0]
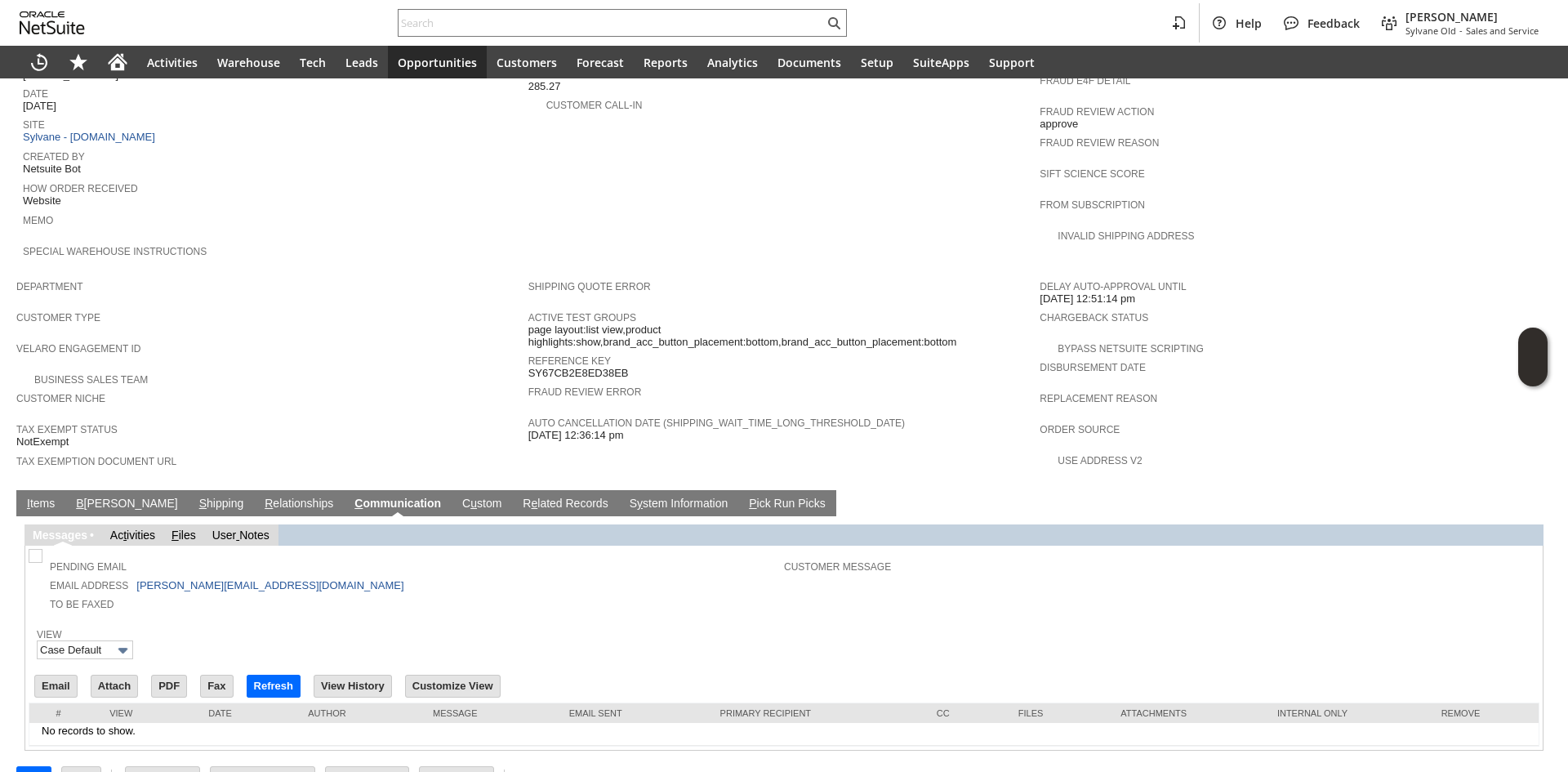
click at [27, 645] on div "Pending Email Email Address [PERSON_NAME][EMAIL_ADDRESS][DOMAIN_NAME] To Be Fax…" at bounding box center [784, 648] width 1518 height 205
click at [46, 676] on input "Email" at bounding box center [55, 686] width 42 height 21
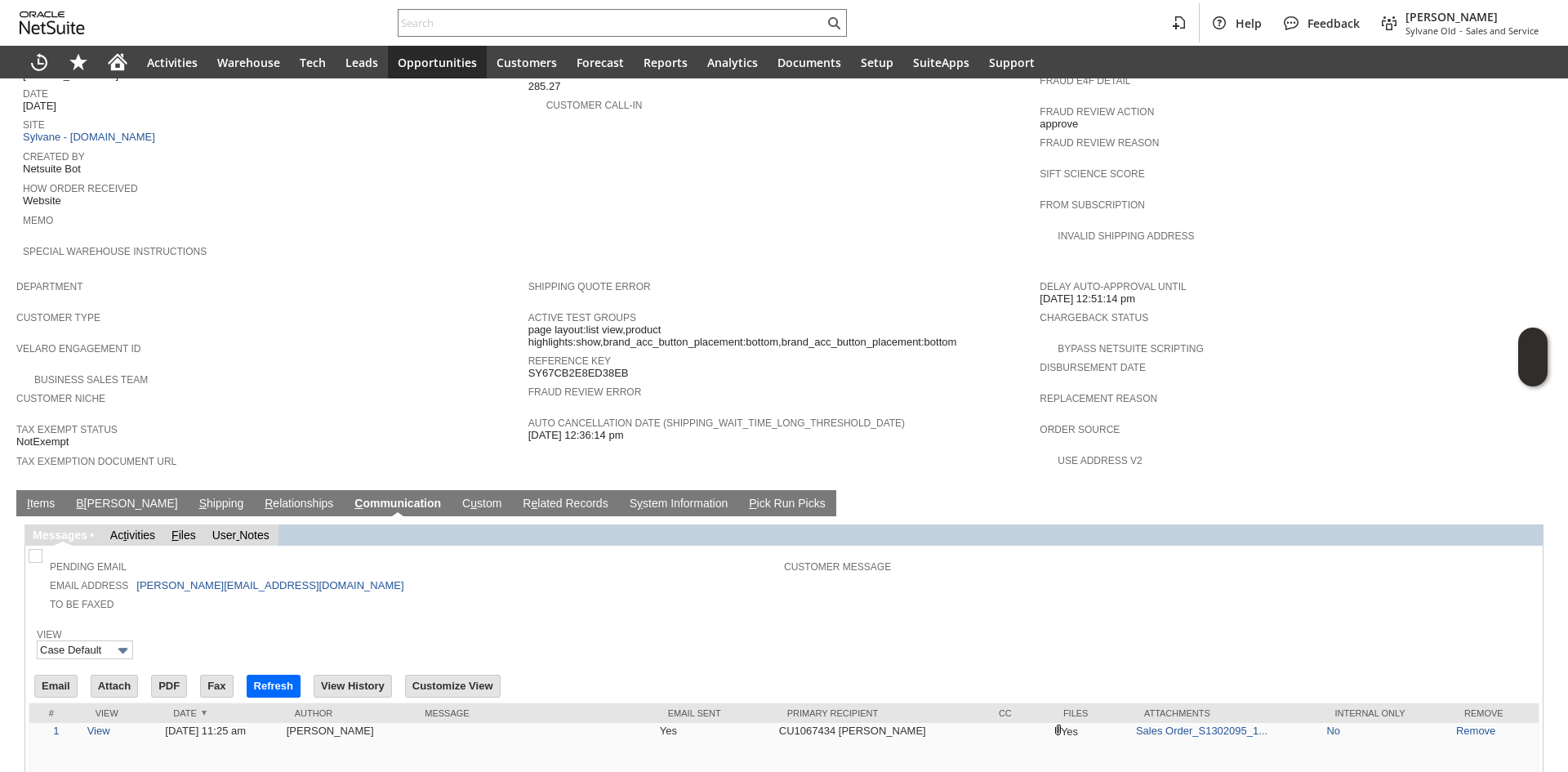
scroll to position [0, 0]
click at [638, 24] on input "text" at bounding box center [611, 23] width 425 height 20
paste input "SY67EFCC56CD275"
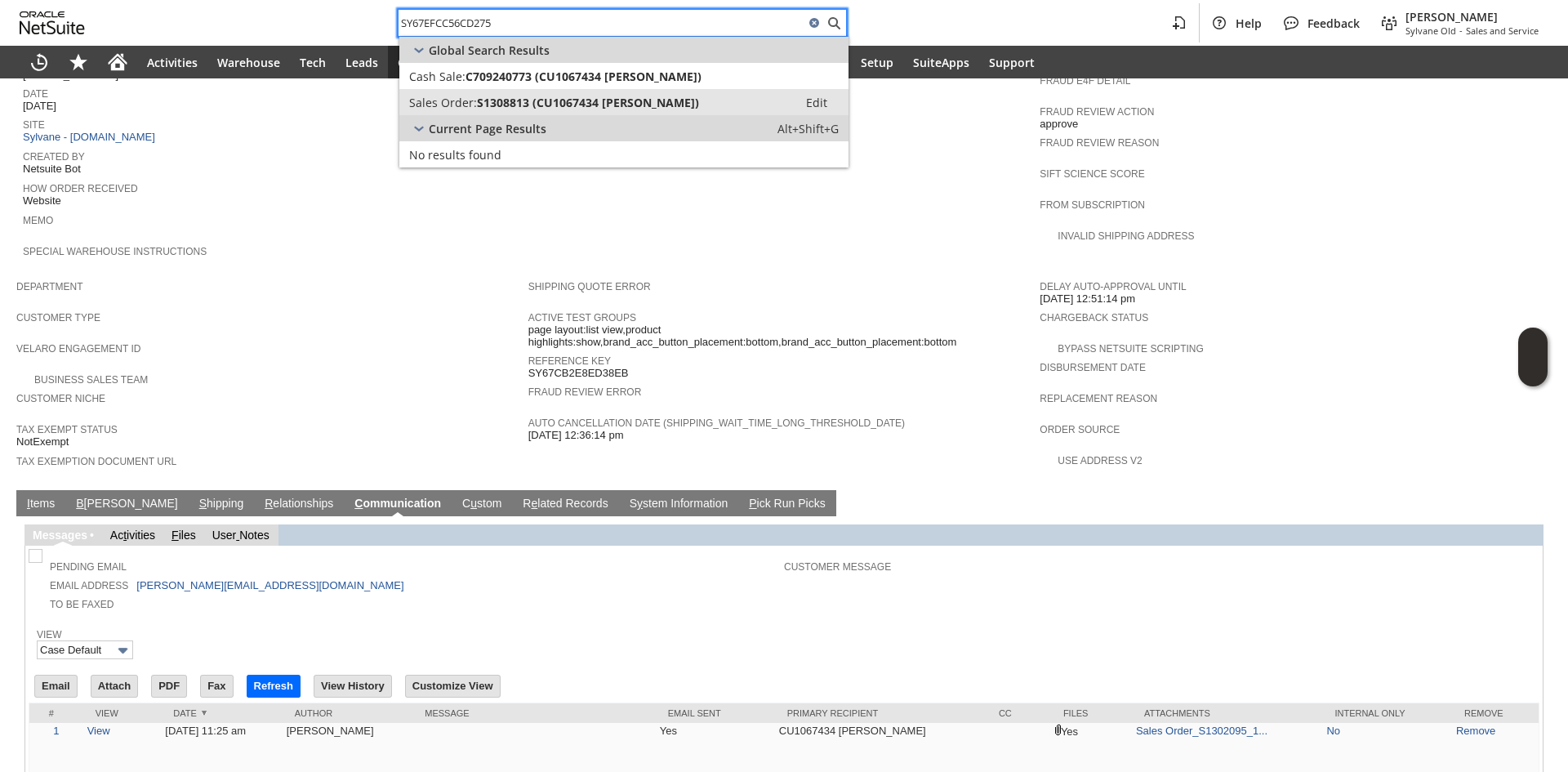
type input "SY67EFCC56CD275"
click at [623, 97] on span "S1308813 (CU1067434 Daniel Maillet)" at bounding box center [588, 102] width 222 height 15
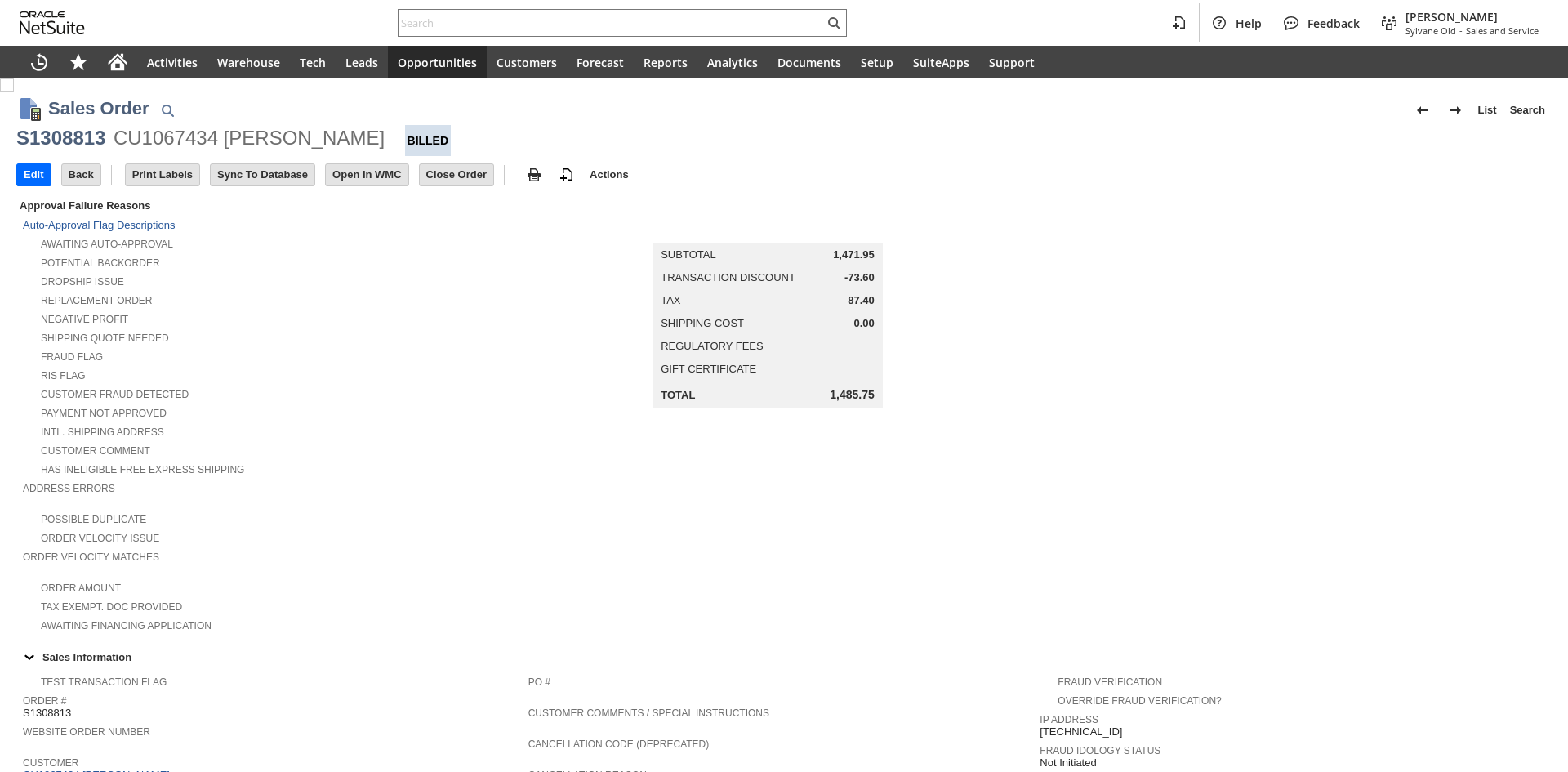
scroll to position [697, 0]
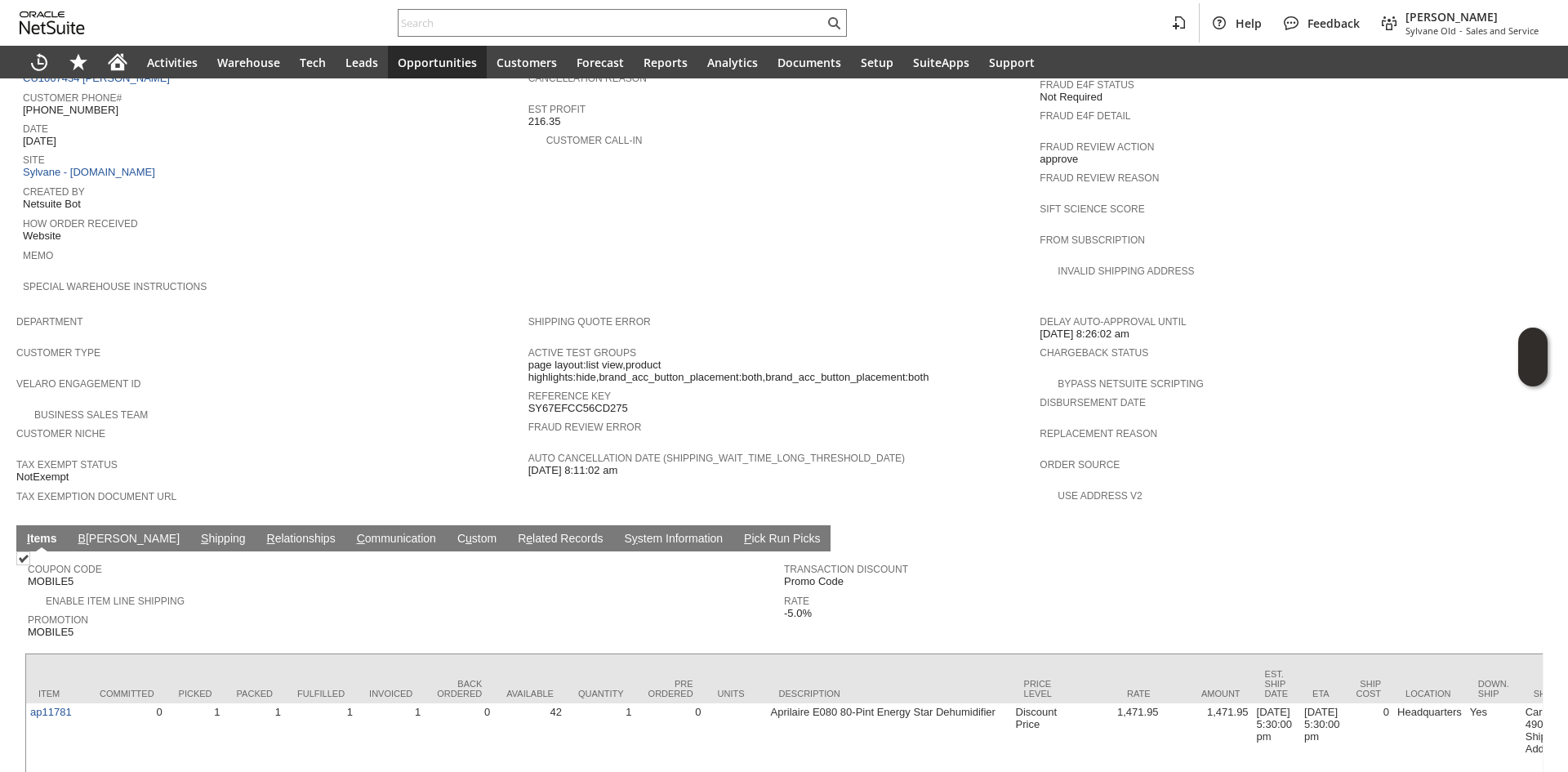
click at [353, 532] on link "C ommunication" at bounding box center [397, 539] width 88 height 15
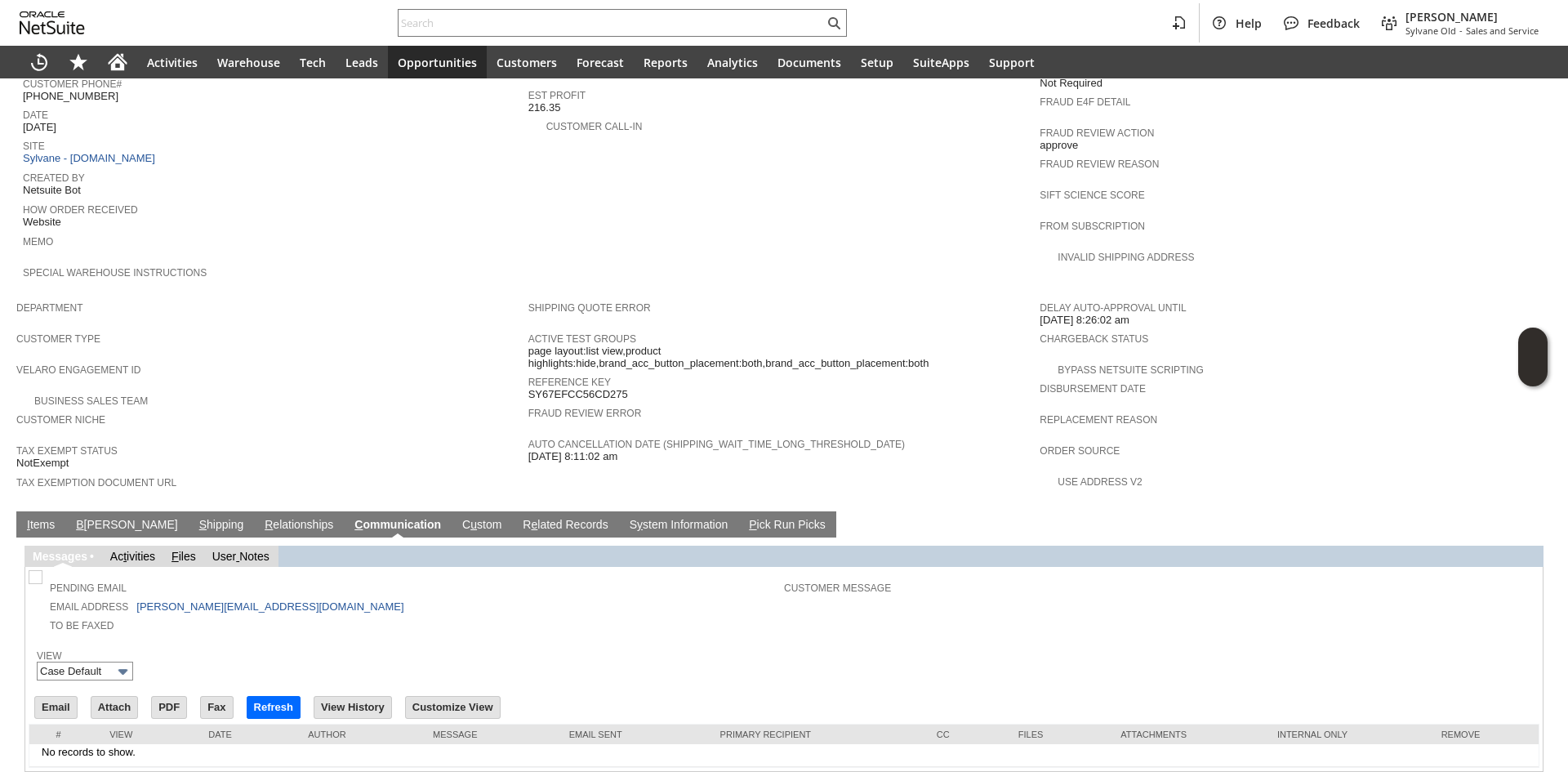
scroll to position [732, 0]
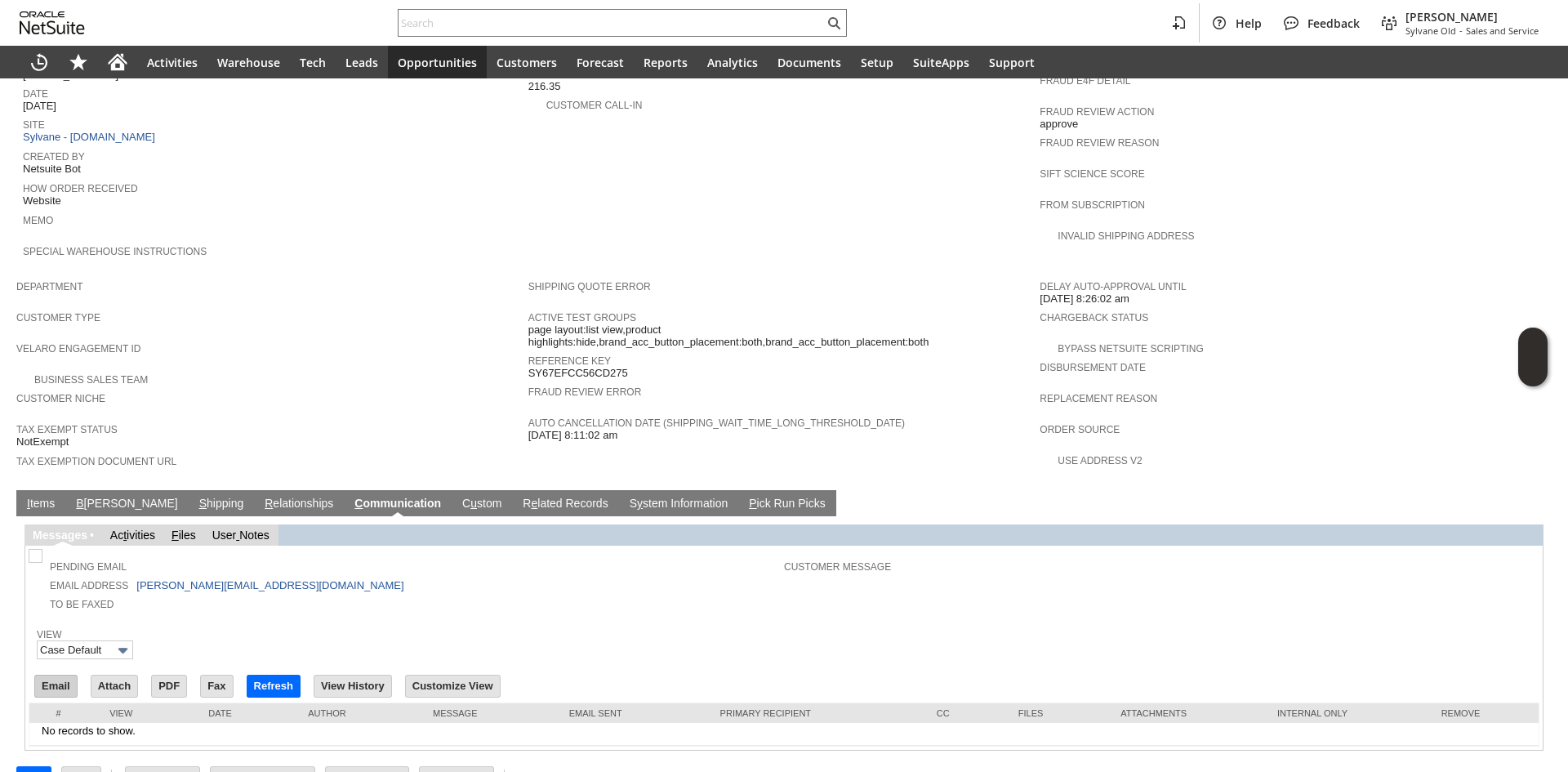
click at [55, 676] on input "Email" at bounding box center [55, 686] width 42 height 21
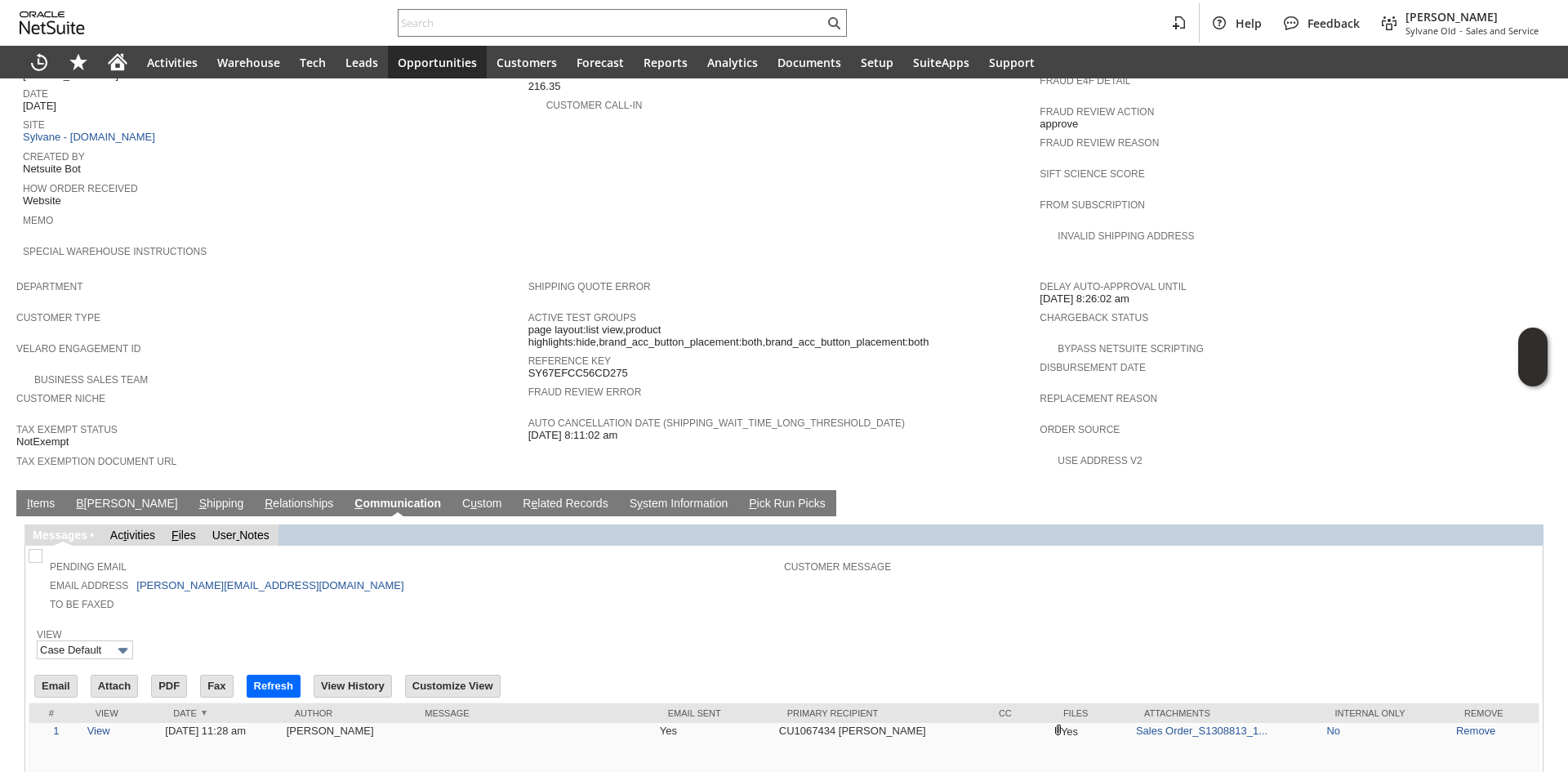
scroll to position [0, 0]
click at [566, 29] on input "text" at bounding box center [611, 23] width 425 height 20
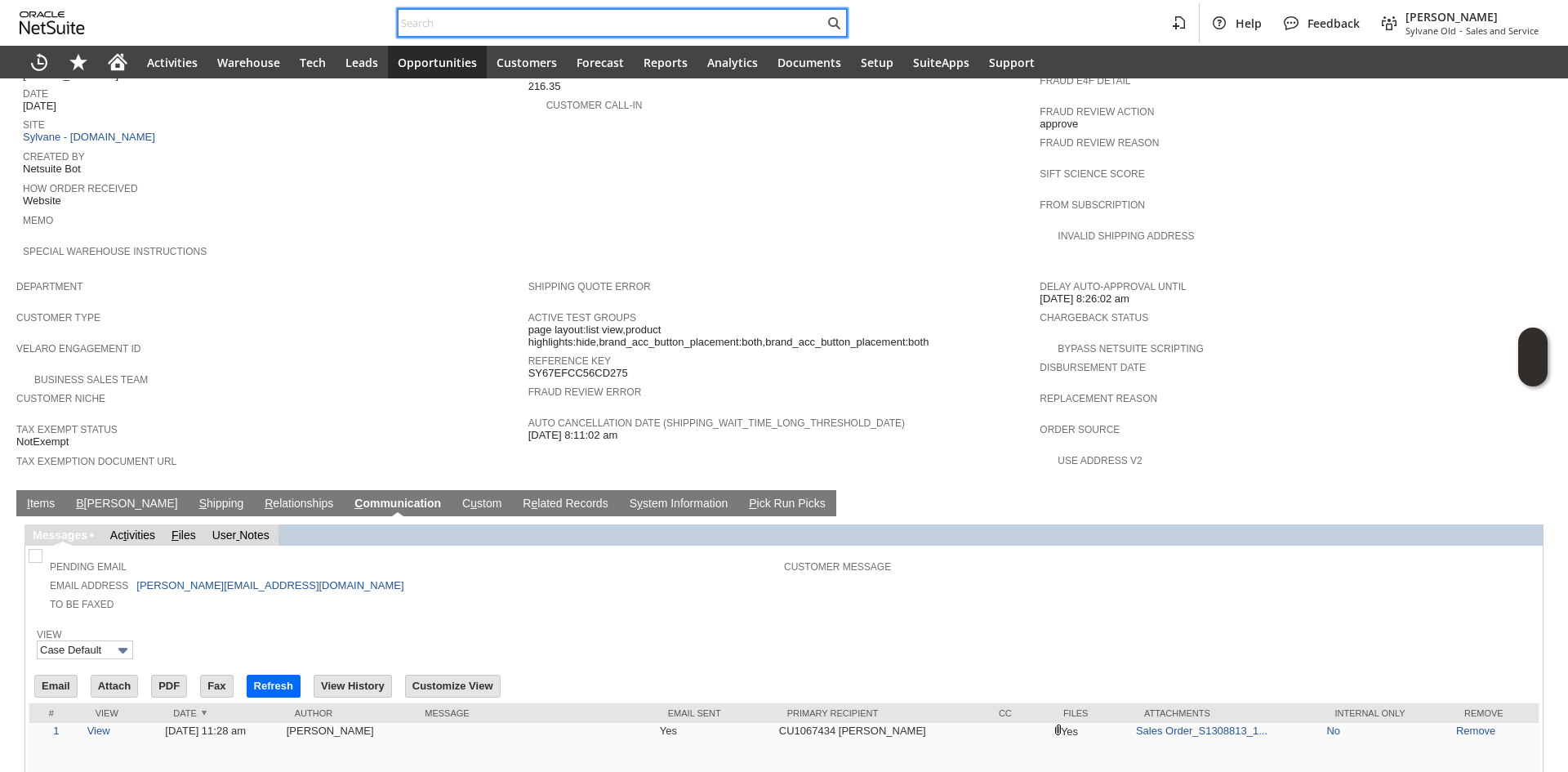
paste input "SY67855C9C6C6F5"
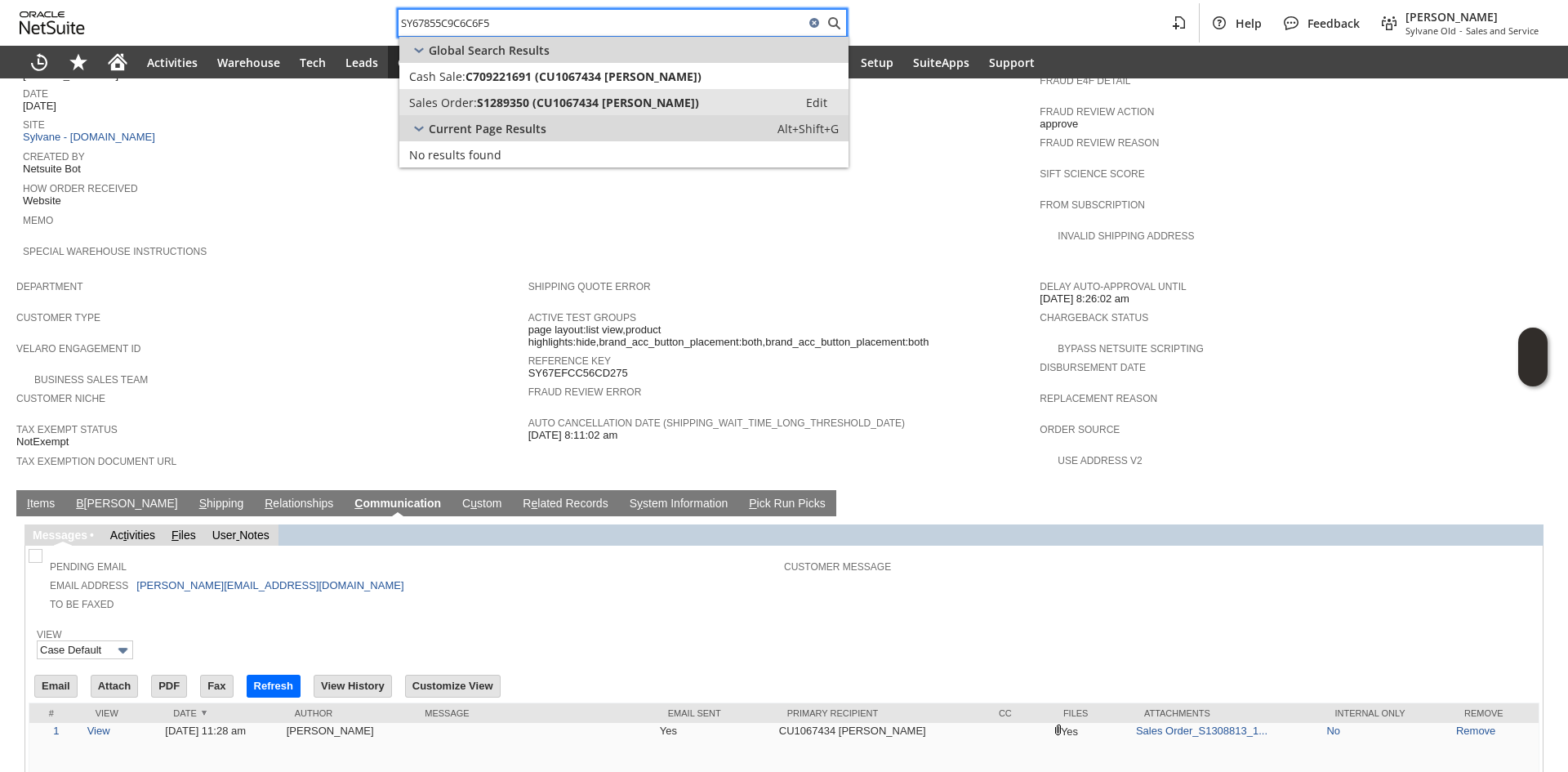
type input "SY67855C9C6C6F5"
click at [583, 97] on span "S1289350 (CU1067434 Daniel Maillet)" at bounding box center [588, 102] width 222 height 15
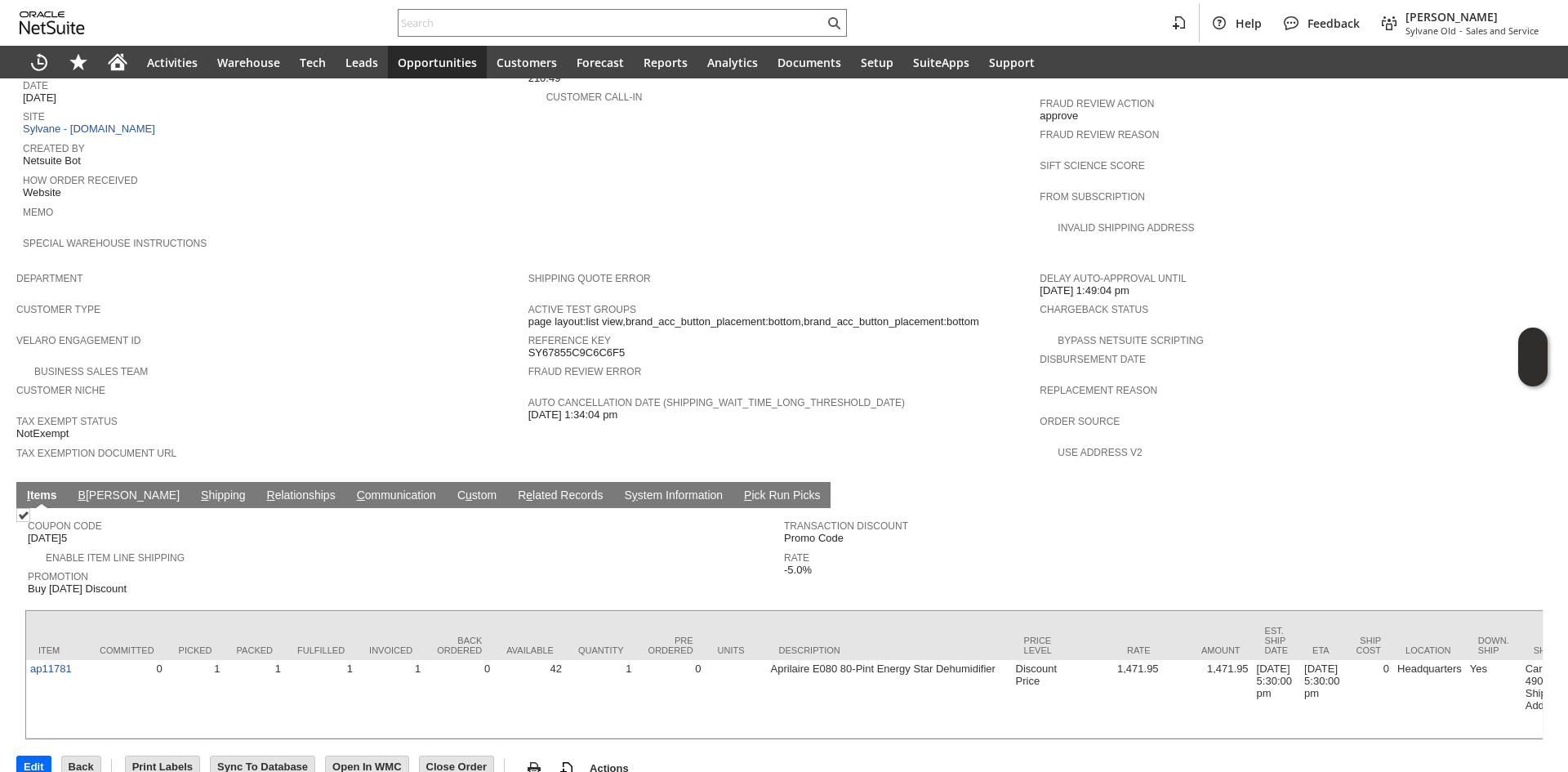
click at [353, 489] on link "C ommunication" at bounding box center [397, 496] width 88 height 15
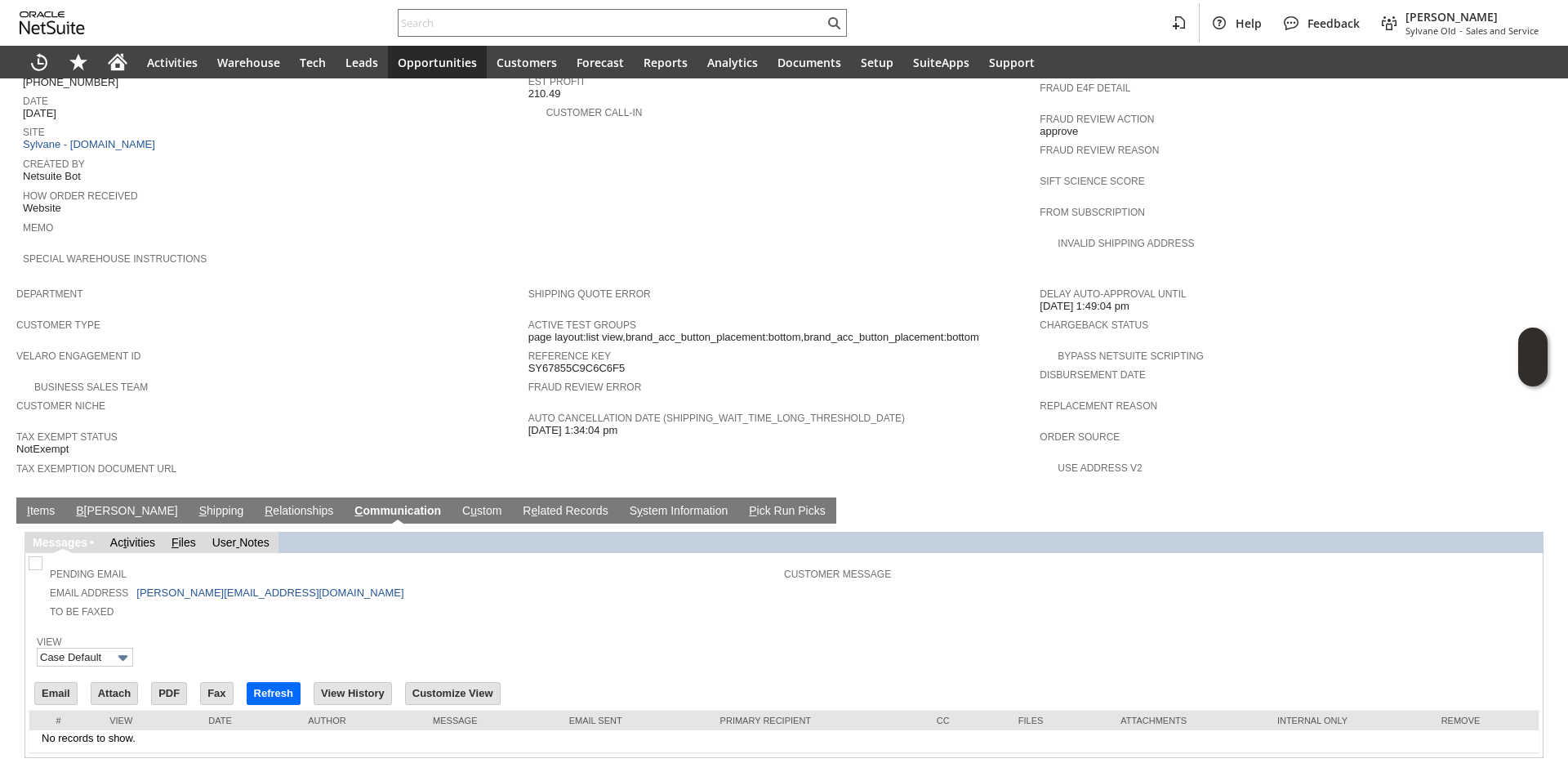
scroll to position [732, 0]
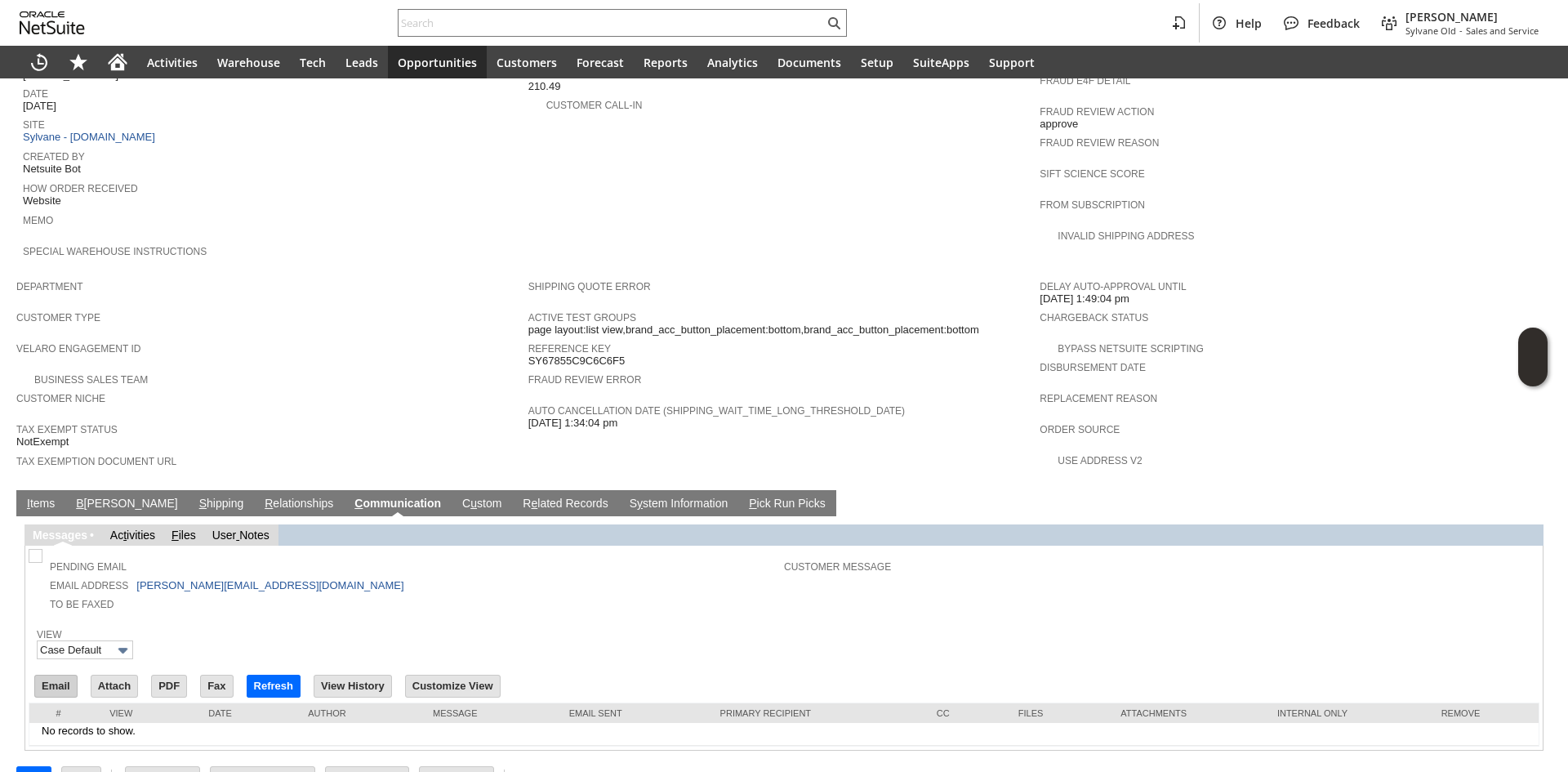
click at [60, 676] on input "Email" at bounding box center [55, 686] width 42 height 21
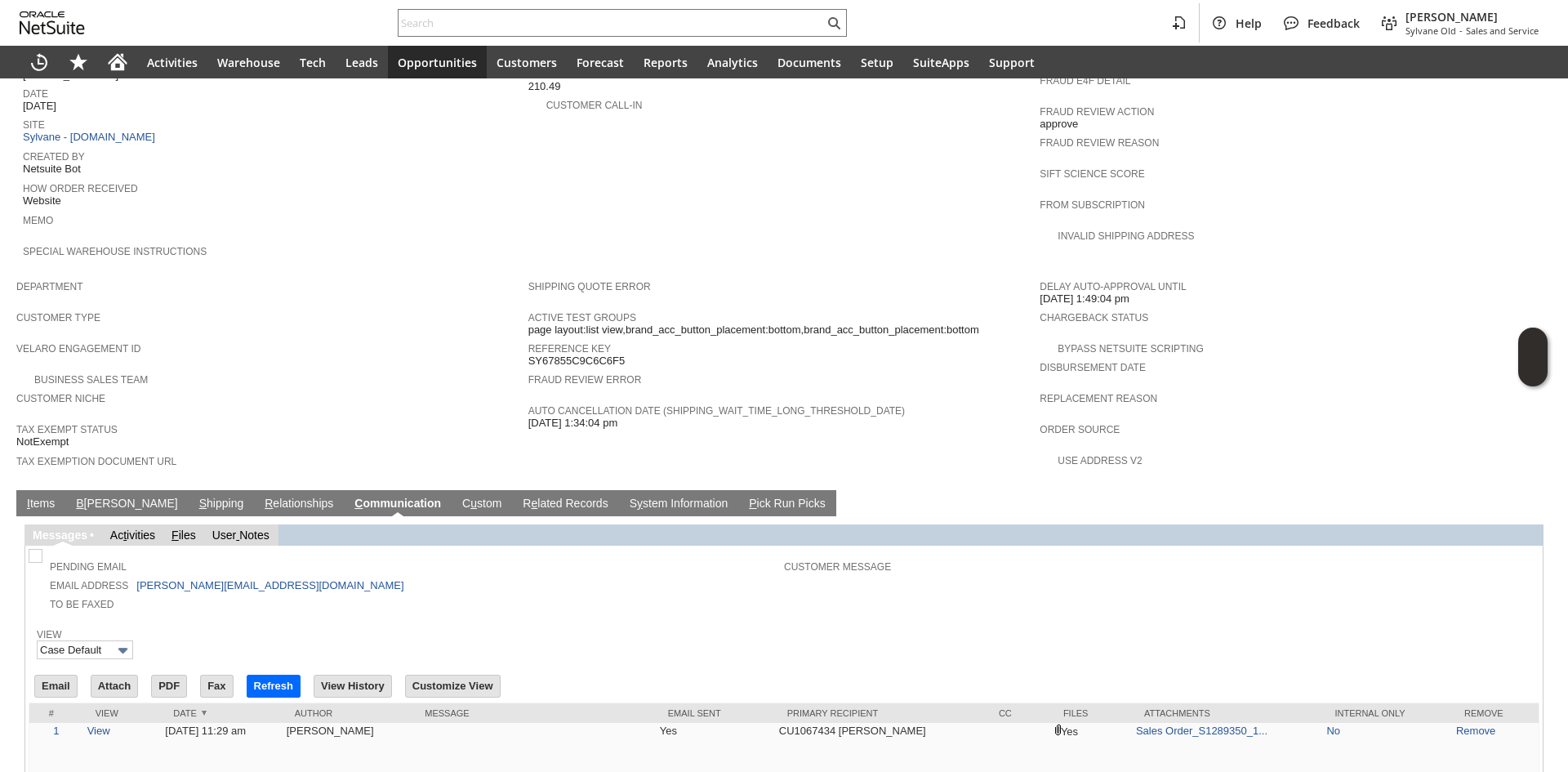
scroll to position [0, 0]
click at [633, 19] on input "text" at bounding box center [611, 23] width 425 height 20
paste input "SY68541D8FEB57A"
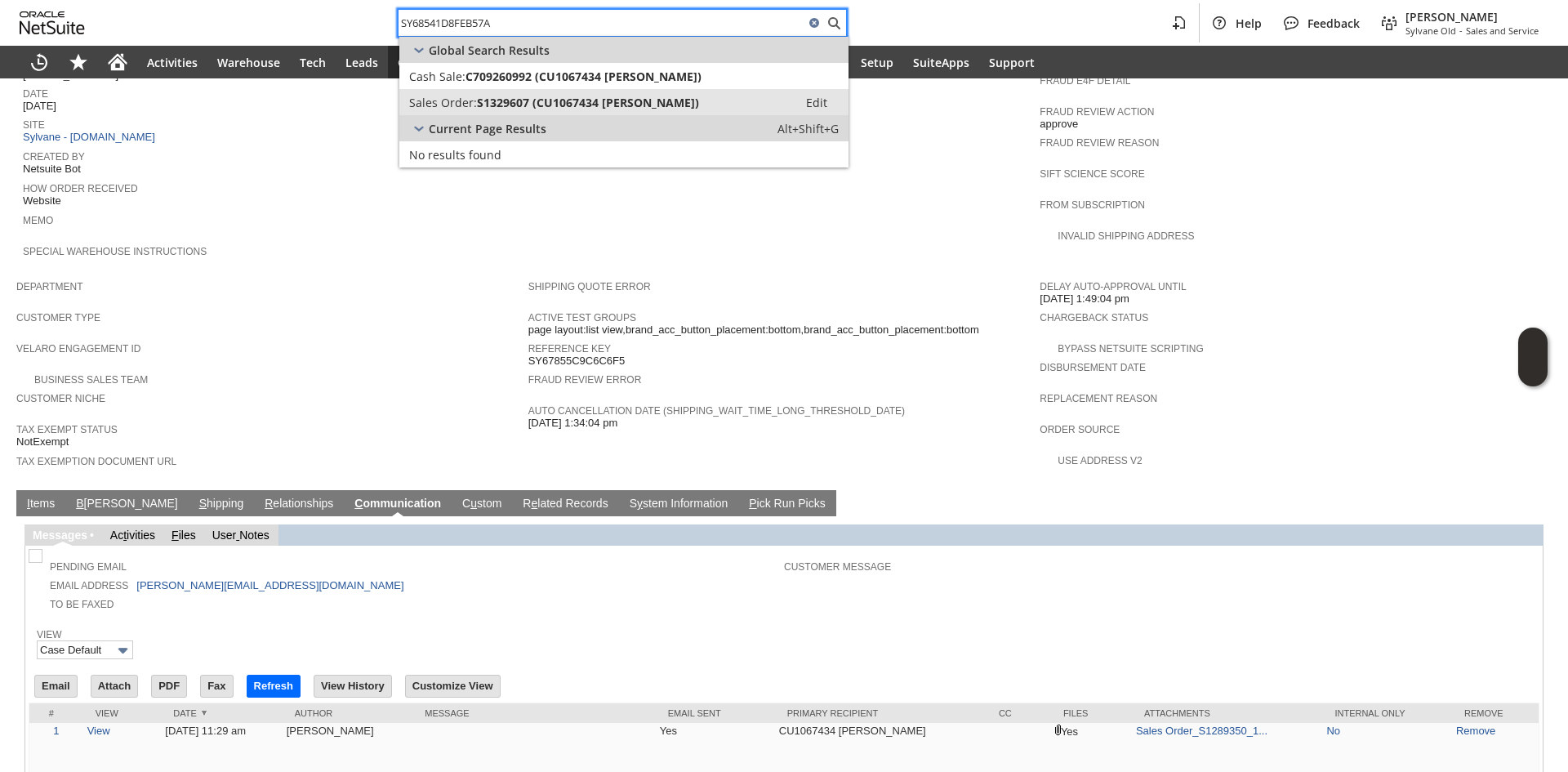
type input "SY68541D8FEB57A"
click at [588, 91] on link "Sales Order: S1329607 (CU1067434 Daniel Maillet) Edit" at bounding box center [624, 102] width 449 height 26
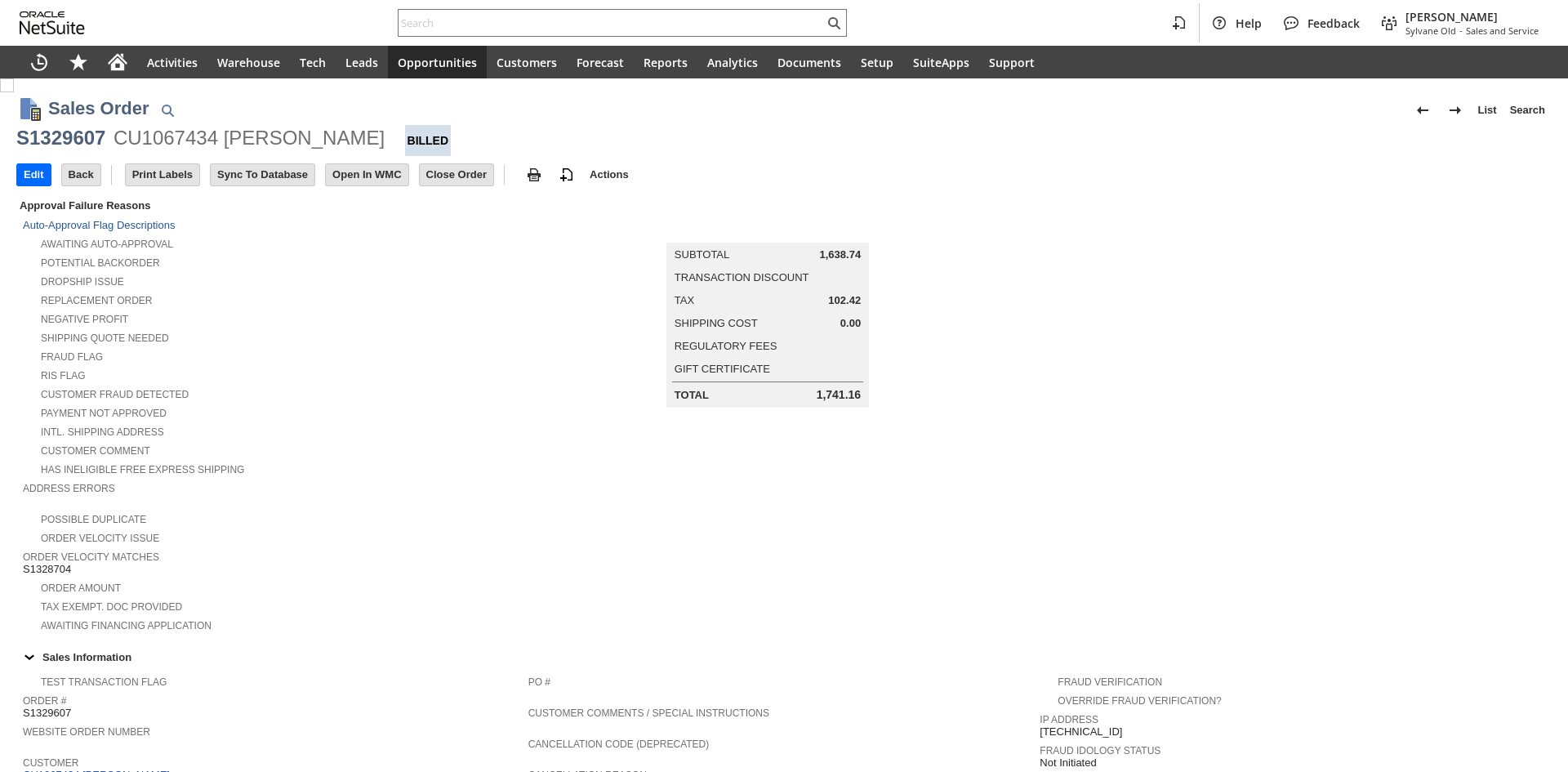
scroll to position [697, 0]
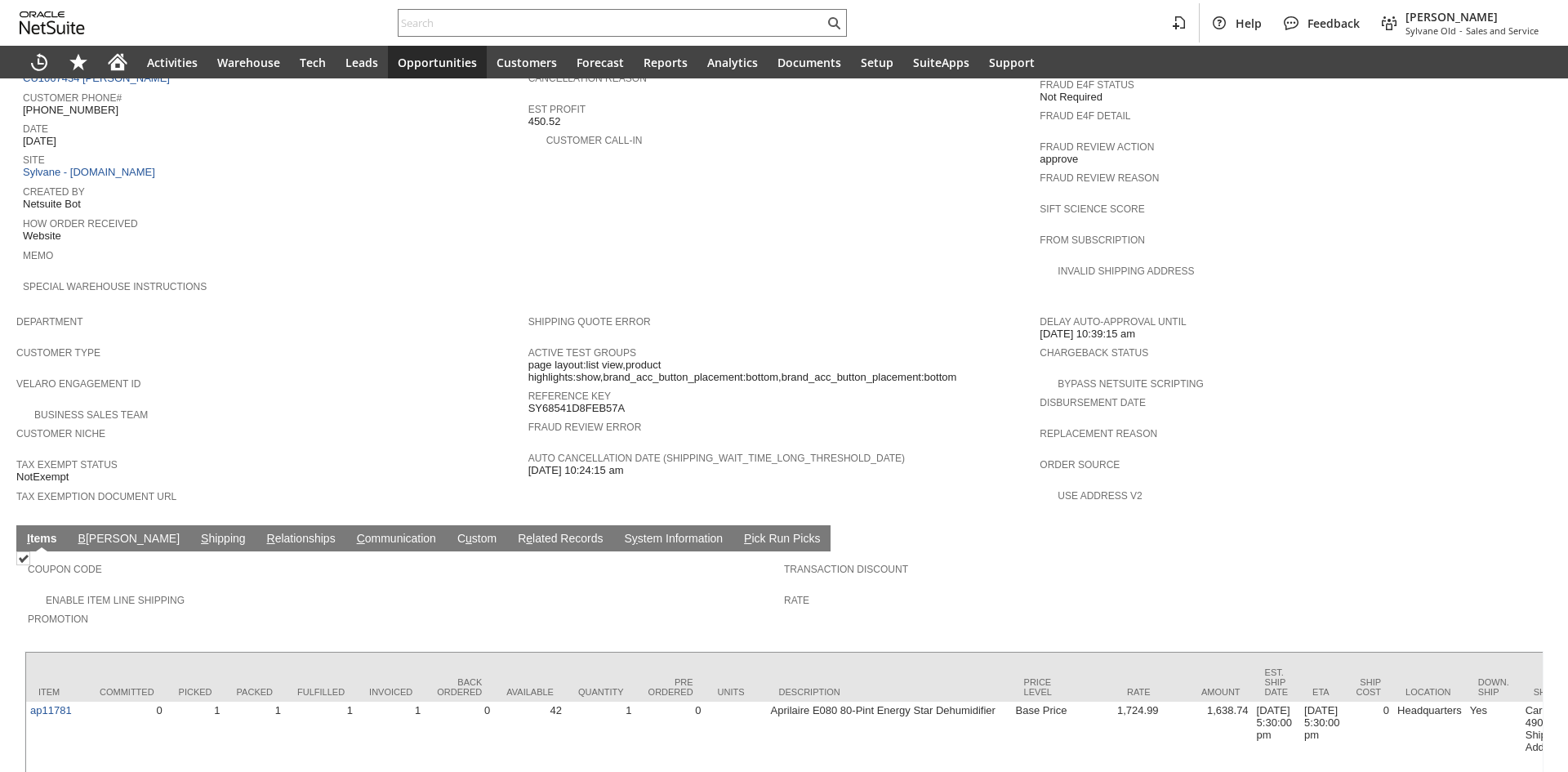
click at [353, 532] on link "C ommunication" at bounding box center [397, 539] width 88 height 15
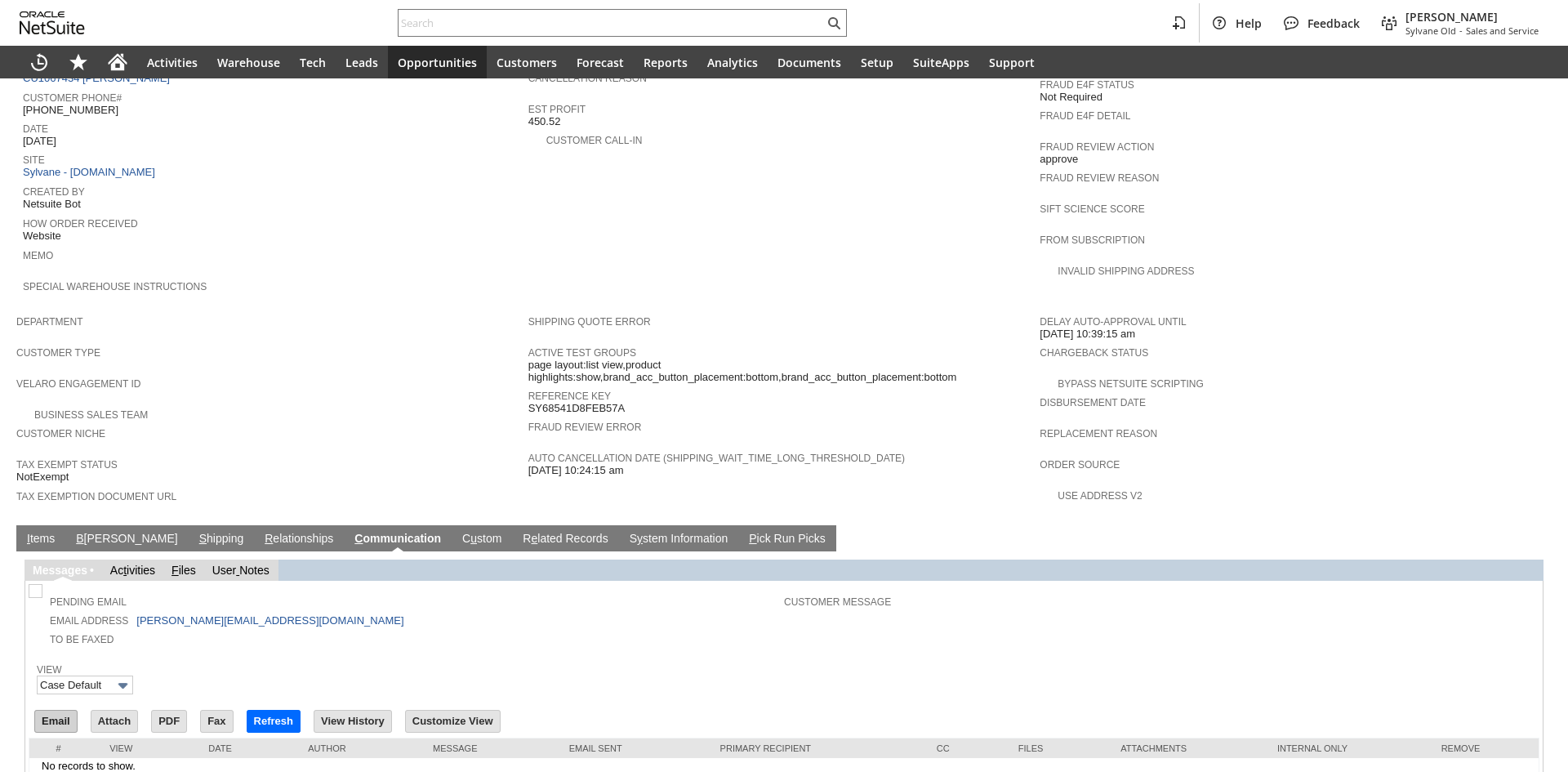
click at [60, 710] on input "Email" at bounding box center [55, 721] width 42 height 21
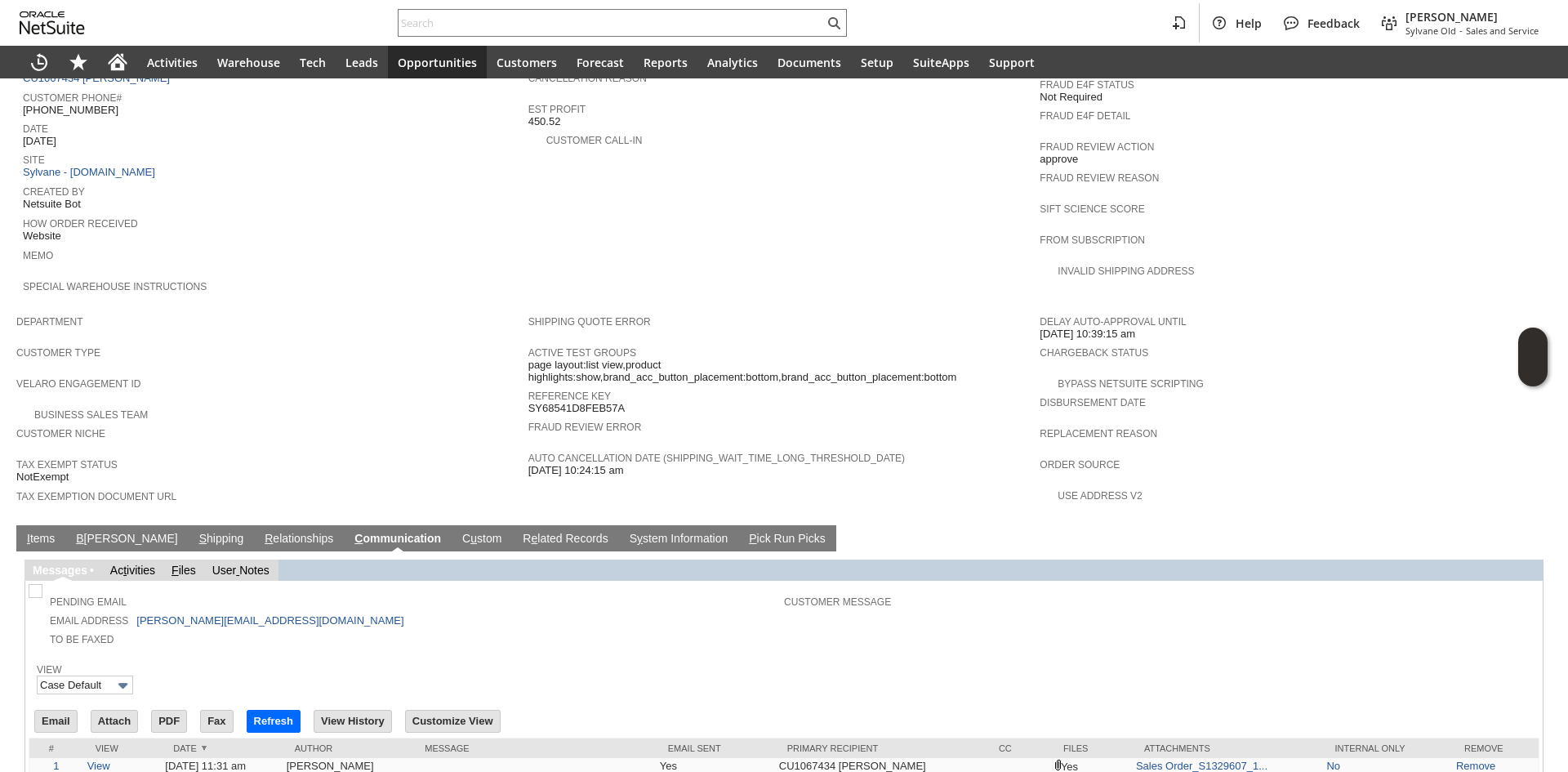
scroll to position [0, 0]
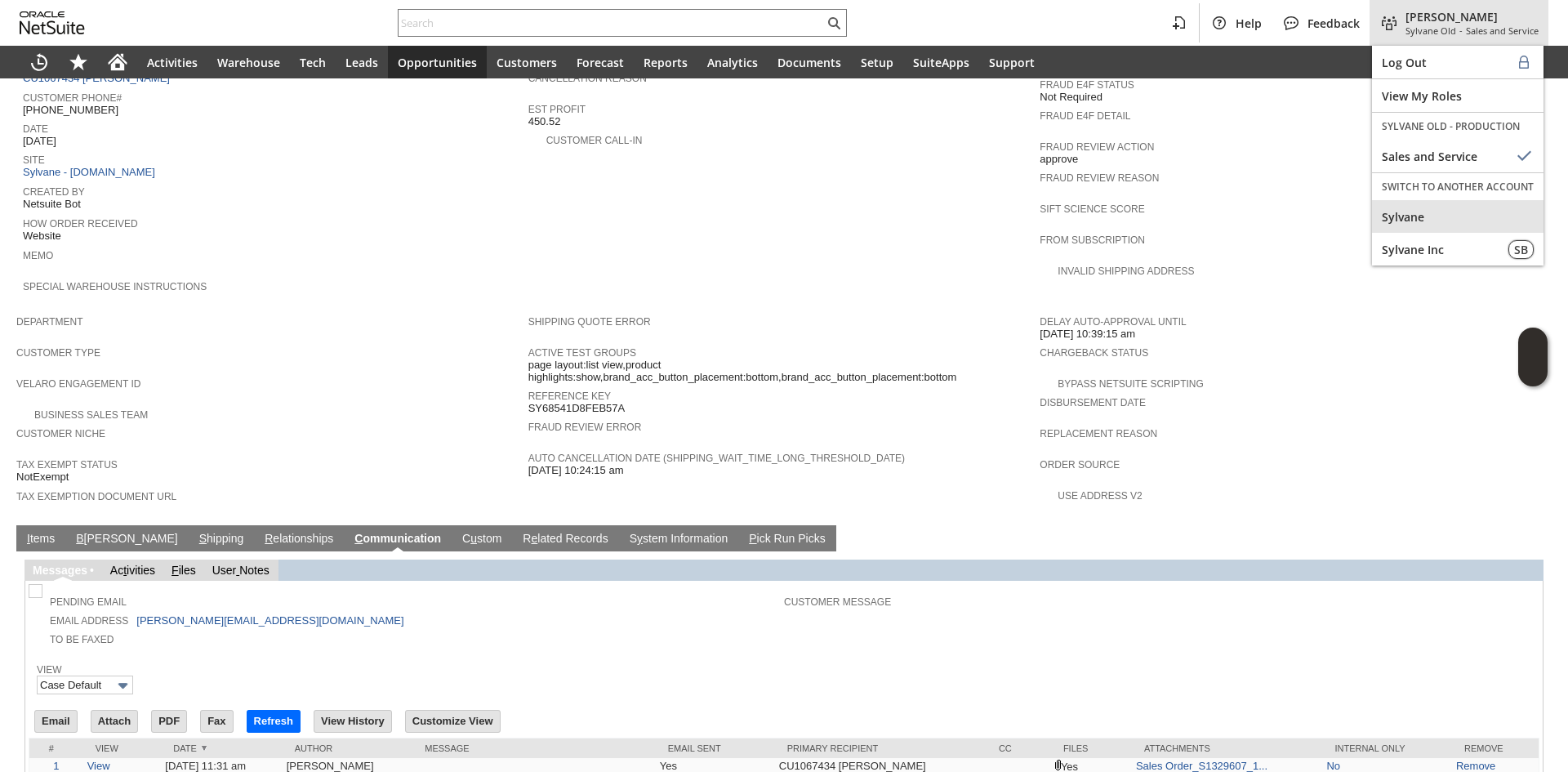
click at [1455, 225] on div "Sylvane" at bounding box center [1458, 216] width 172 height 33
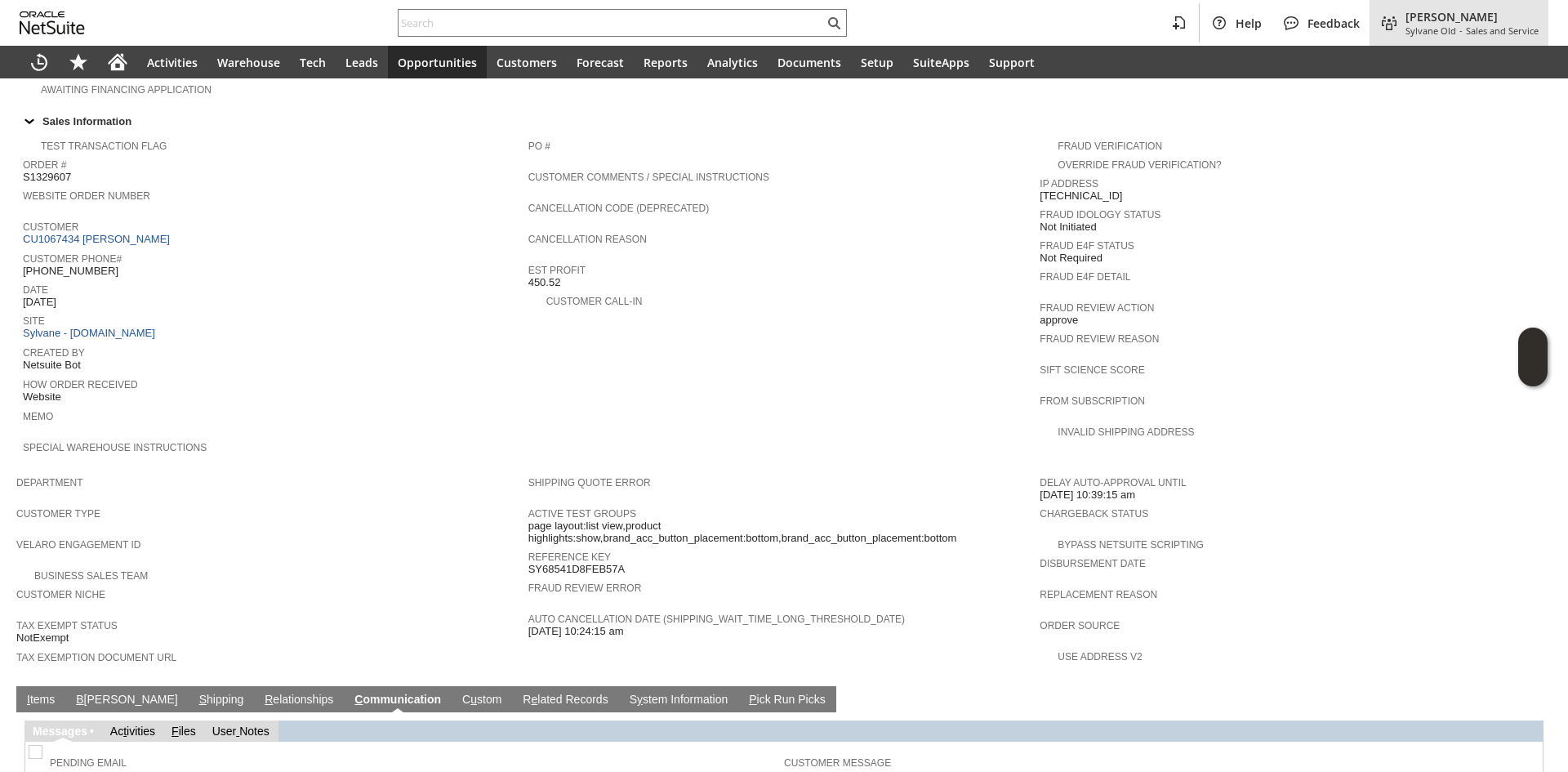
scroll to position [452, 0]
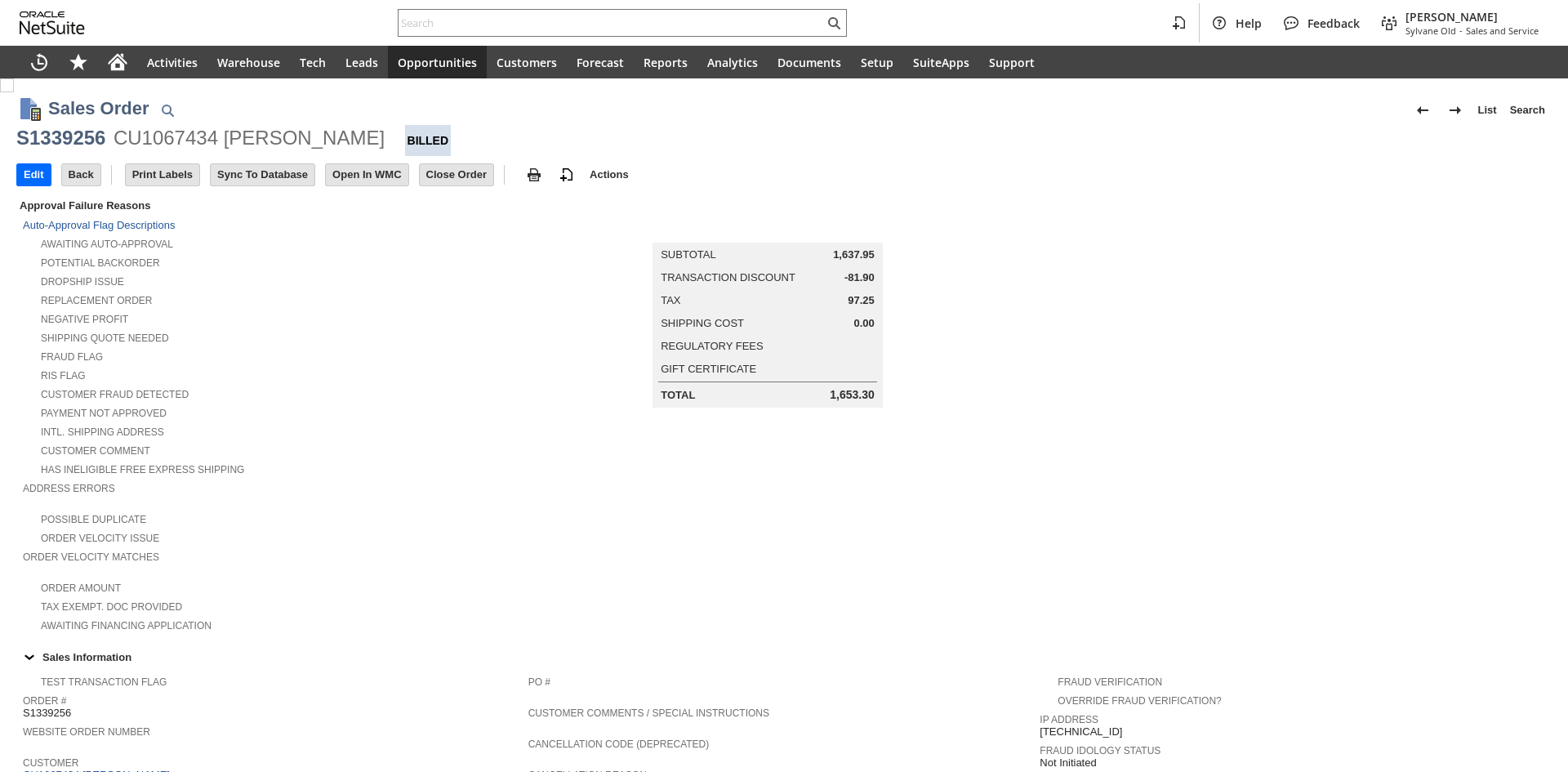
scroll to position [697, 0]
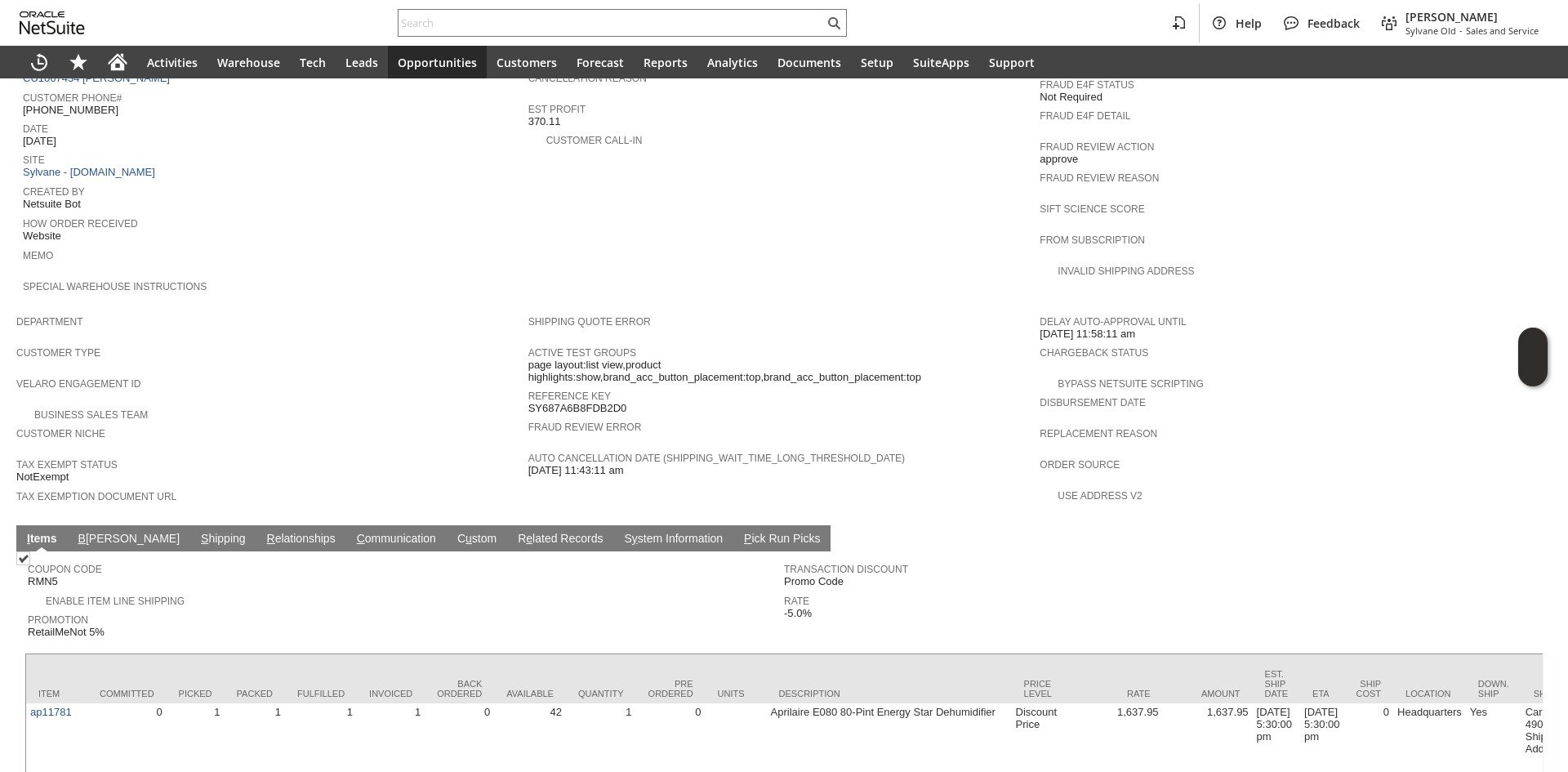
click at [353, 532] on link "C ommunication" at bounding box center [397, 539] width 88 height 15
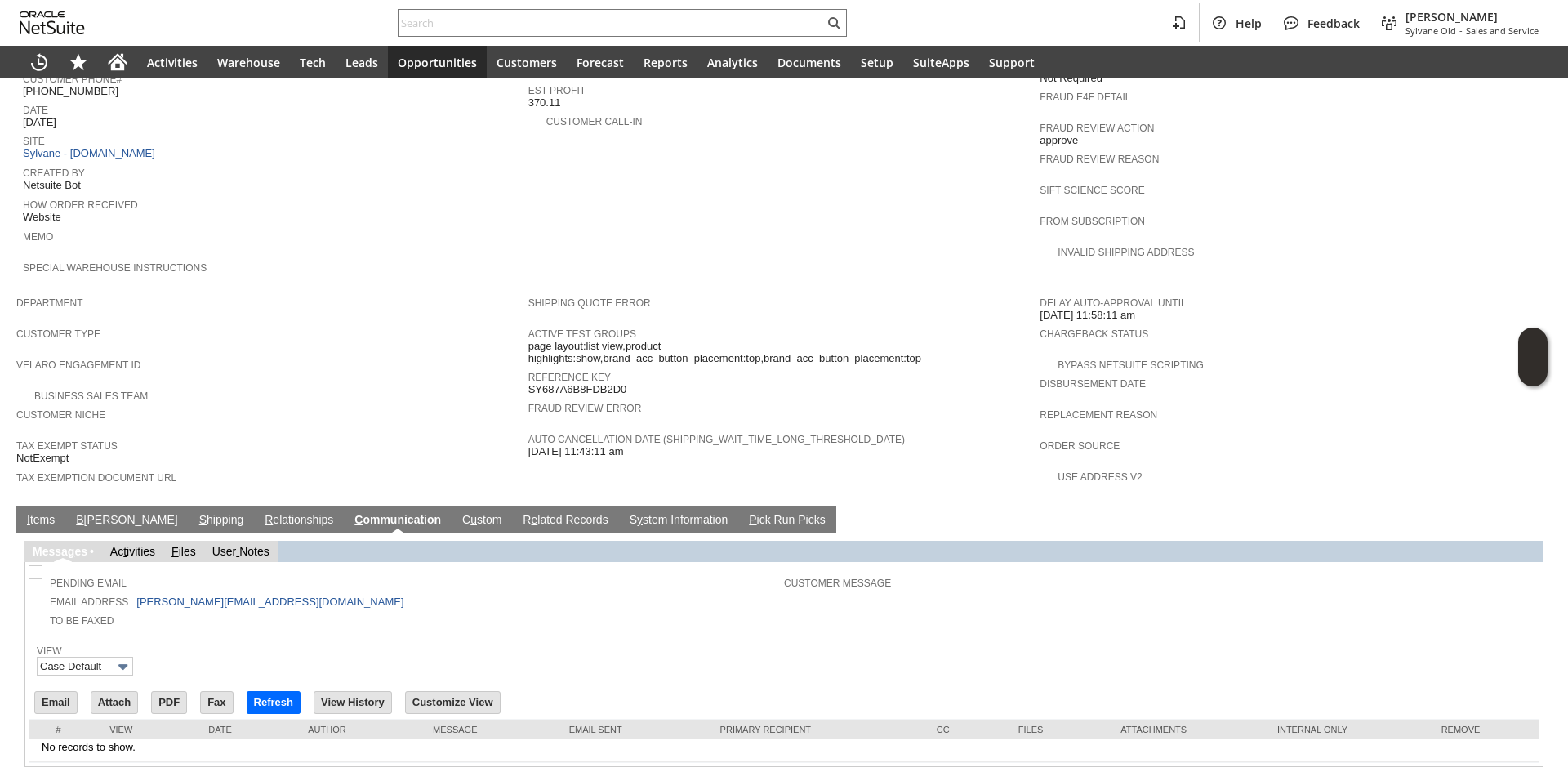
scroll to position [0, 0]
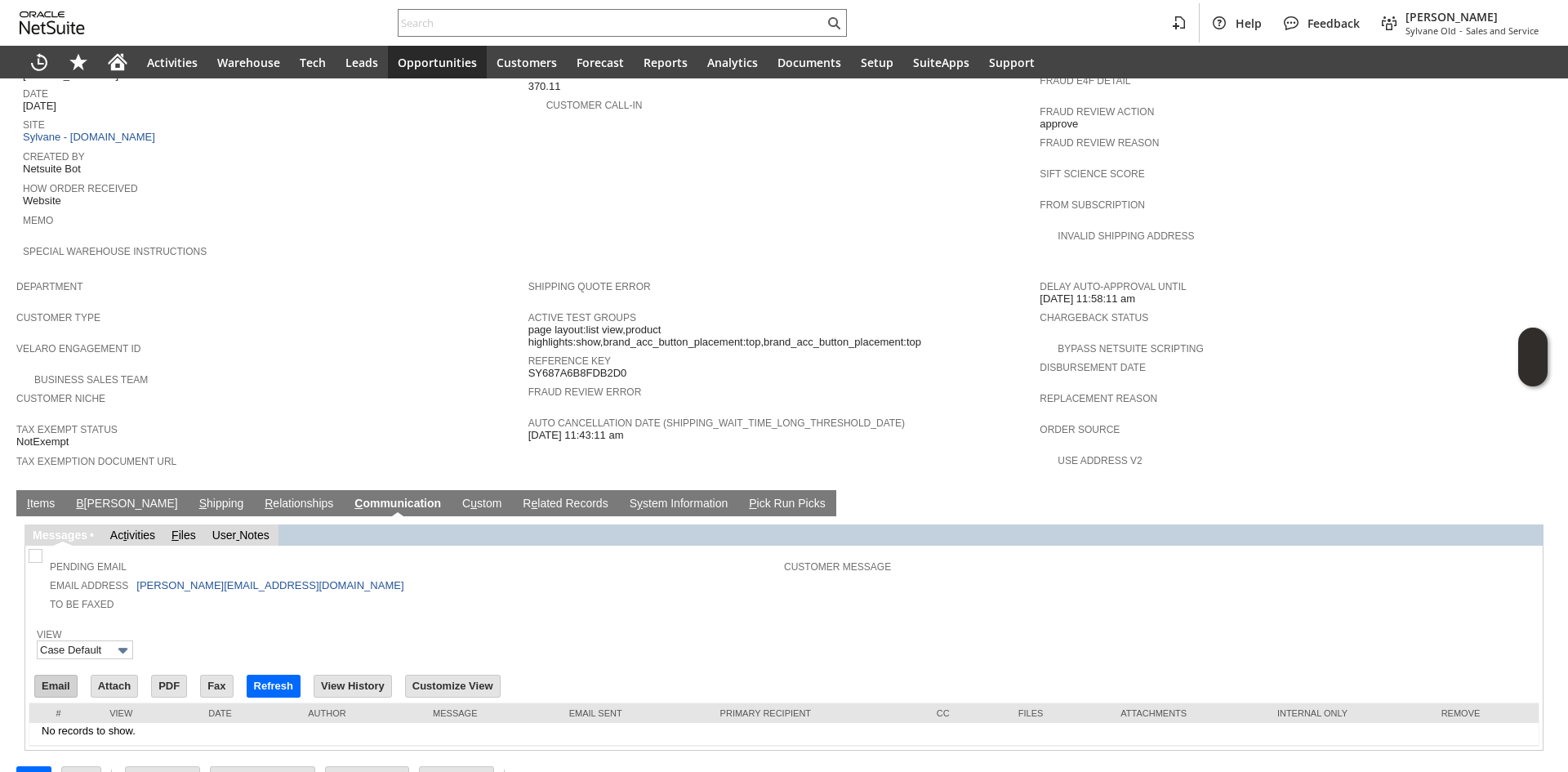
click at [46, 676] on input "Email" at bounding box center [55, 686] width 42 height 21
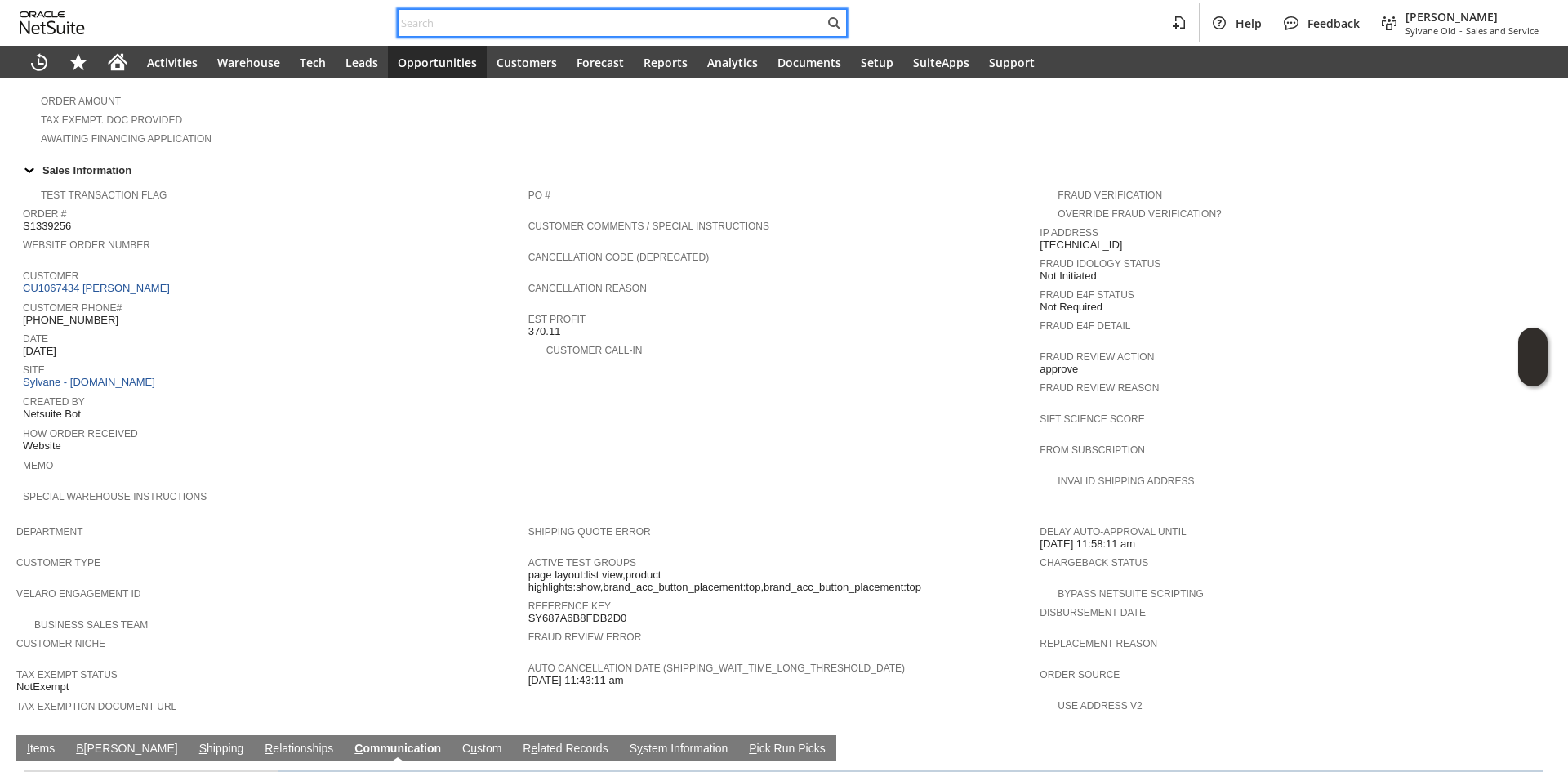
click at [594, 14] on input "text" at bounding box center [611, 23] width 425 height 20
paste input "SY68B0BC6C5047B"
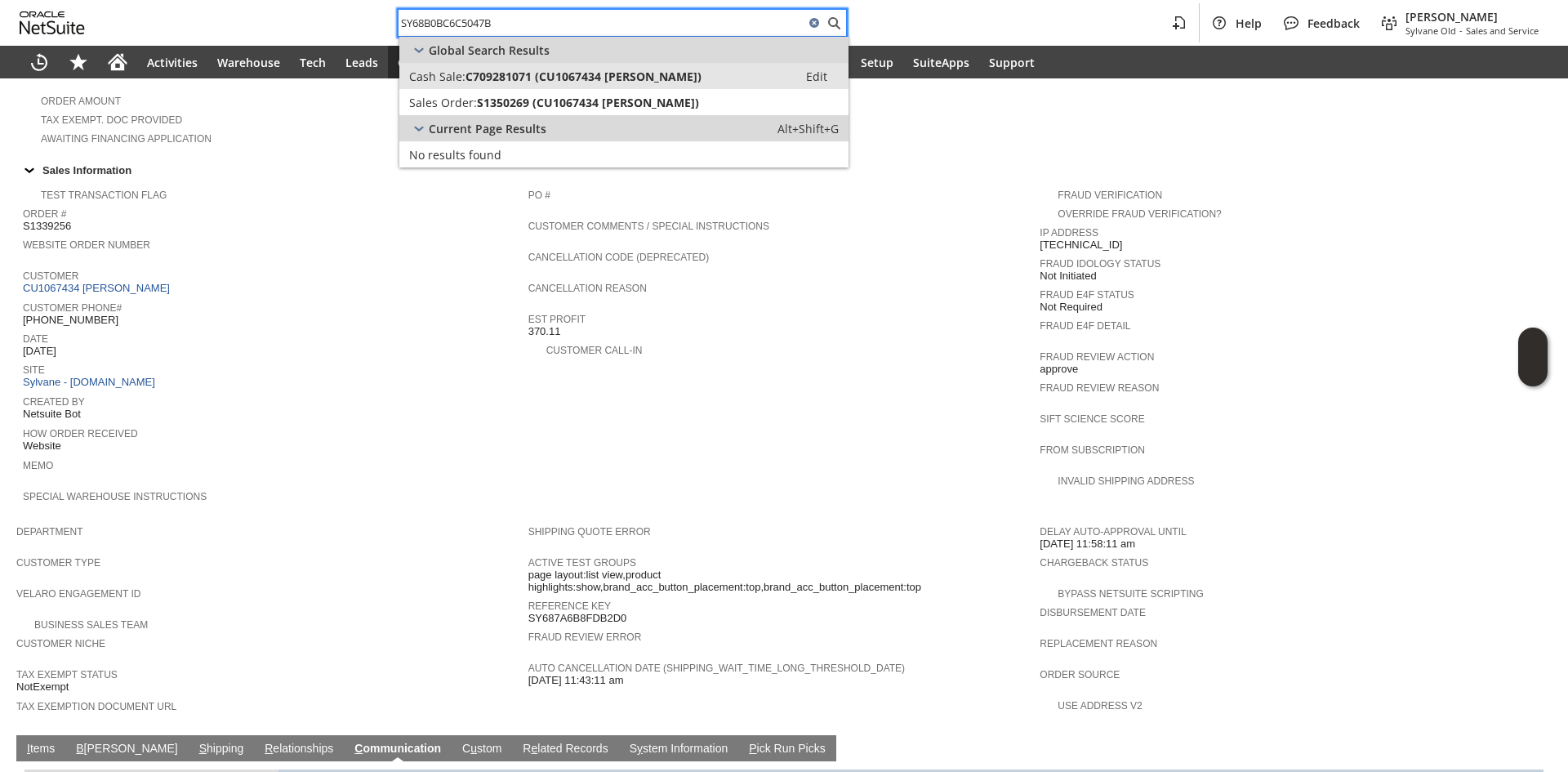
type input "SY68B0BC6C5047B"
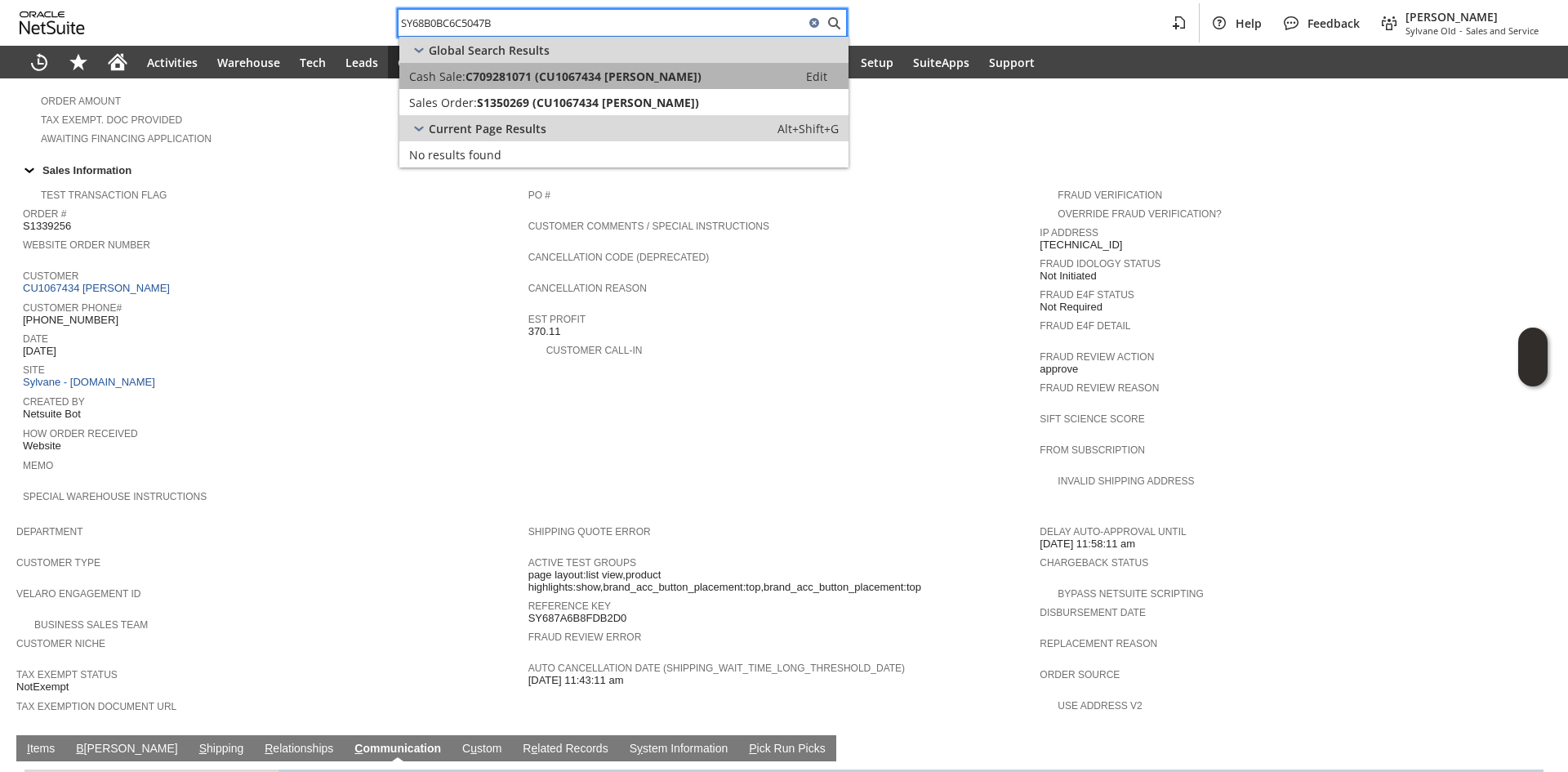
click at [585, 88] on link "Cash Sale: C709281071 (CU1067434 Daniel Maillet) Edit" at bounding box center [624, 75] width 449 height 26
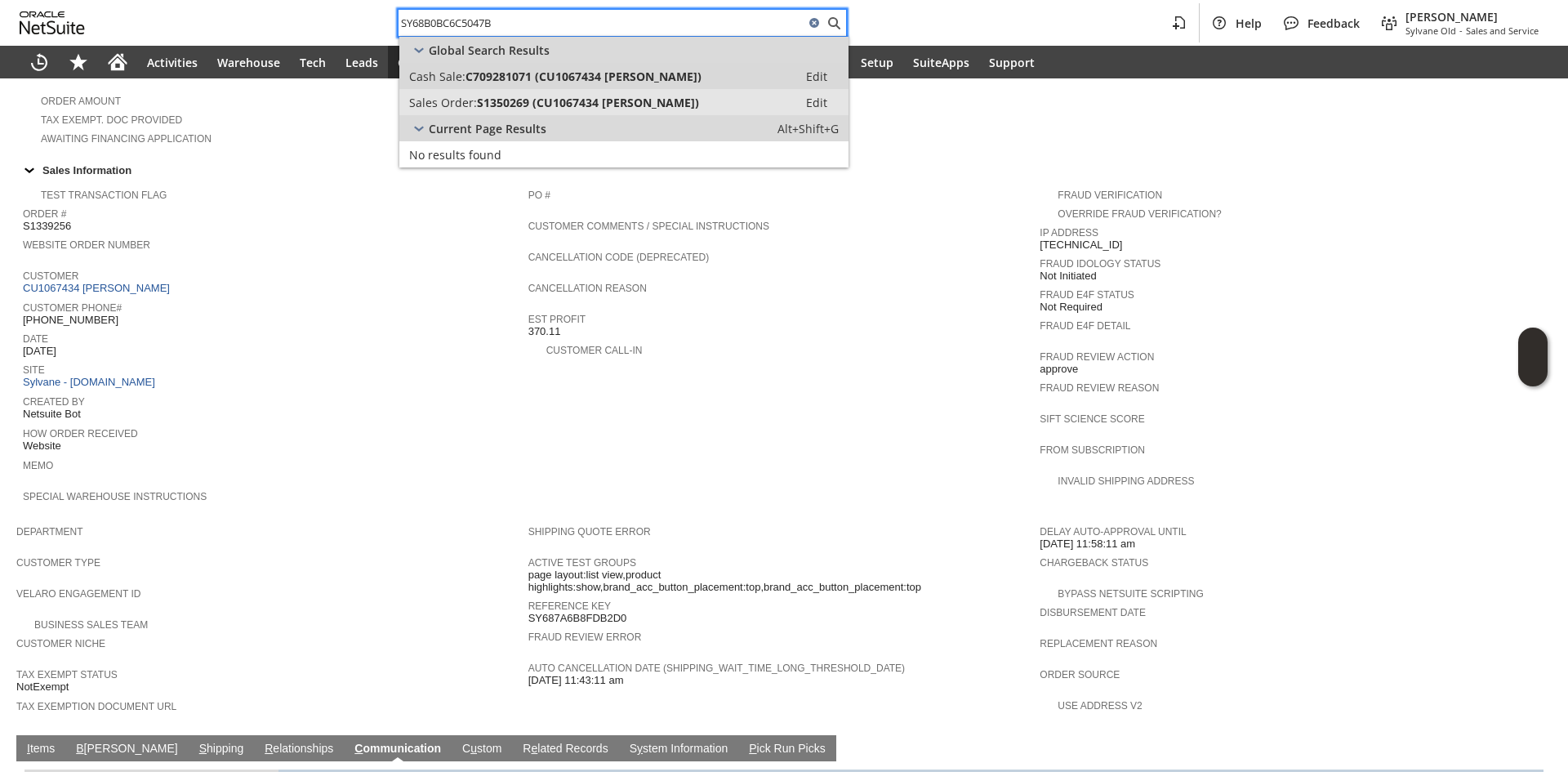
click at [585, 93] on link "Sales Order: S1350269 (CU1067434 Daniel Maillet) Edit" at bounding box center [624, 102] width 449 height 26
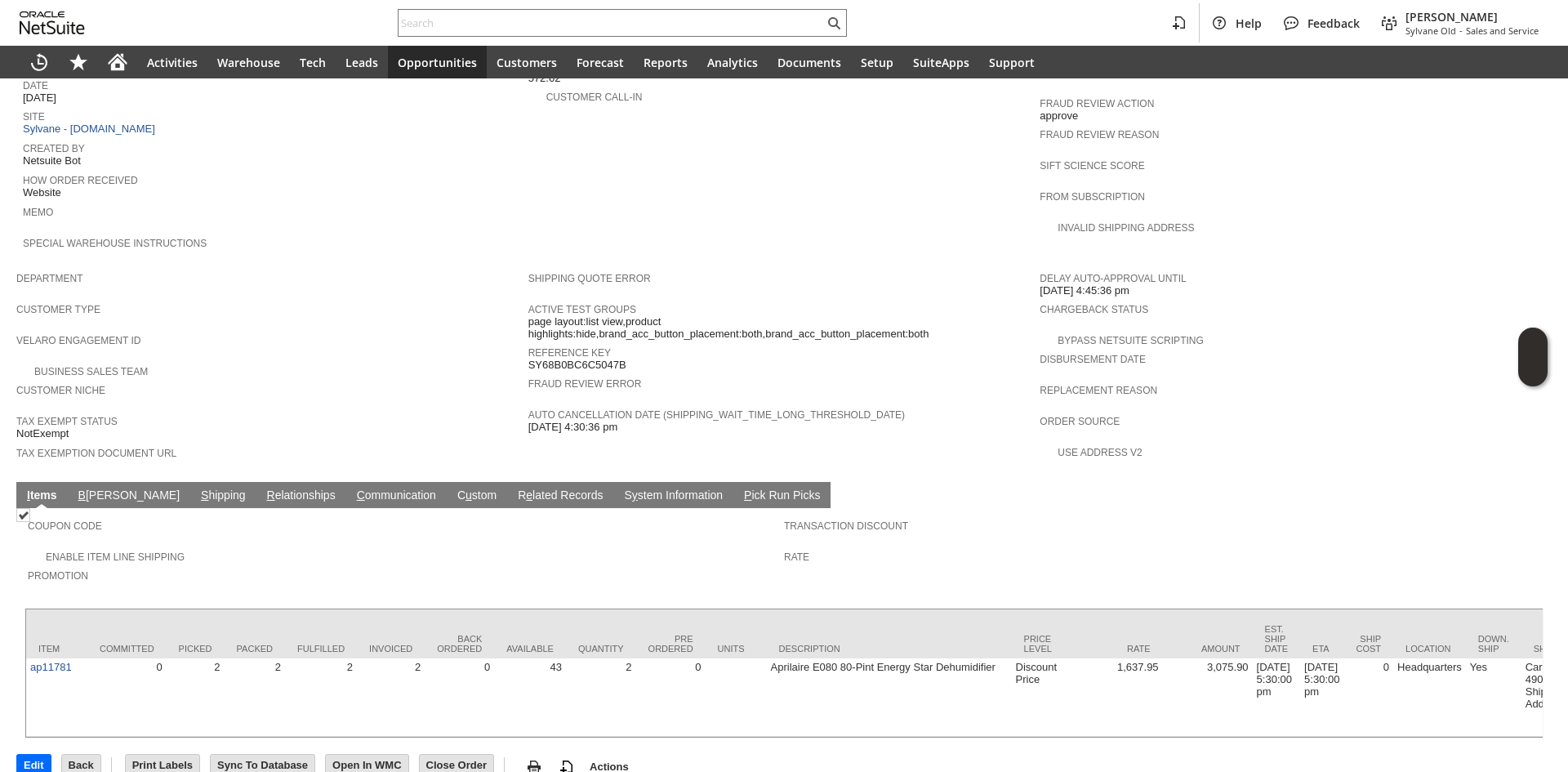
click at [620, 489] on link "S y stem Information" at bounding box center [674, 496] width 107 height 15
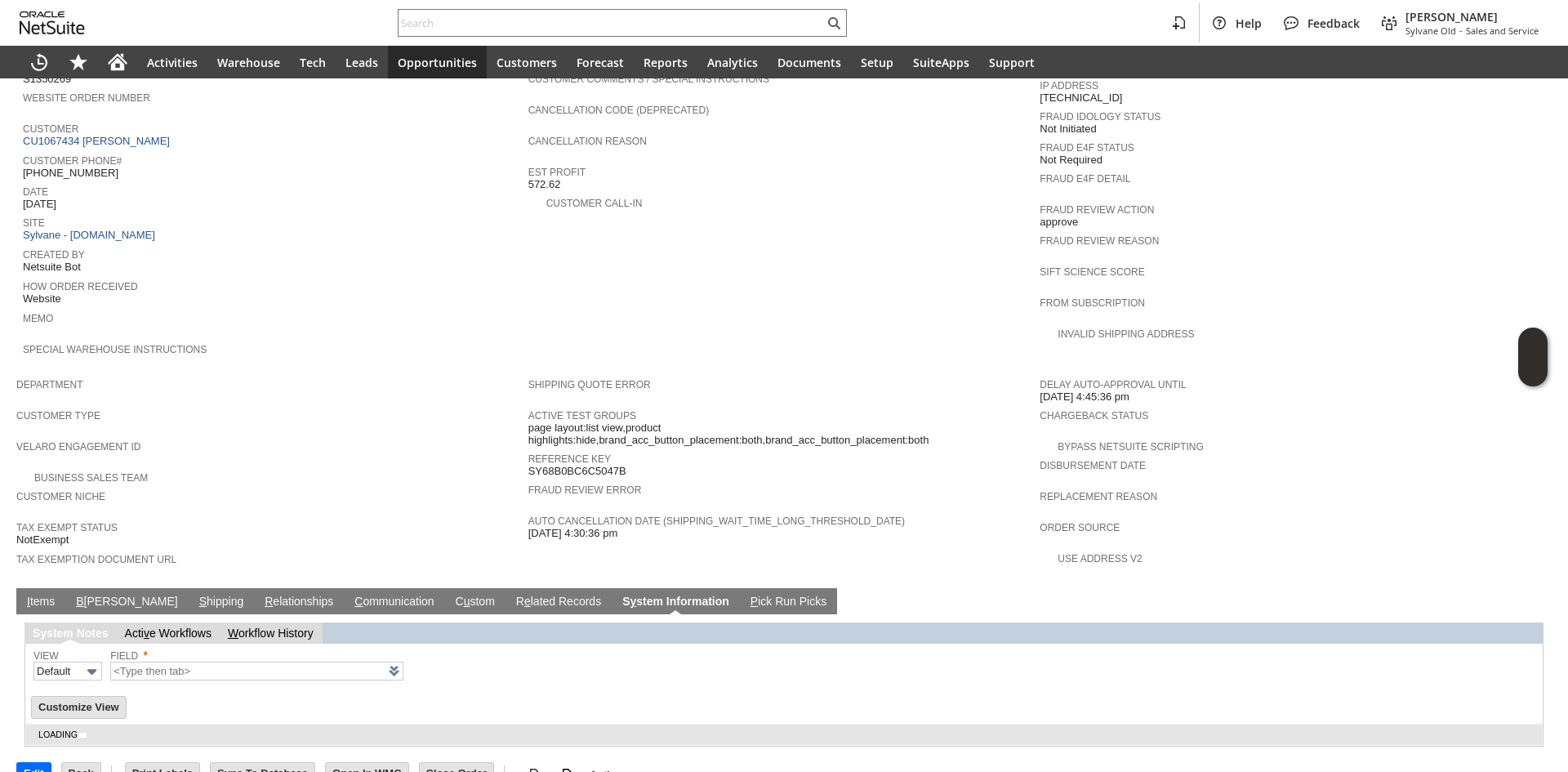
click at [350, 595] on link "C ommunication" at bounding box center [394, 602] width 88 height 15
type input "1 to 25 of 97"
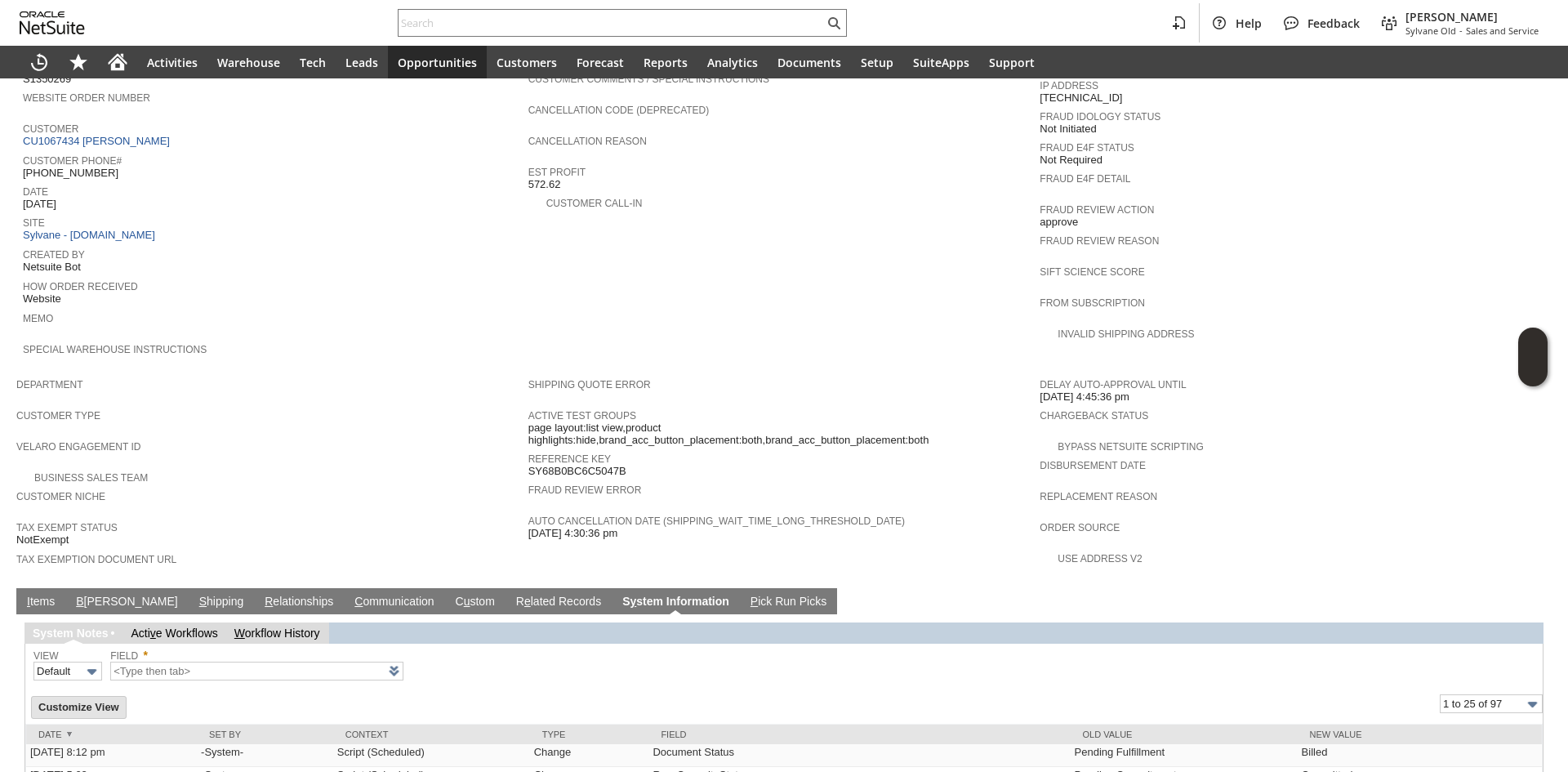
click at [350, 595] on link "C ommunication" at bounding box center [394, 602] width 88 height 15
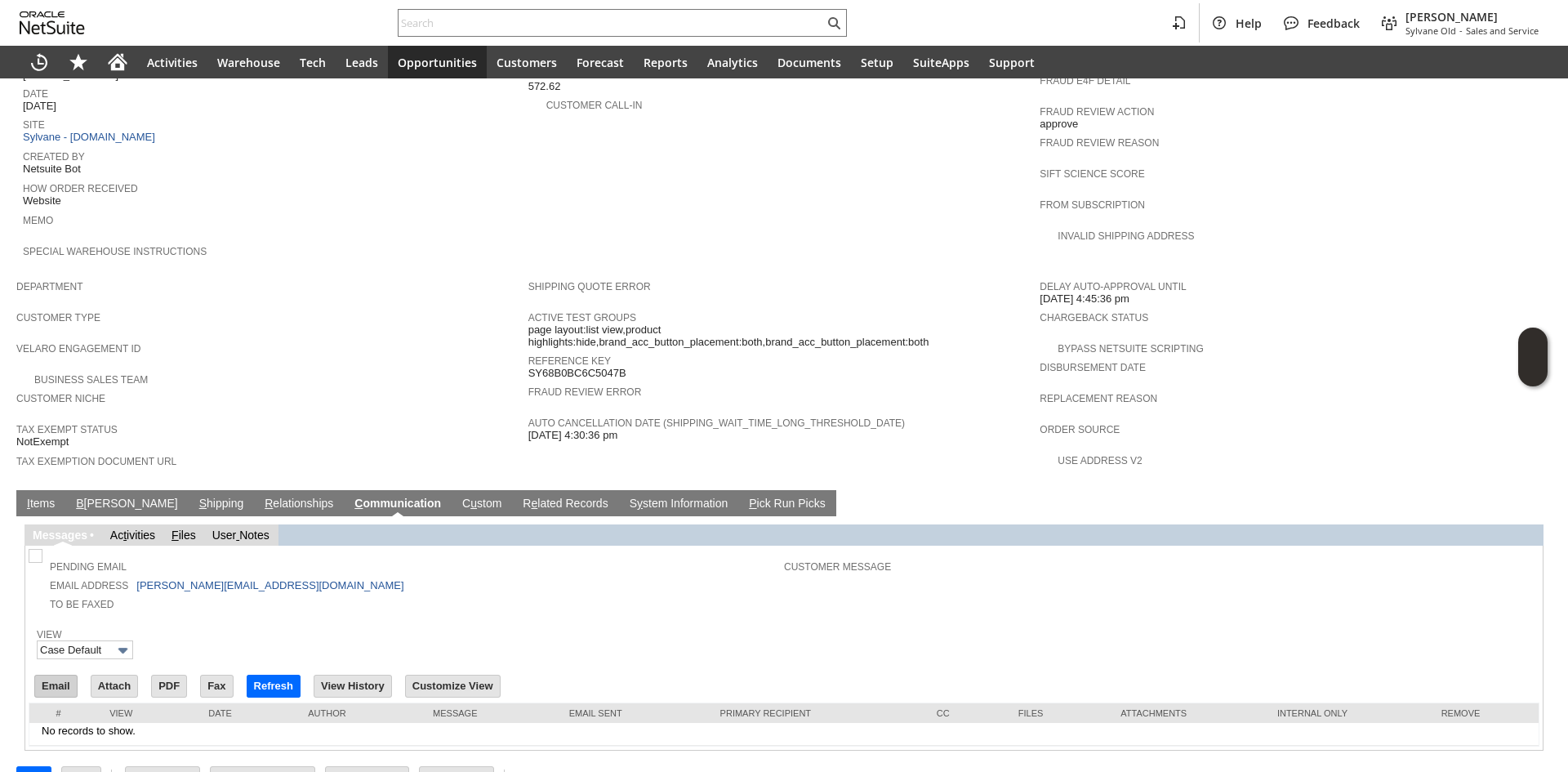
click at [47, 676] on input "Email" at bounding box center [55, 686] width 42 height 21
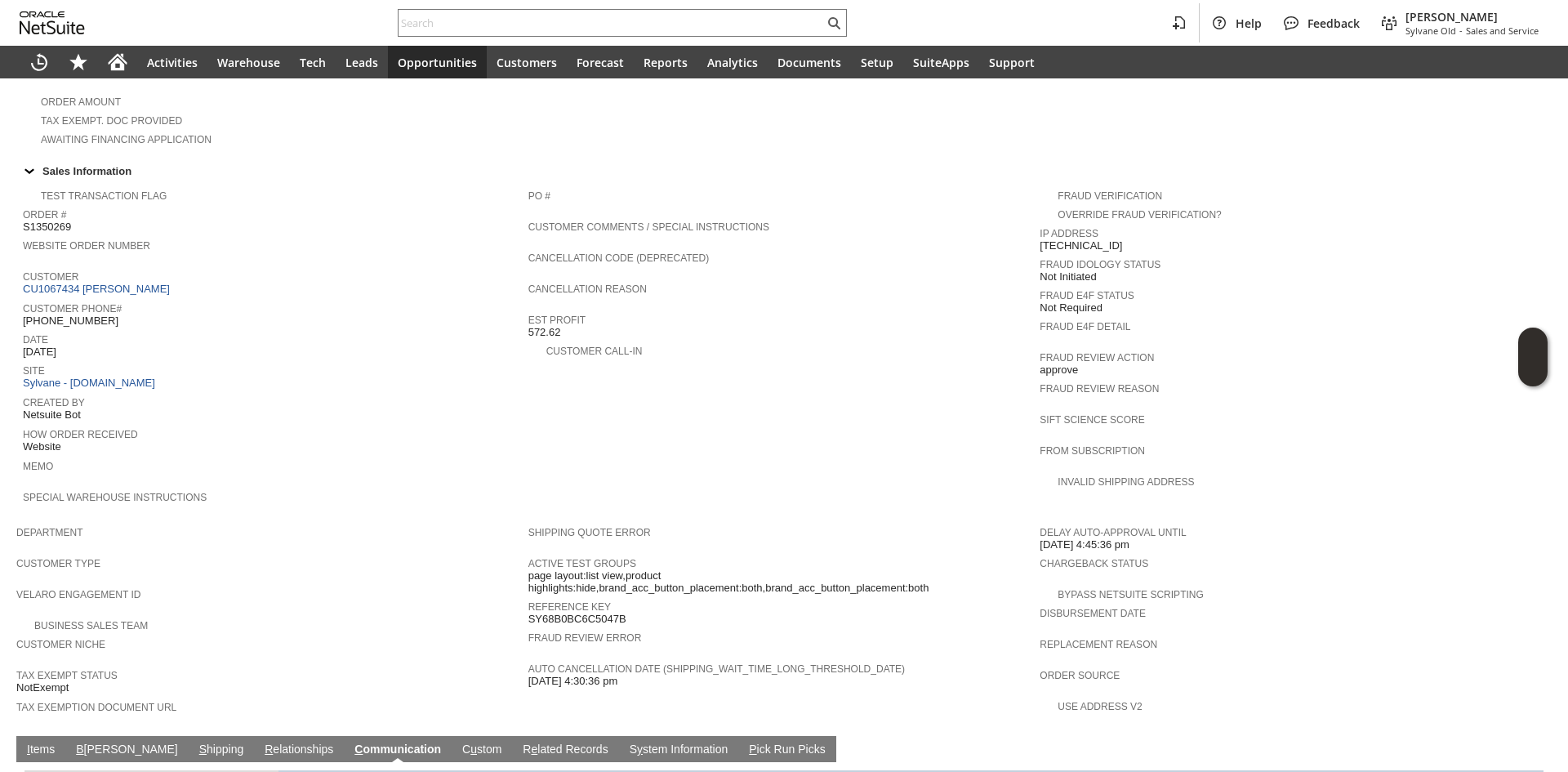
scroll to position [405, 0]
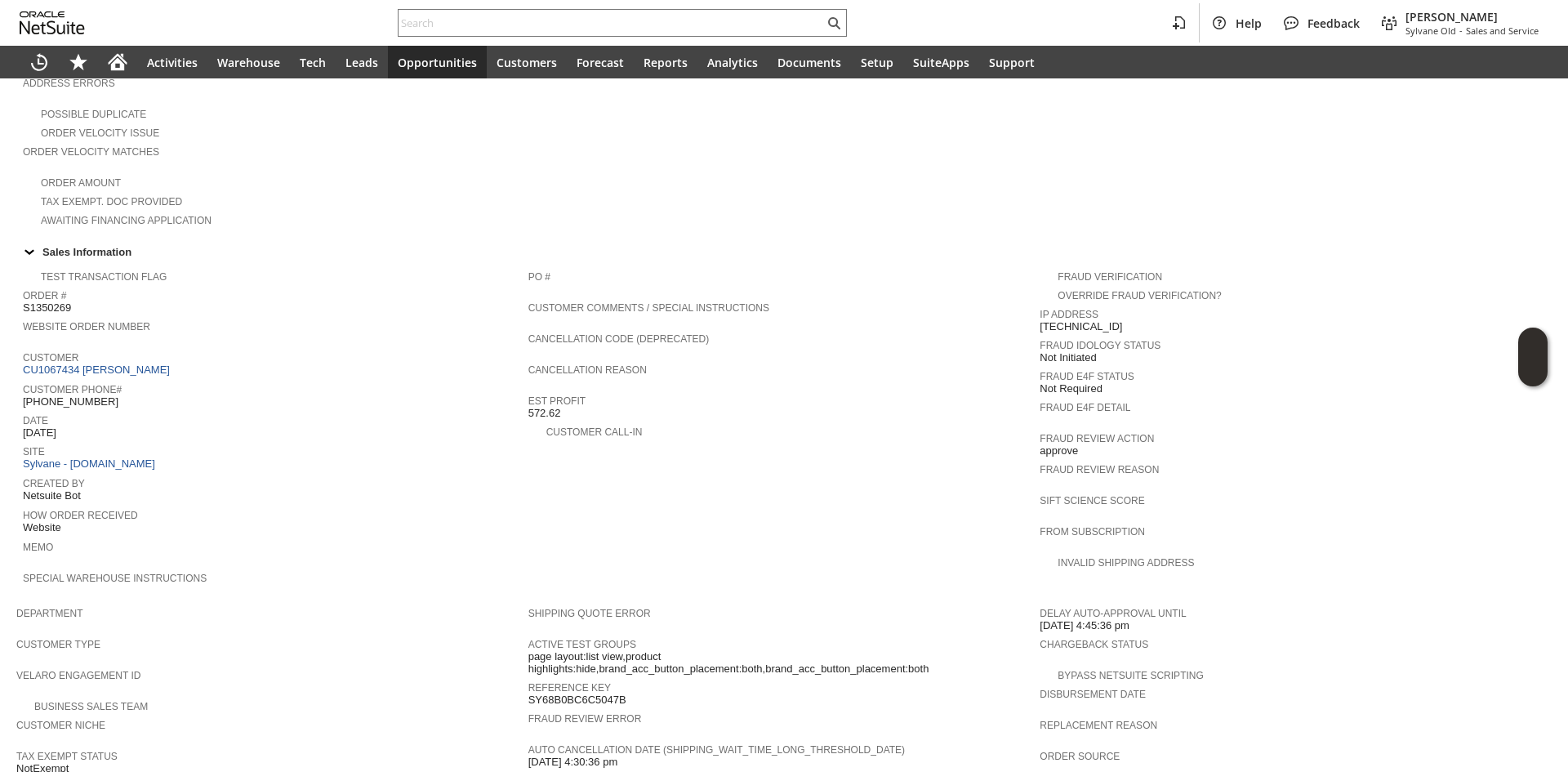
click at [730, 144] on td "Summary Subtotal 3,075.90 Transaction Discount Tax 192.24 Shipping Cost 0.00 Re…" at bounding box center [784, 10] width 512 height 438
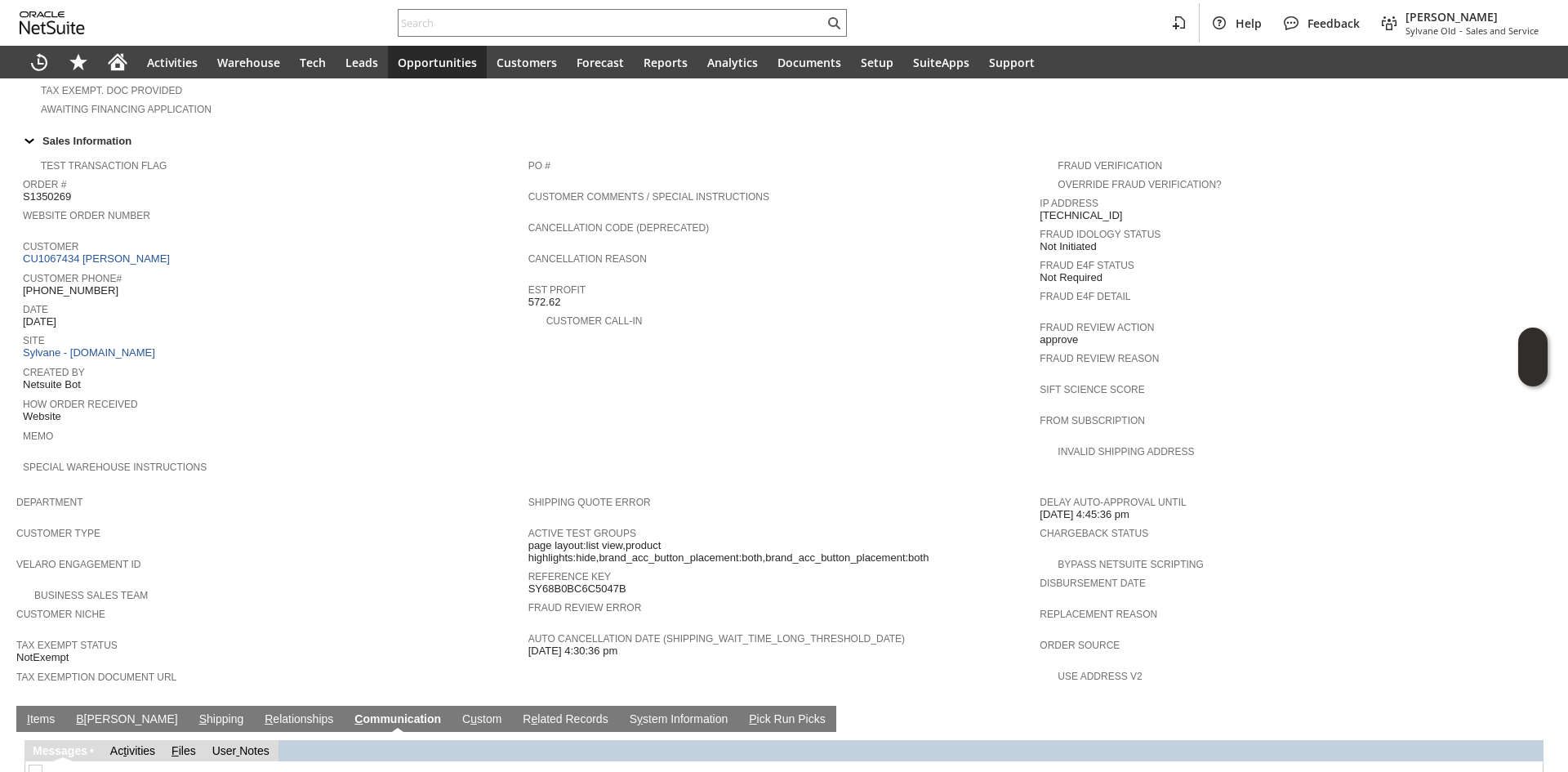
scroll to position [814, 0]
